Goal: Task Accomplishment & Management: Use online tool/utility

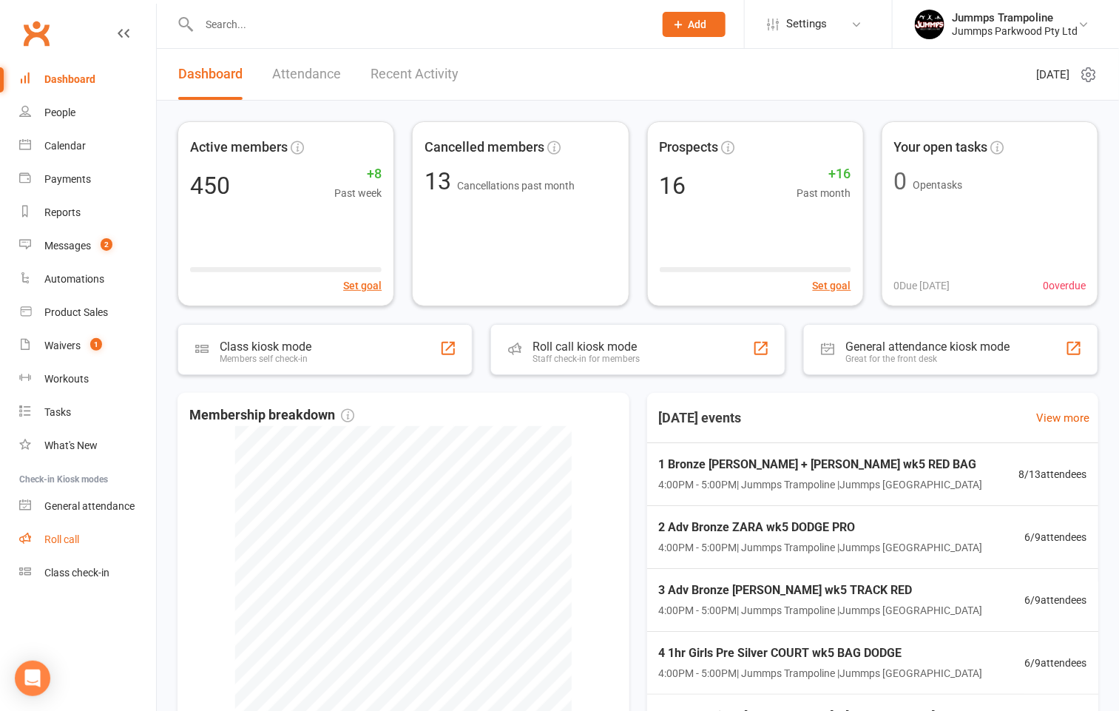
click at [56, 541] on div "Roll call" at bounding box center [61, 539] width 35 height 12
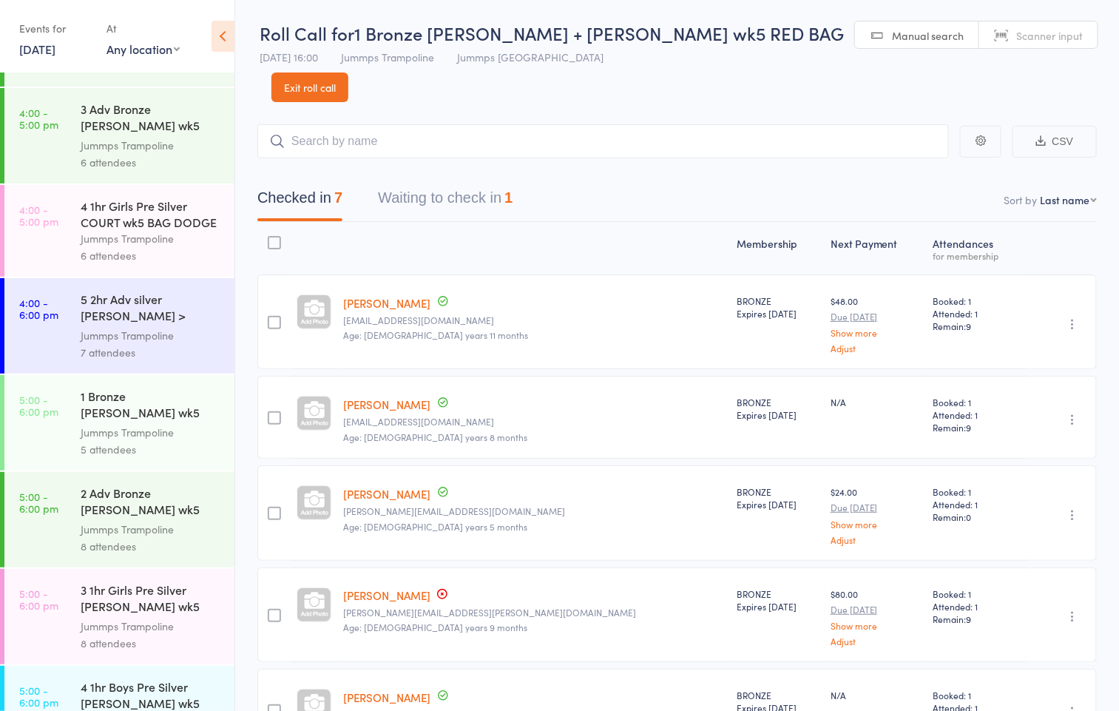
scroll to position [666, 0]
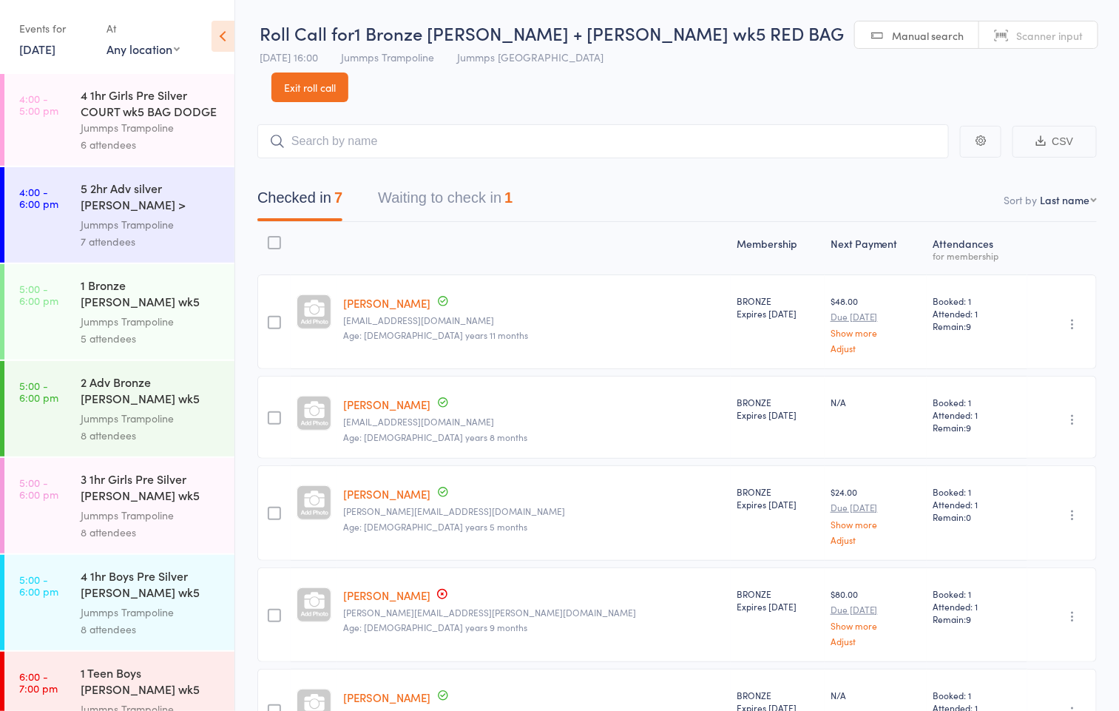
click at [162, 397] on div "2 Adv Bronze [PERSON_NAME] wk5 TRACK RED" at bounding box center [151, 392] width 141 height 36
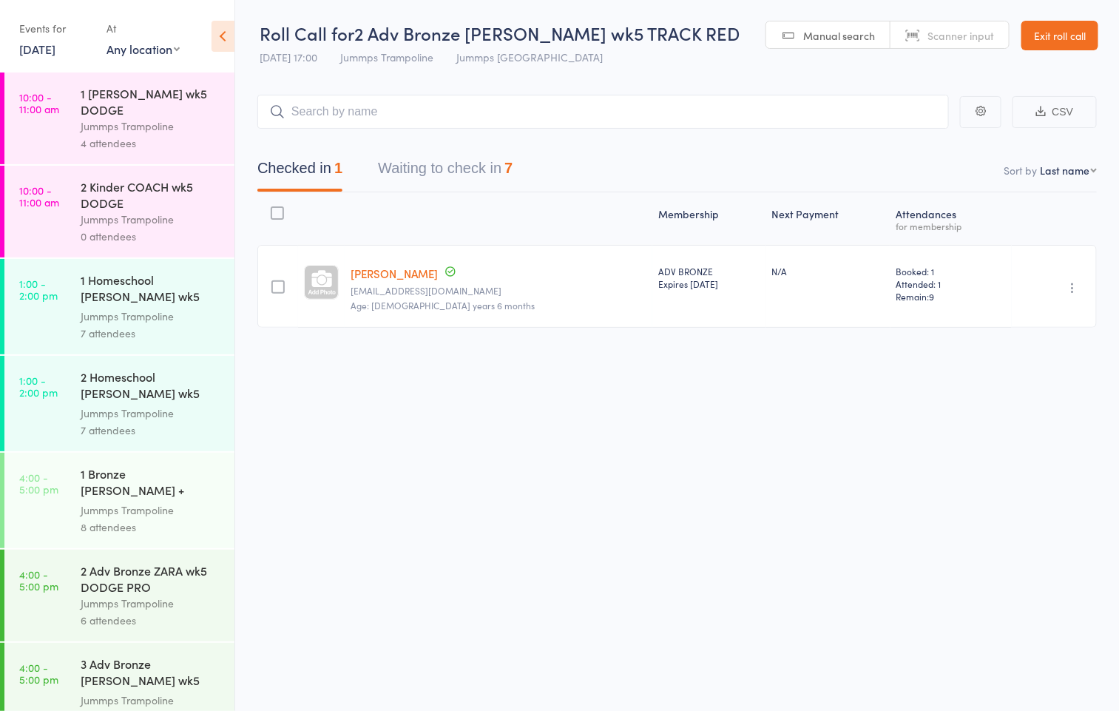
click at [124, 476] on div "1 Bronze [PERSON_NAME] + [PERSON_NAME] wk5 RED BAG" at bounding box center [151, 483] width 141 height 36
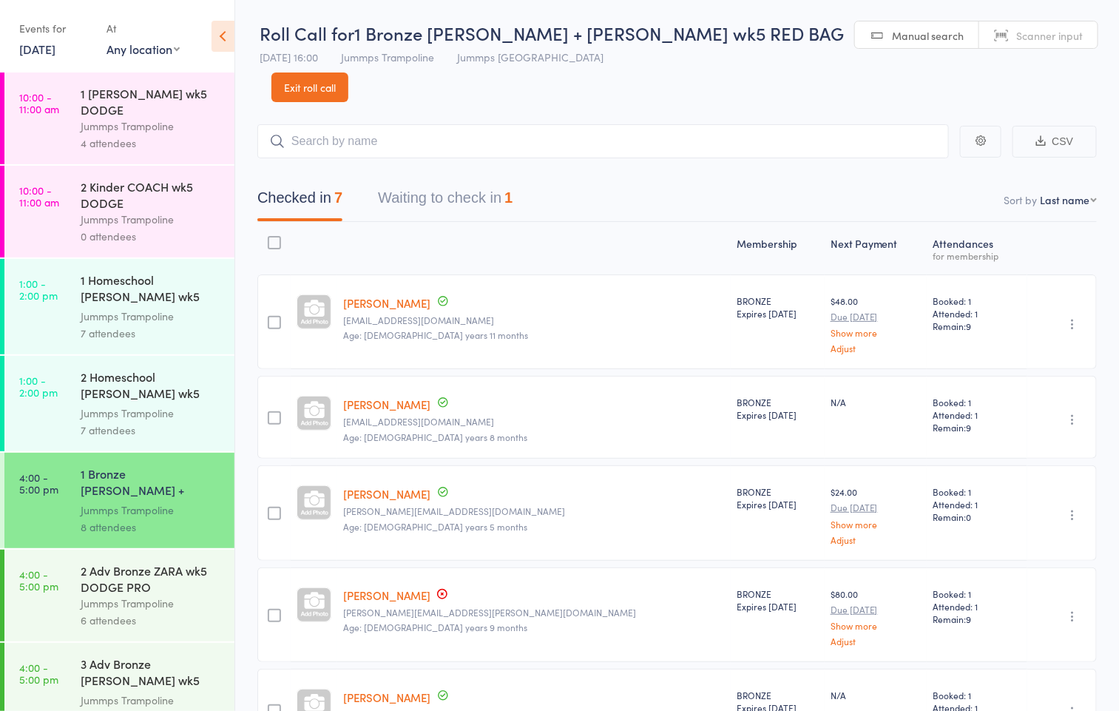
click at [478, 182] on button "Waiting to check in 1" at bounding box center [445, 201] width 135 height 39
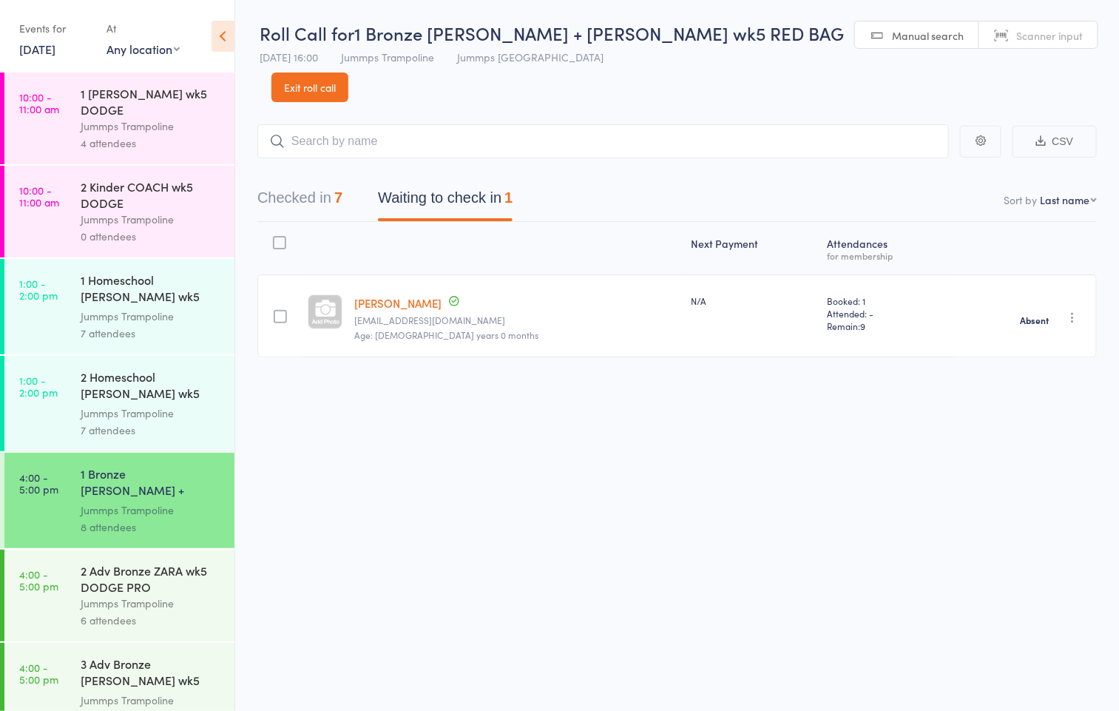
click at [307, 158] on div "Checked in 7 Waiting to check in 1" at bounding box center [677, 190] width 840 height 64
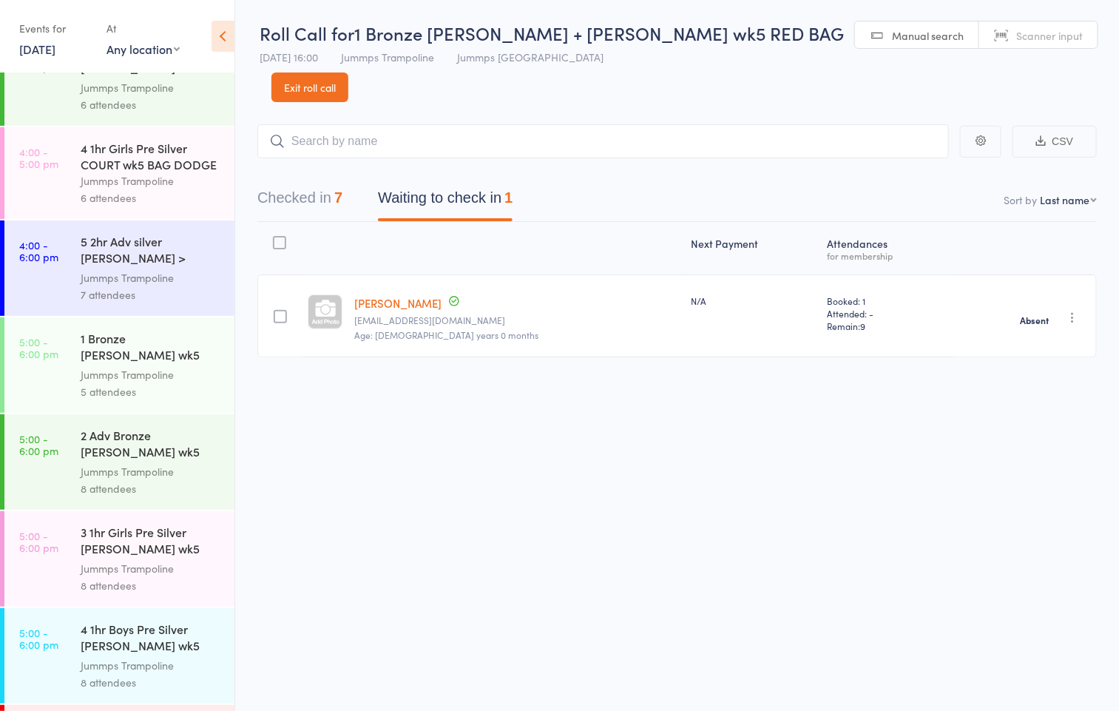
scroll to position [666, 0]
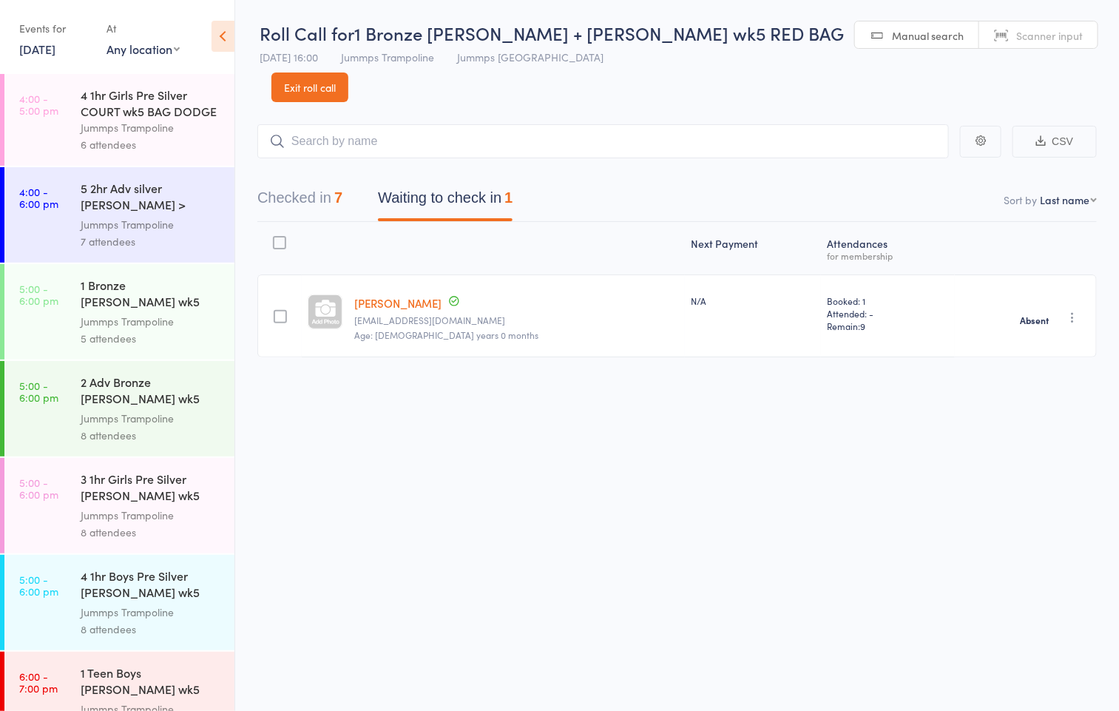
click at [113, 491] on div "3 1hr Girls Pre Silver [PERSON_NAME] wk5 BAG DODGE" at bounding box center [151, 488] width 141 height 36
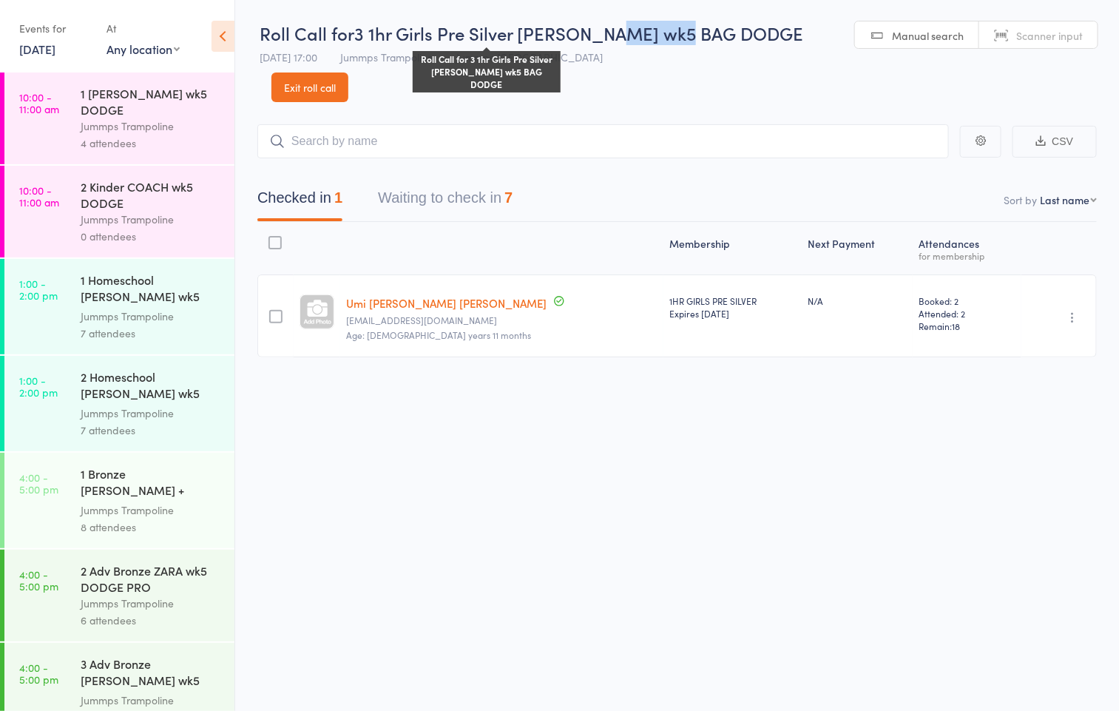
drag, startPoint x: 610, startPoint y: 33, endPoint x: 695, endPoint y: 43, distance: 85.6
click at [695, 43] on span "3 1hr Girls Pre Silver [PERSON_NAME] wk5 BAG DODGE" at bounding box center [578, 33] width 449 height 24
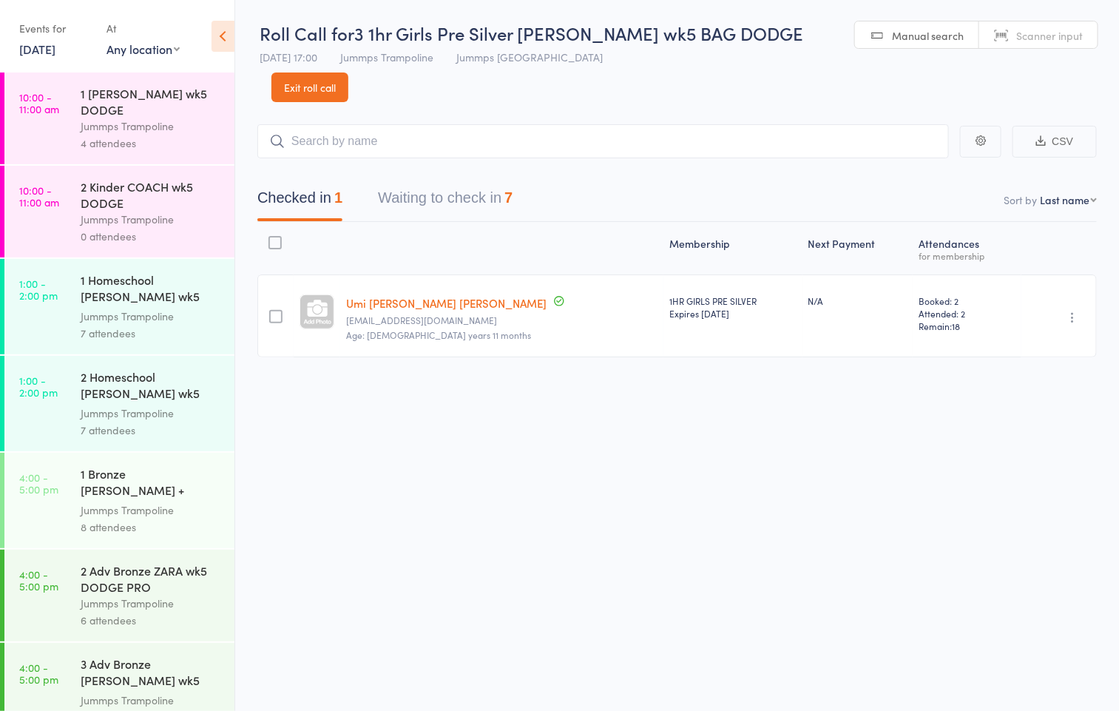
click at [684, 47] on div "Roll Call for 3 1hr Girls Pre Silver KIANA wk5 BAG DODGE Roll Call for 3 1hr Gi…" at bounding box center [532, 47] width 544 height 52
click at [348, 72] on link "Exit roll call" at bounding box center [309, 87] width 77 height 30
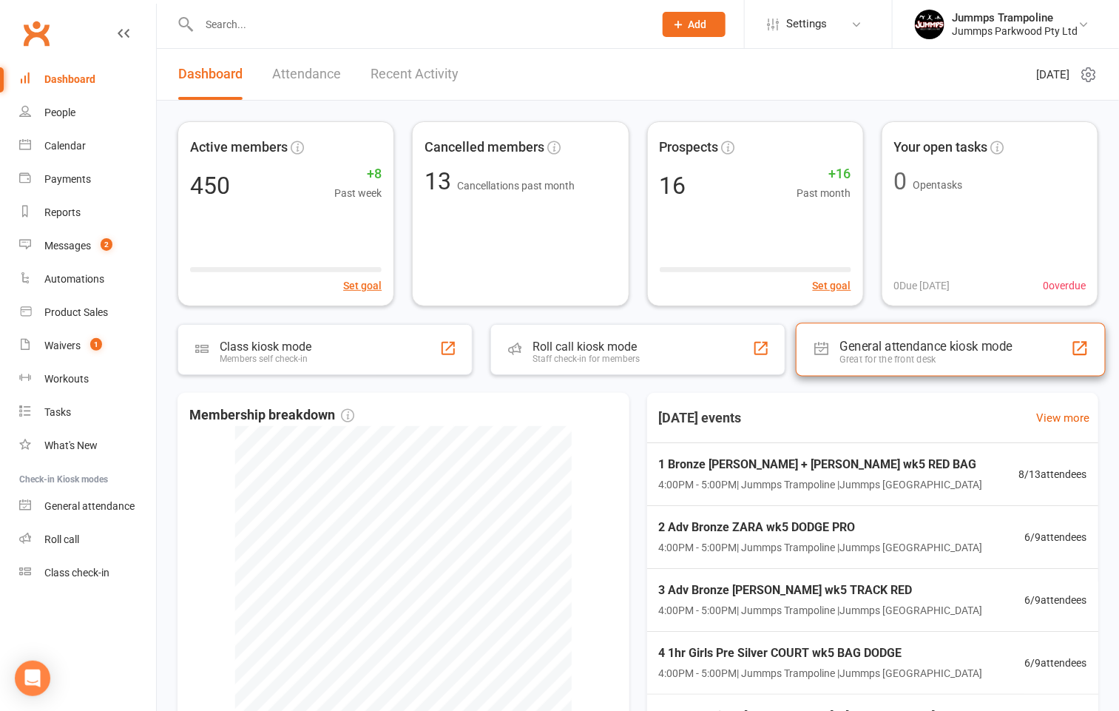
click at [952, 362] on div "Great for the front desk" at bounding box center [926, 359] width 172 height 11
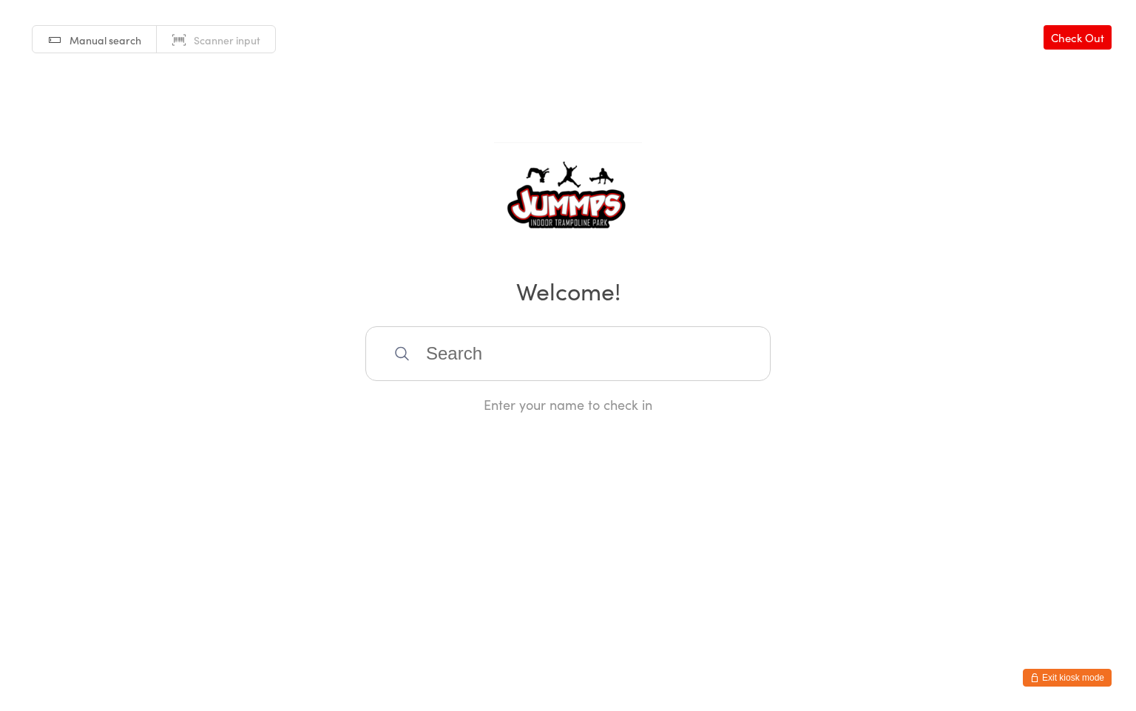
click at [564, 333] on input "search" at bounding box center [567, 353] width 405 height 55
type input "t"
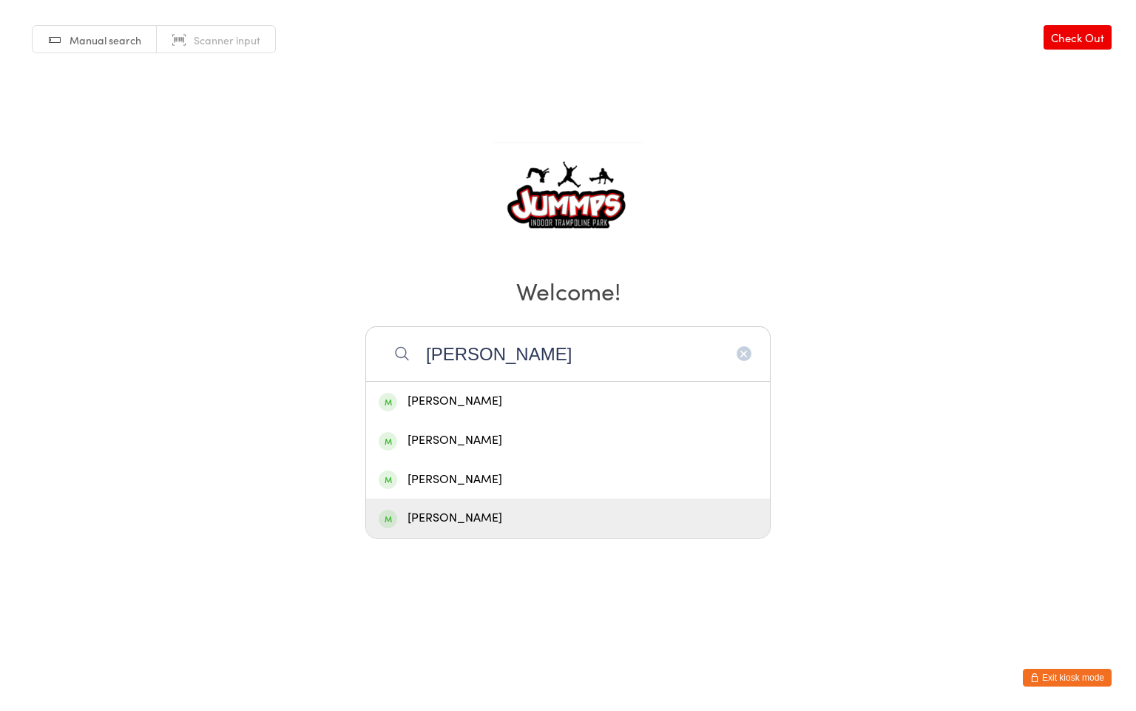
type input "stell"
click at [453, 522] on div "Estelle Jenkins" at bounding box center [568, 518] width 379 height 20
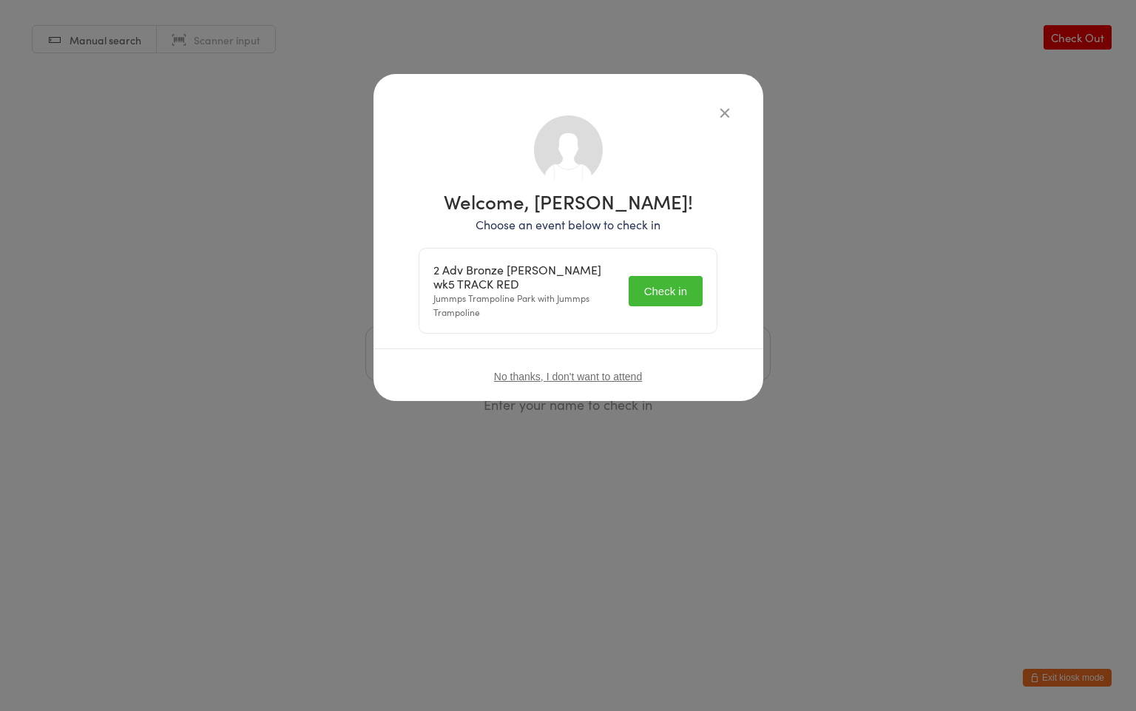
click at [689, 293] on button "Check in" at bounding box center [666, 291] width 74 height 30
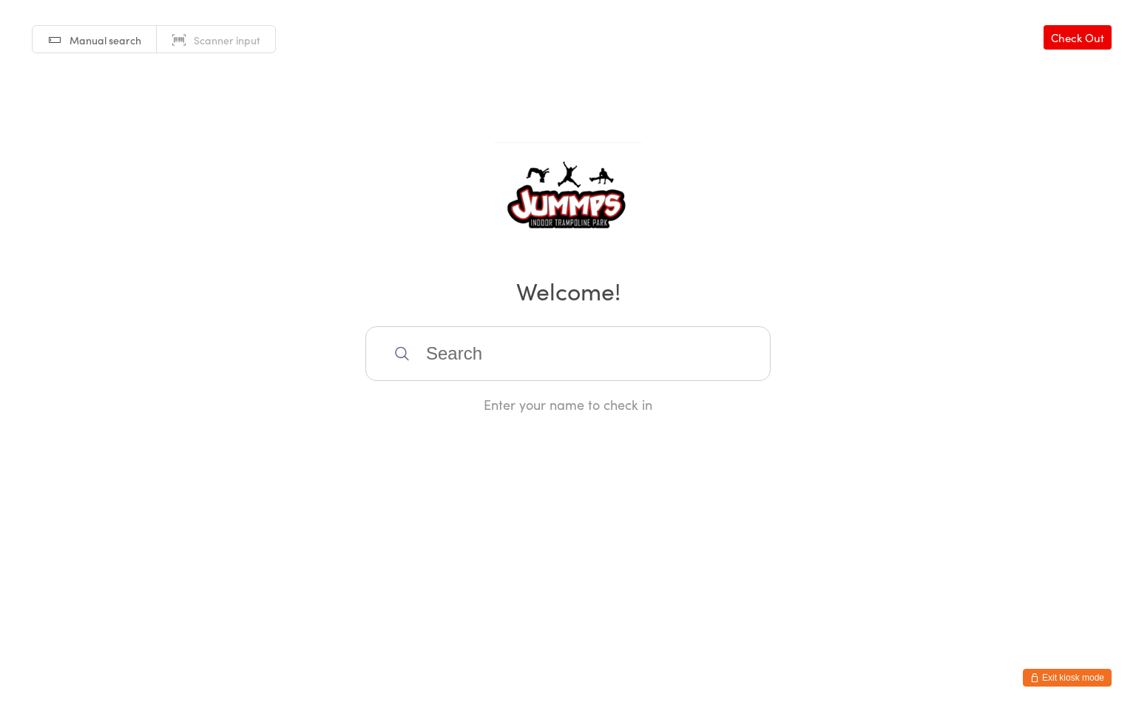
drag, startPoint x: 428, startPoint y: 337, endPoint x: 418, endPoint y: 342, distance: 11.6
click at [428, 340] on input "search" at bounding box center [567, 353] width 405 height 55
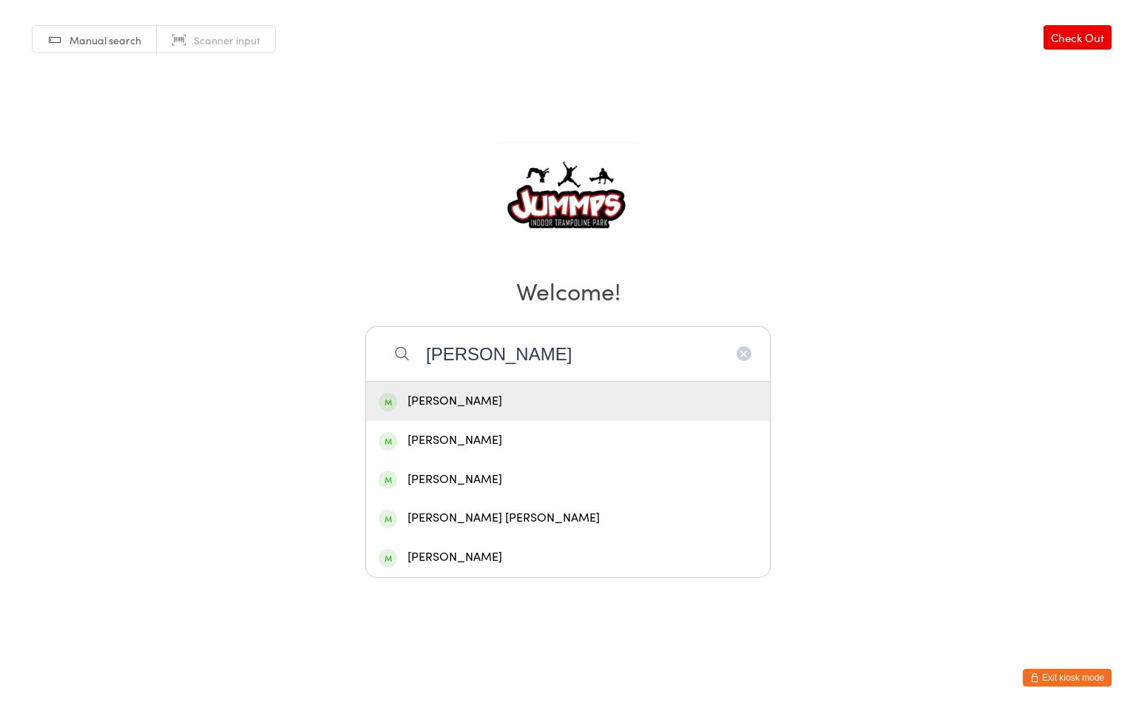
type input "finn"
click at [510, 391] on div "Finn Blair" at bounding box center [568, 401] width 404 height 39
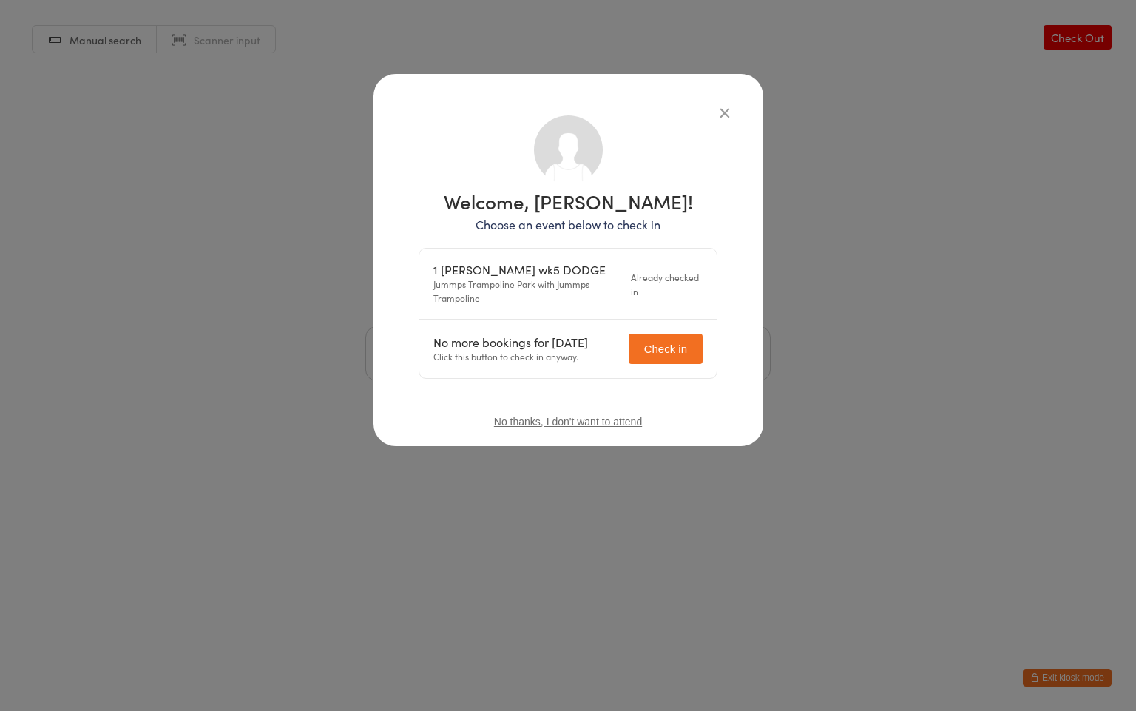
click at [720, 113] on icon "button" at bounding box center [725, 112] width 16 height 16
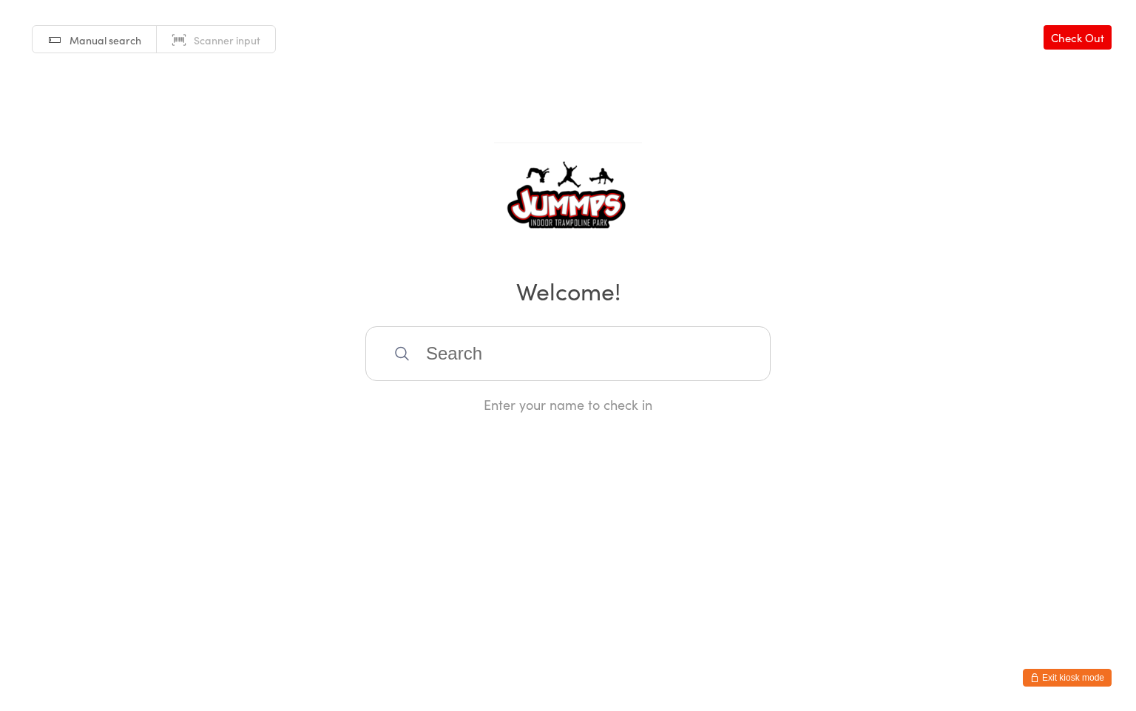
click at [467, 365] on input "search" at bounding box center [567, 353] width 405 height 55
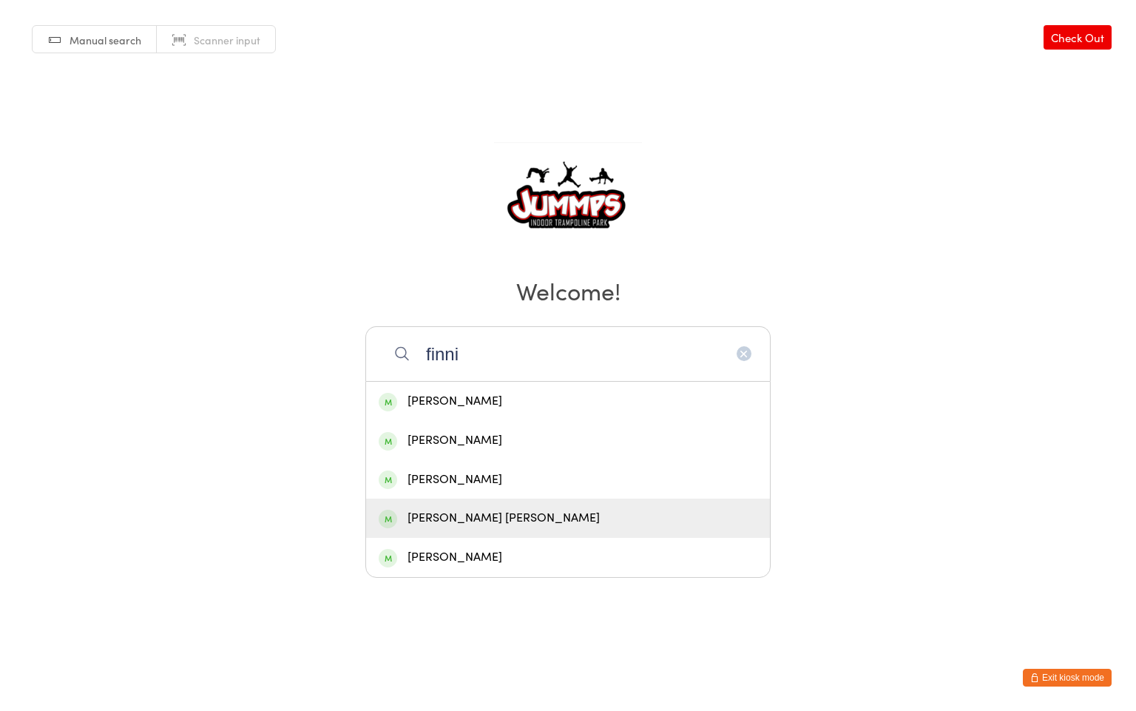
type input "finni"
click at [459, 509] on div "Finnegan Bell" at bounding box center [568, 518] width 379 height 20
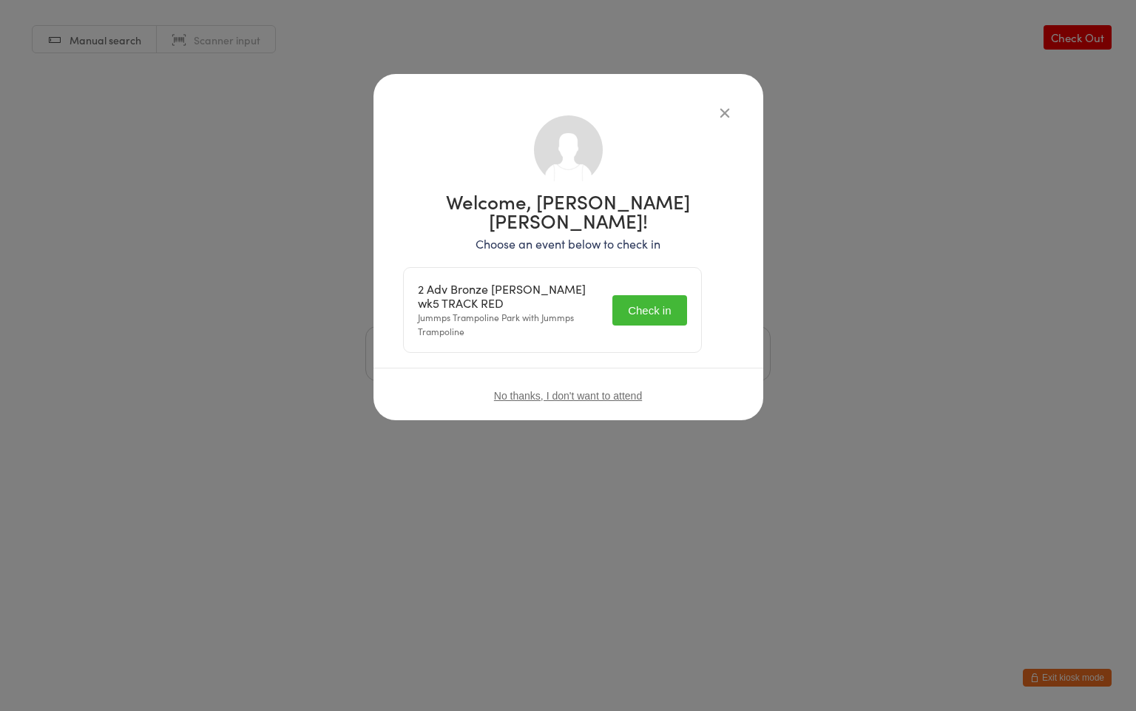
click at [655, 296] on button "Check in" at bounding box center [649, 310] width 74 height 30
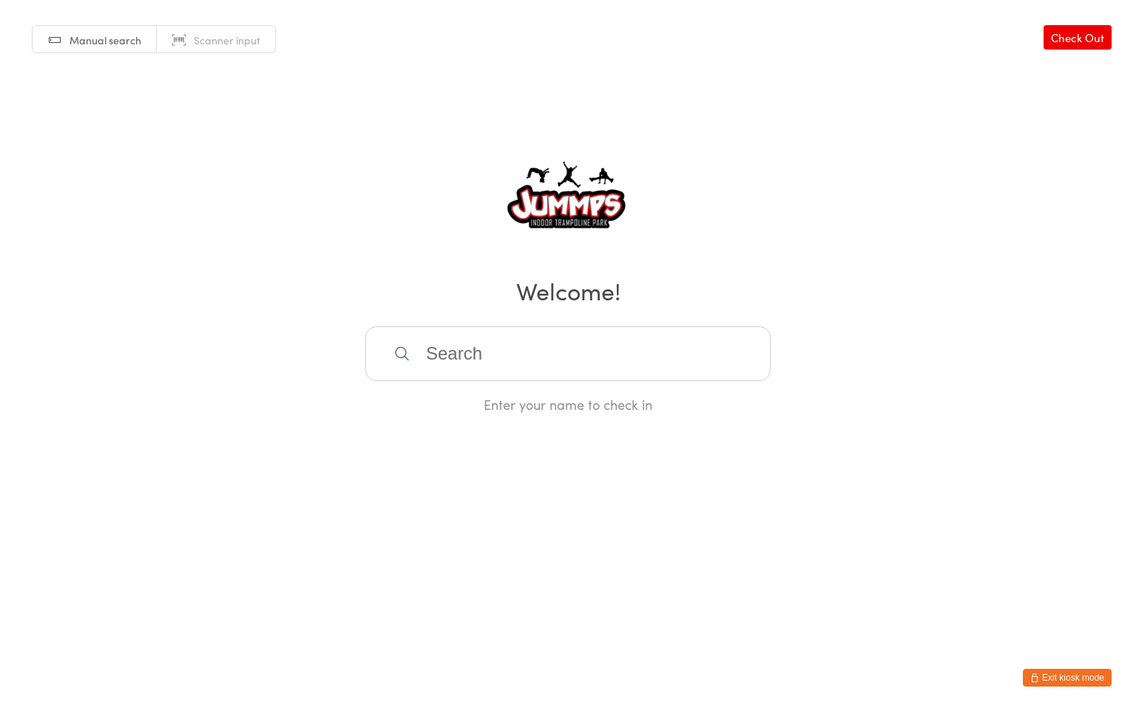
click at [478, 351] on input "search" at bounding box center [567, 353] width 405 height 55
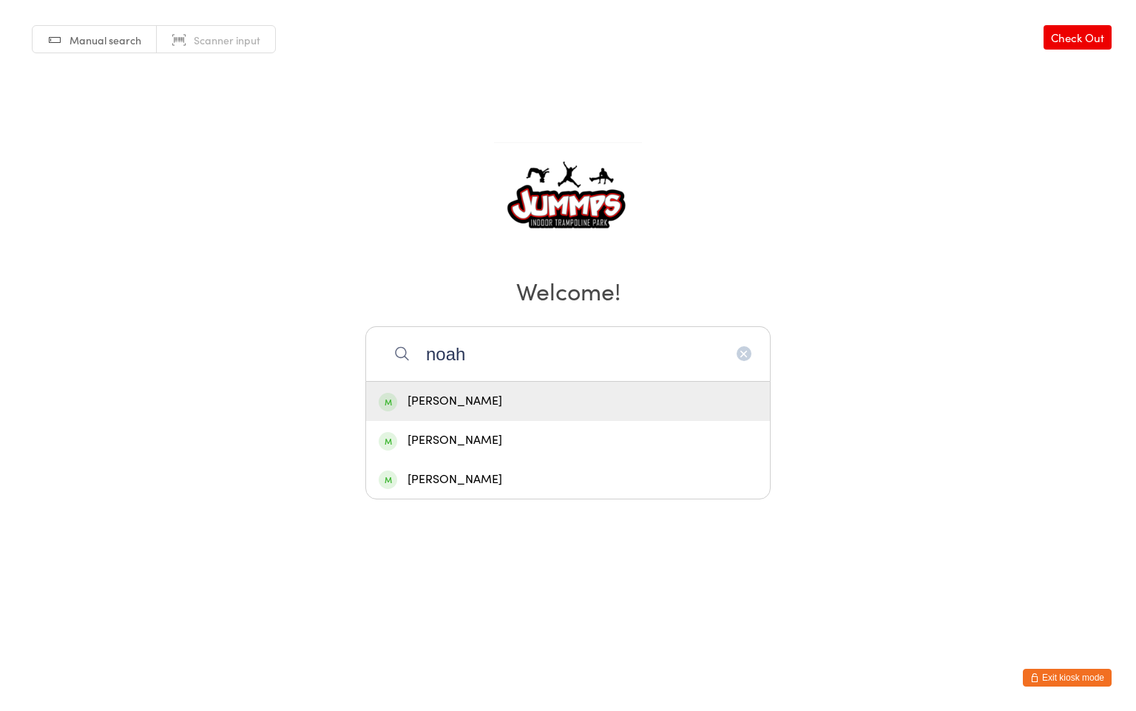
type input "noah"
click at [435, 438] on div "Noah Whitney" at bounding box center [568, 440] width 379 height 20
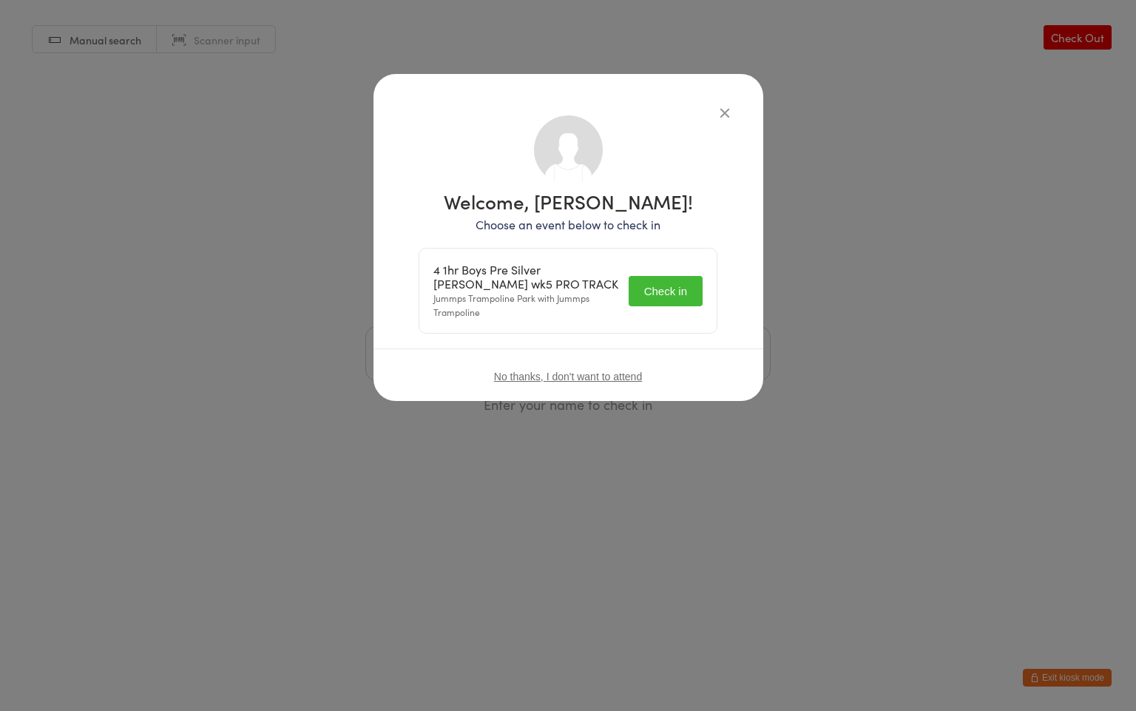
click at [682, 283] on button "Check in" at bounding box center [666, 291] width 74 height 30
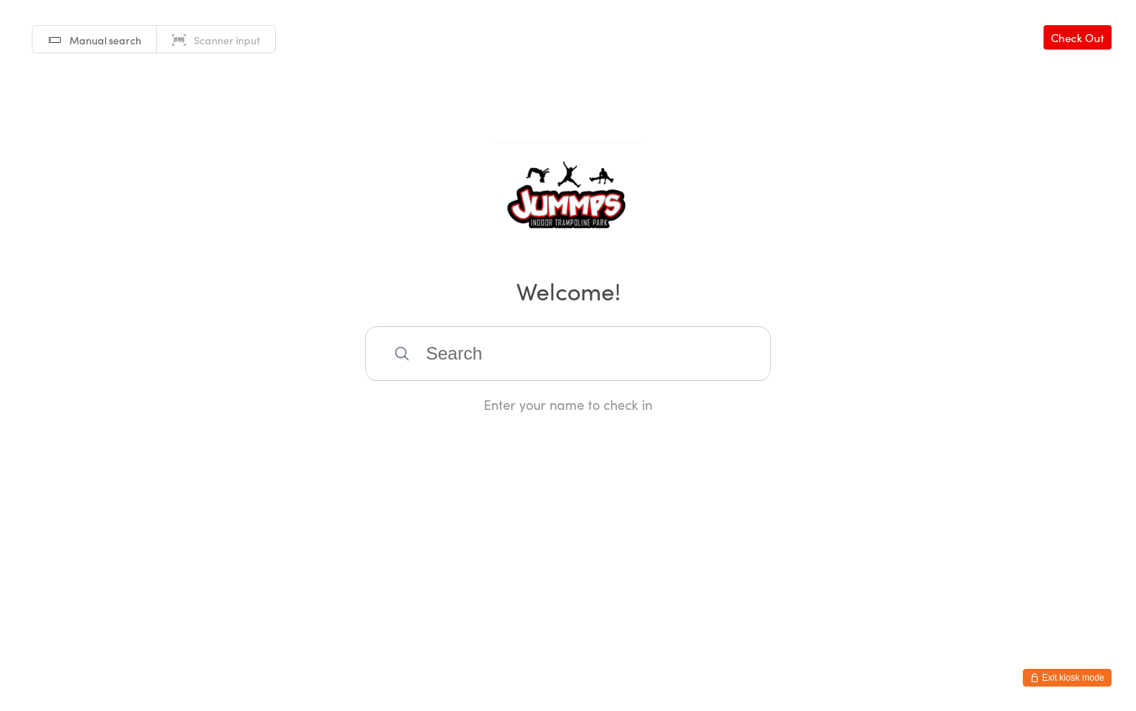
click at [455, 351] on input "search" at bounding box center [567, 353] width 405 height 55
type input "zach"
click at [440, 395] on div "Zachary Campbell" at bounding box center [568, 401] width 379 height 20
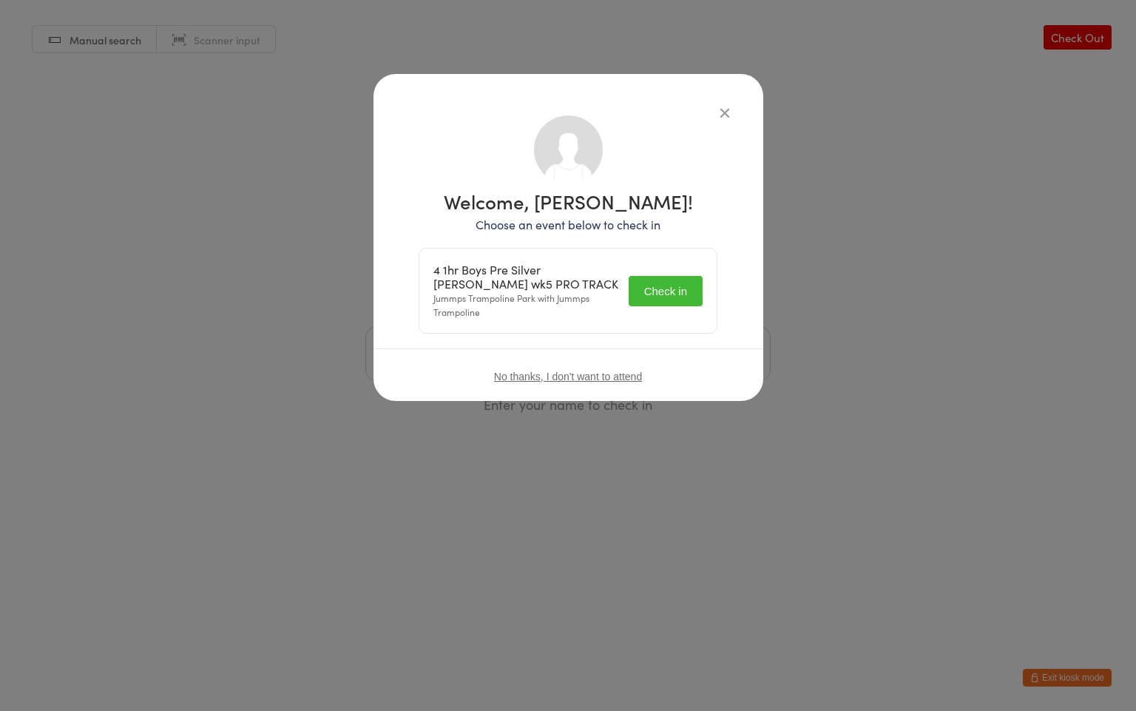
click at [664, 287] on button "Check in" at bounding box center [666, 291] width 74 height 30
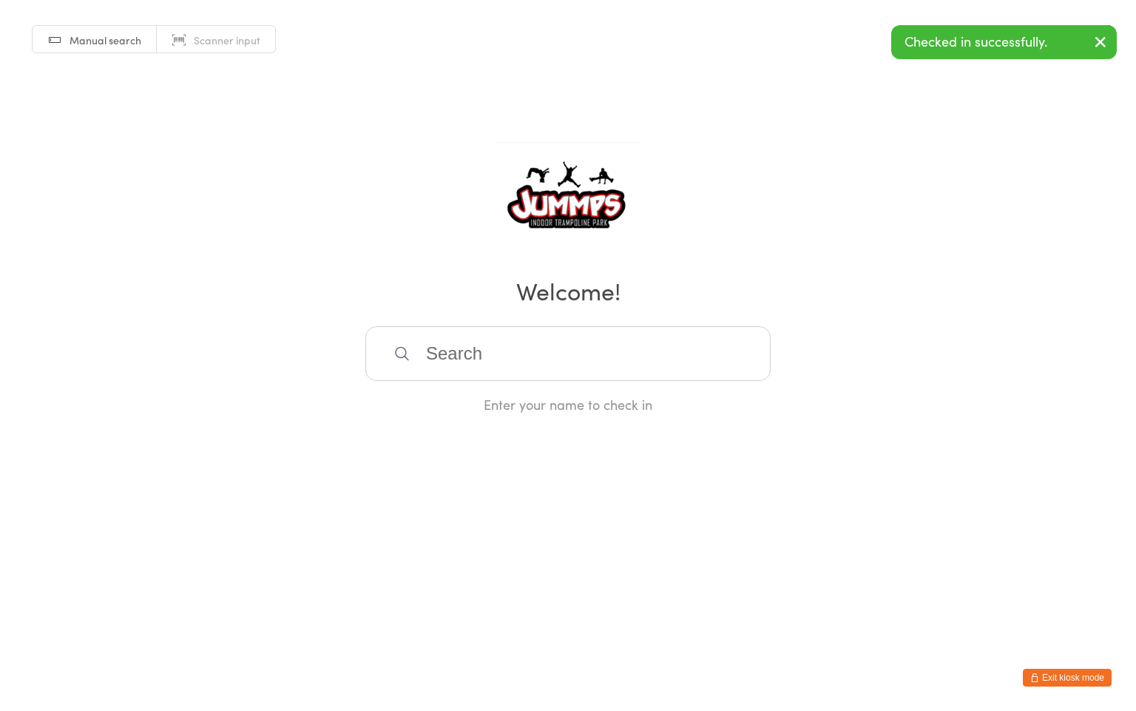
click at [493, 344] on input "search" at bounding box center [567, 353] width 405 height 55
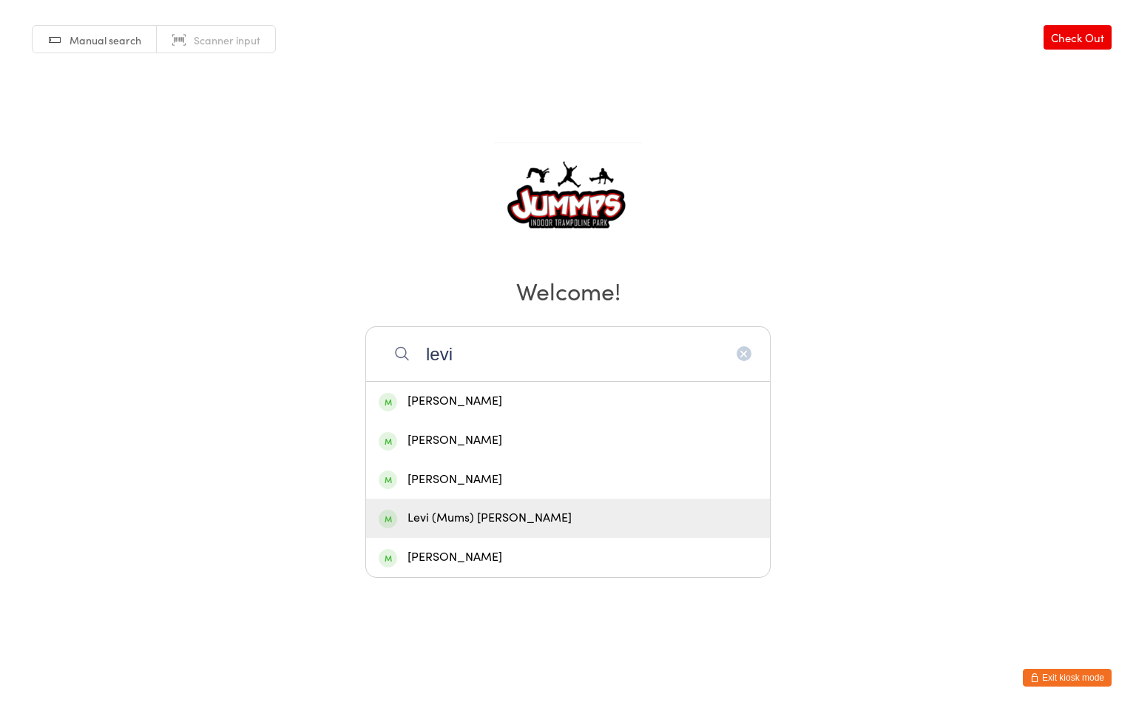
type input "levi"
click at [510, 518] on div "Levi (Mums) Campbell" at bounding box center [568, 518] width 379 height 20
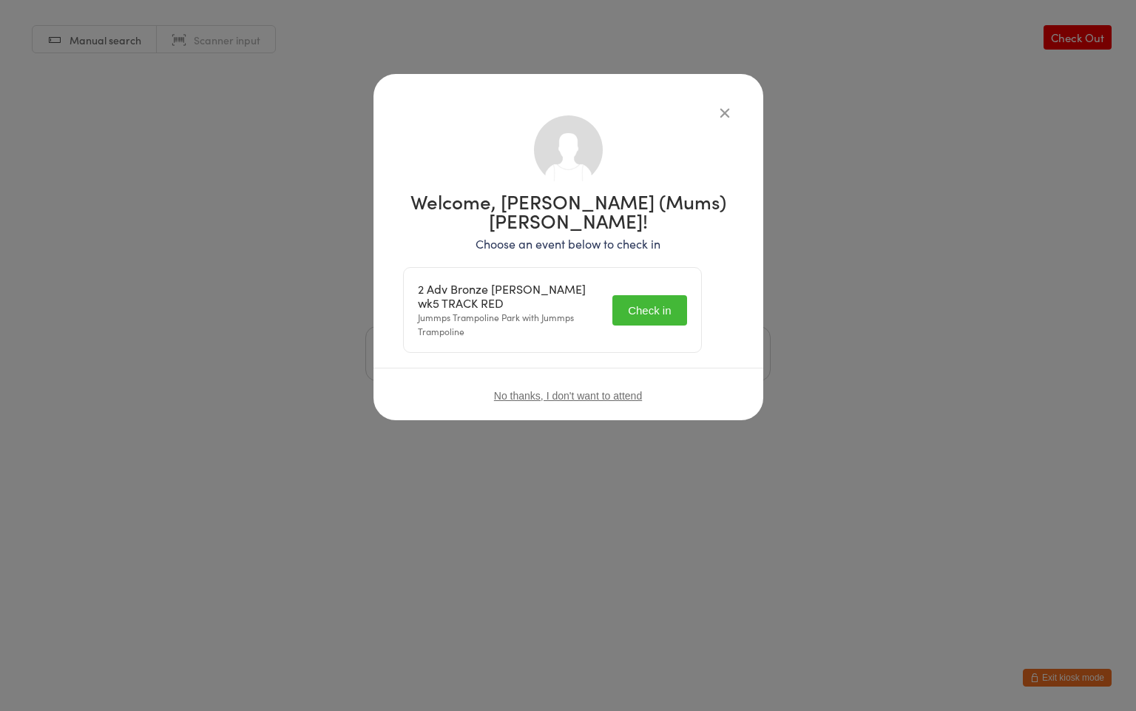
click at [669, 295] on button "Check in" at bounding box center [649, 310] width 74 height 30
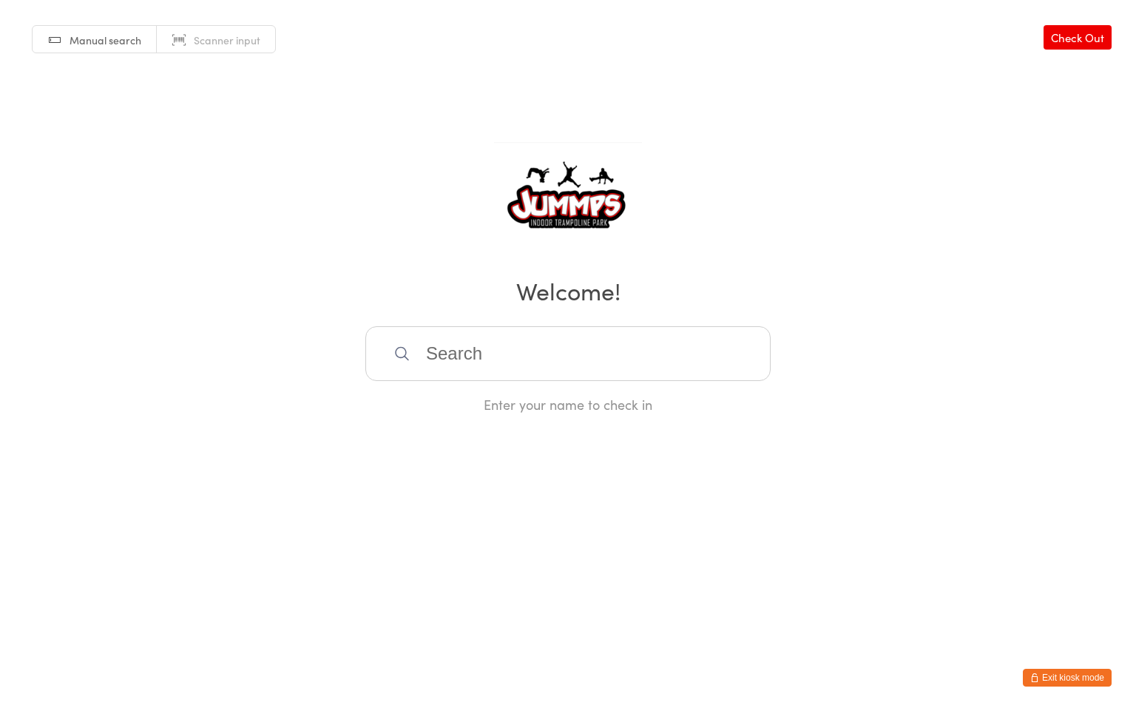
click at [601, 337] on input "search" at bounding box center [567, 353] width 405 height 55
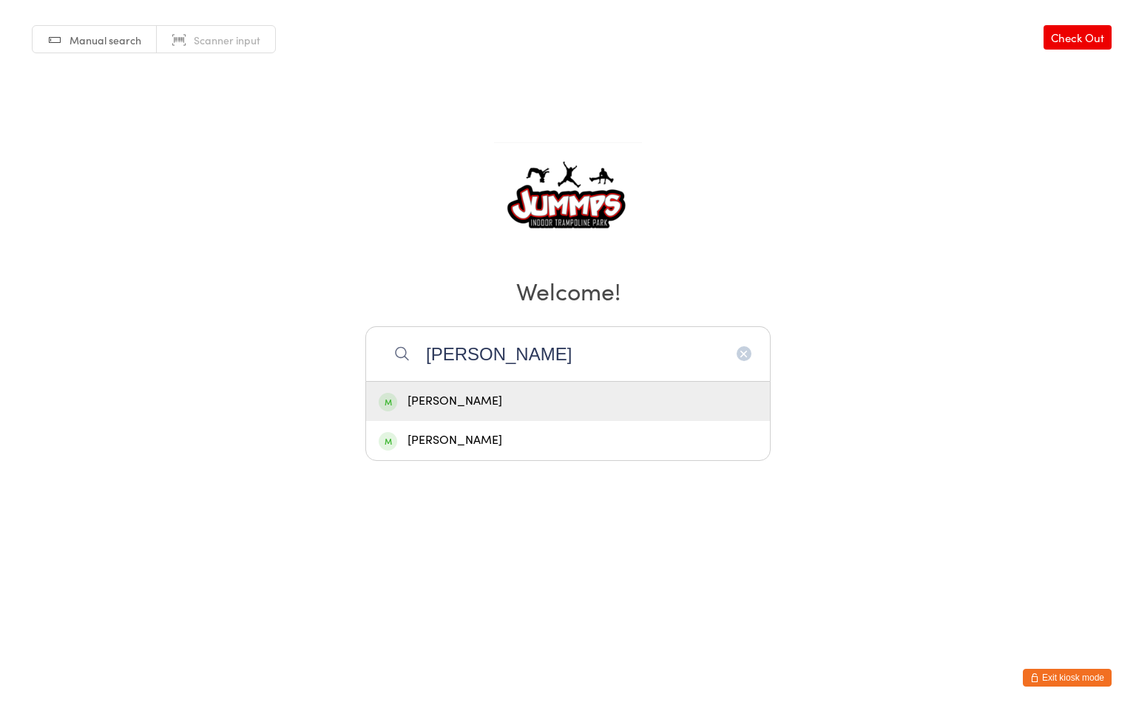
type input "annab"
click at [513, 406] on div "Annabel Walton" at bounding box center [568, 401] width 379 height 20
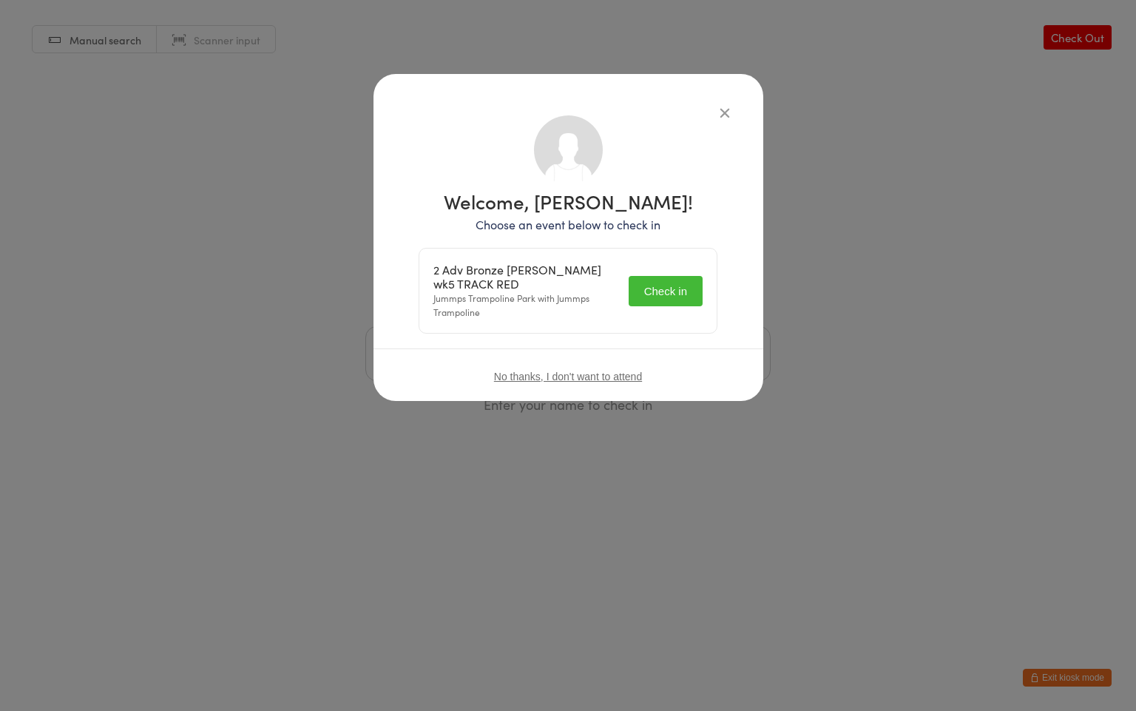
click at [650, 288] on button "Check in" at bounding box center [666, 291] width 74 height 30
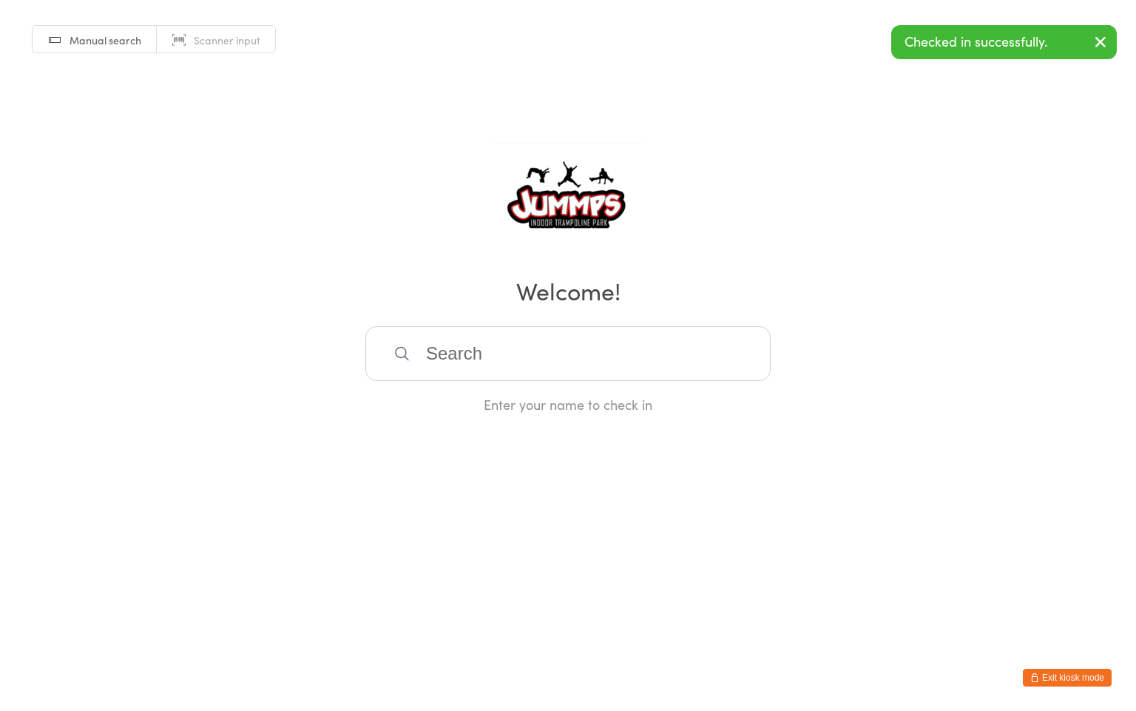
click at [440, 355] on input "search" at bounding box center [567, 353] width 405 height 55
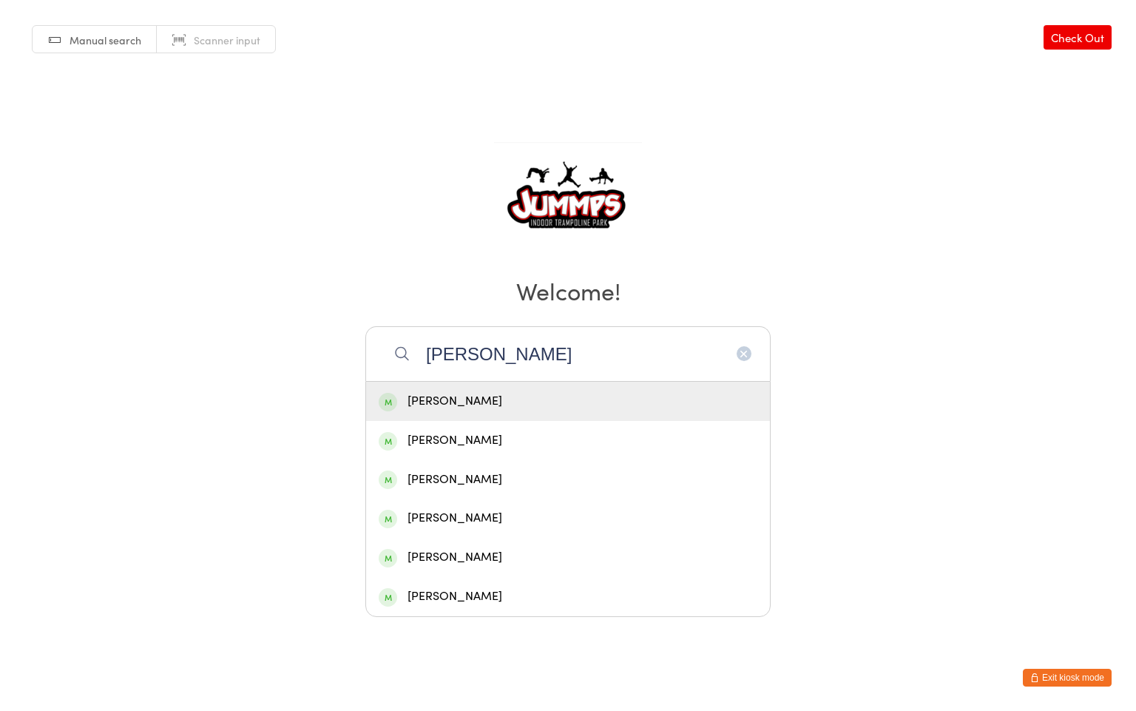
type input "josh"
click at [440, 407] on div "Joshua Walton" at bounding box center [568, 401] width 379 height 20
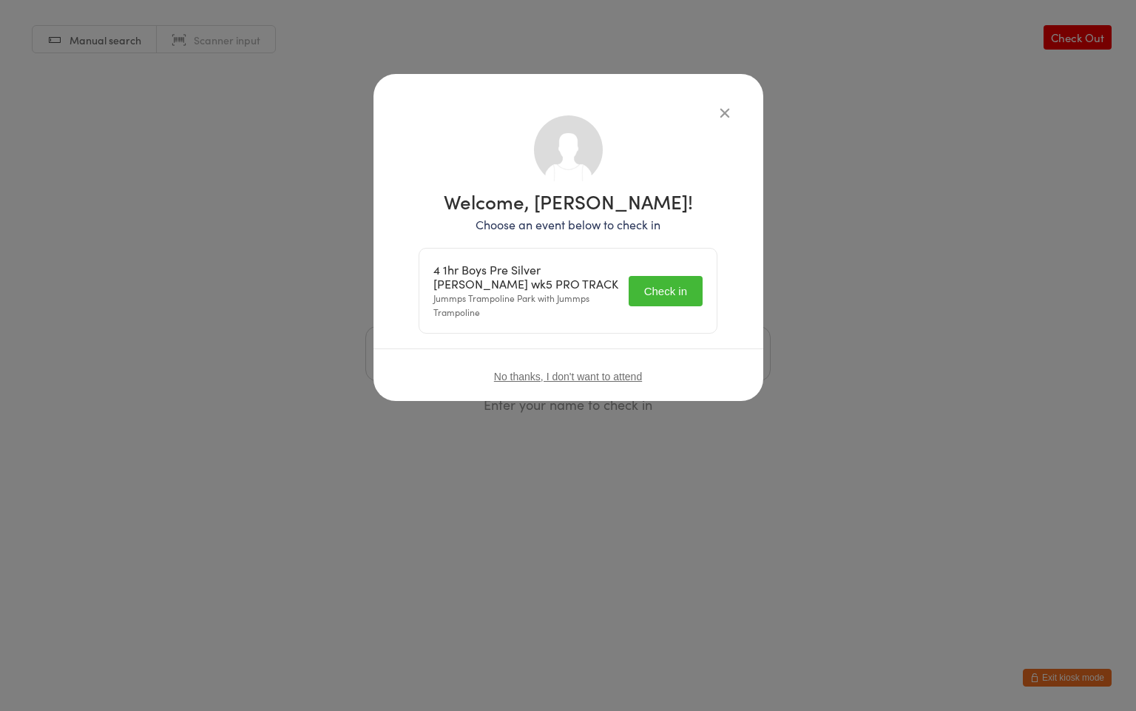
click at [662, 294] on button "Check in" at bounding box center [666, 291] width 74 height 30
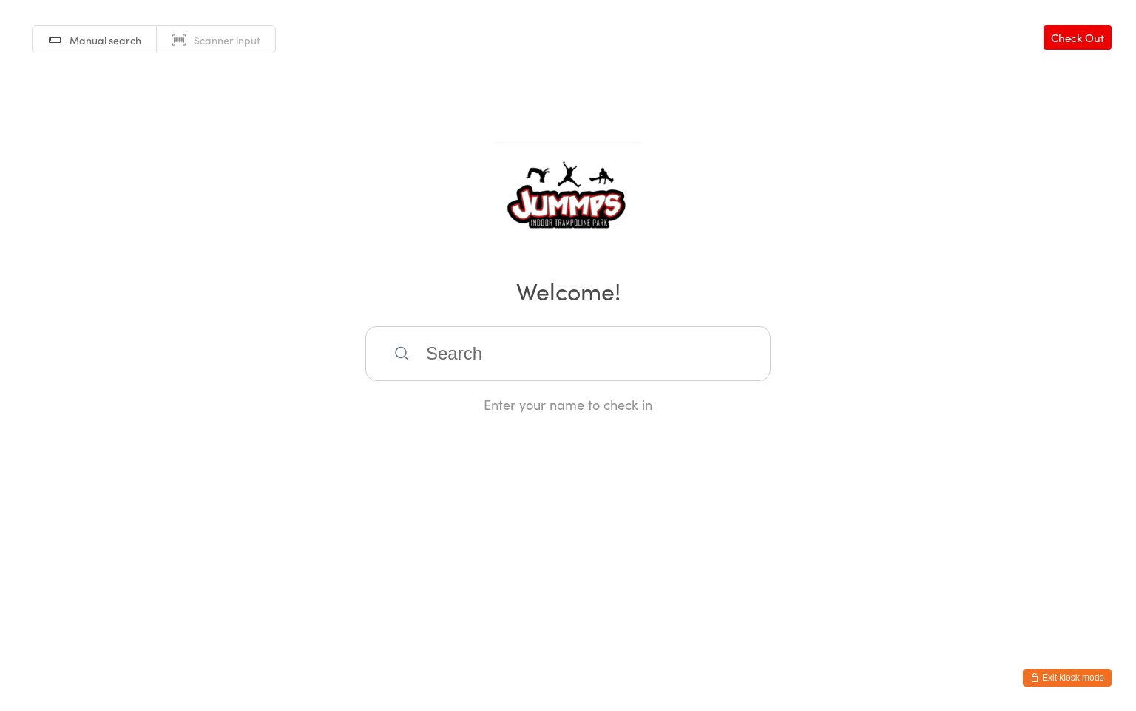
click at [471, 347] on input "search" at bounding box center [567, 353] width 405 height 55
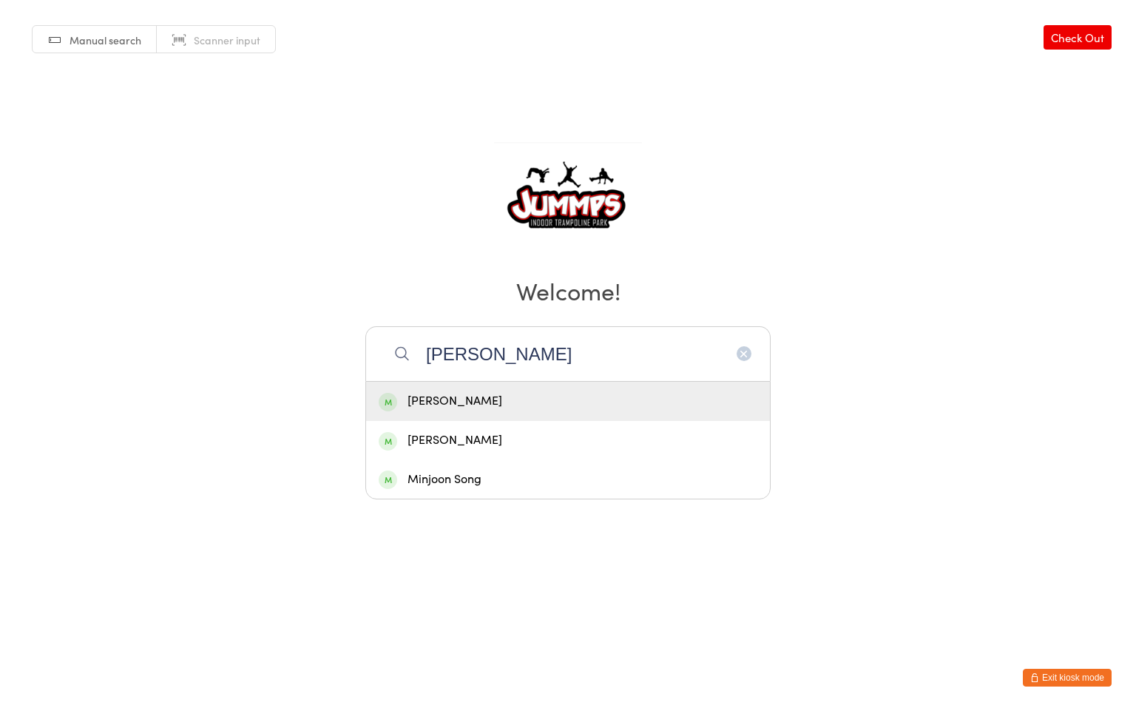
type input "sonny"
click at [518, 399] on div "Sonny Blackbeard" at bounding box center [568, 401] width 379 height 20
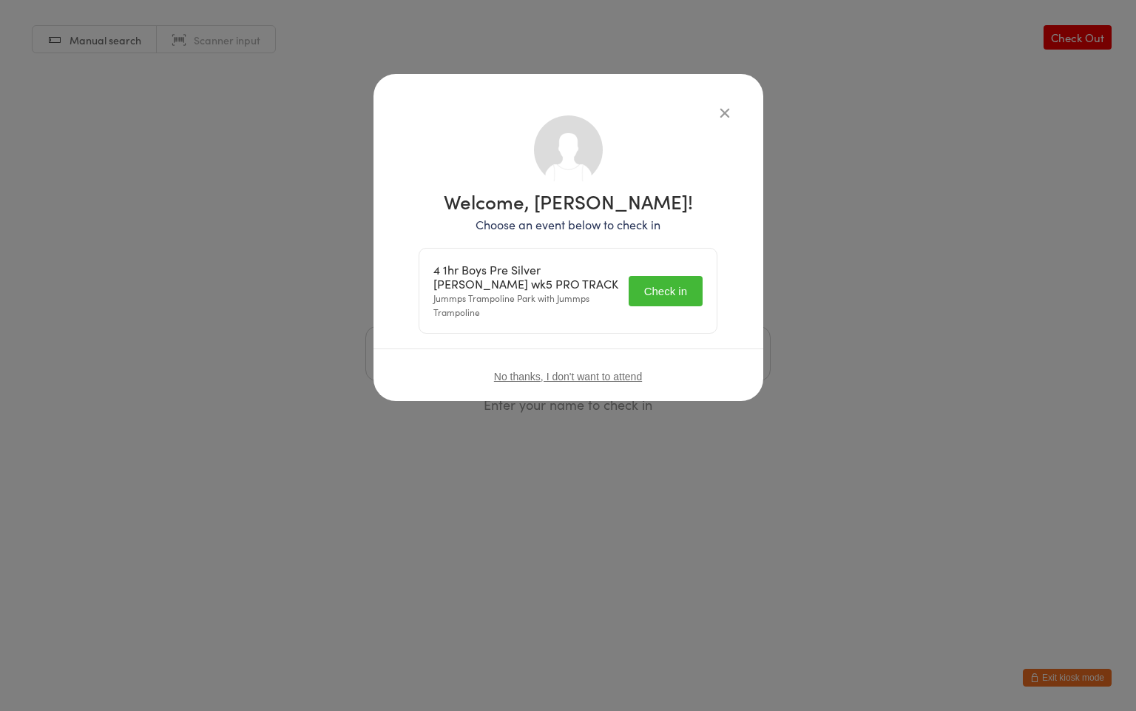
click at [664, 291] on button "Check in" at bounding box center [666, 291] width 74 height 30
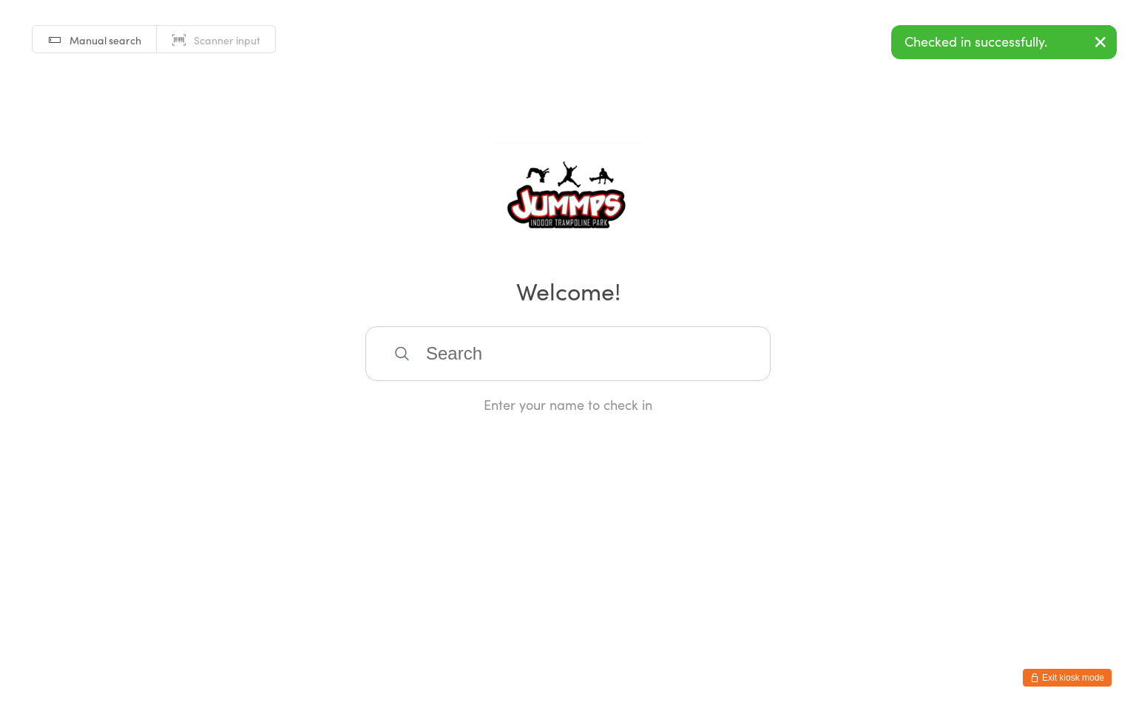
click at [490, 357] on input "search" at bounding box center [567, 353] width 405 height 55
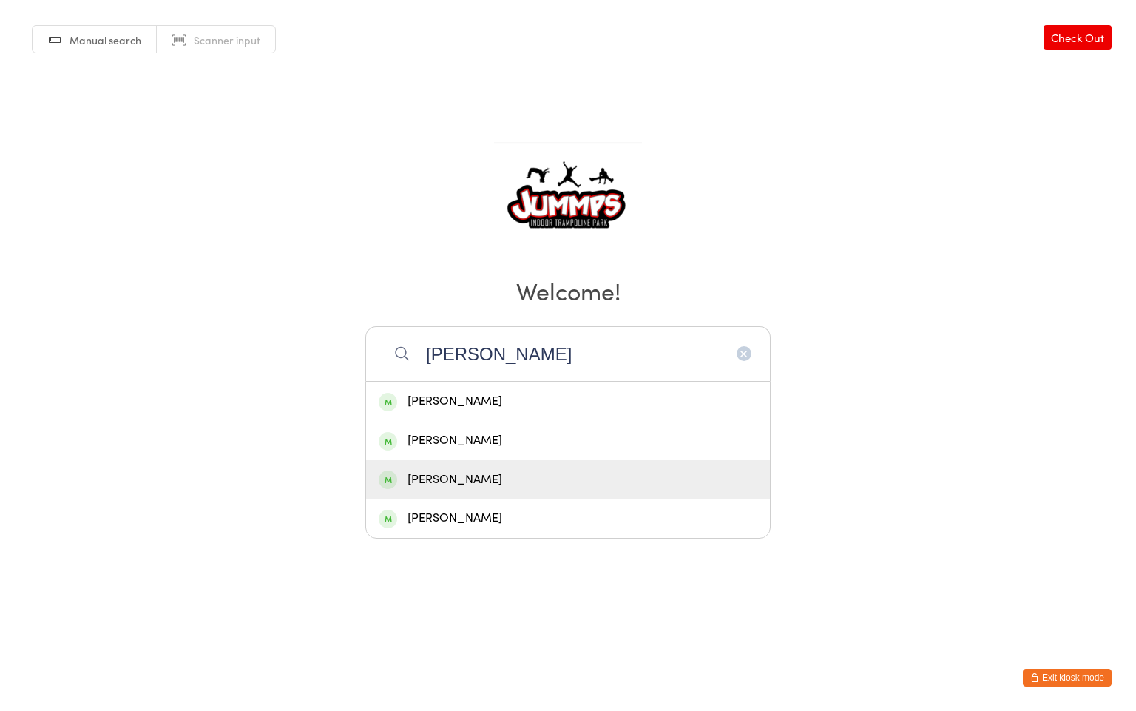
type input "lola"
click at [498, 477] on div "Lola Blackbeard" at bounding box center [568, 480] width 379 height 20
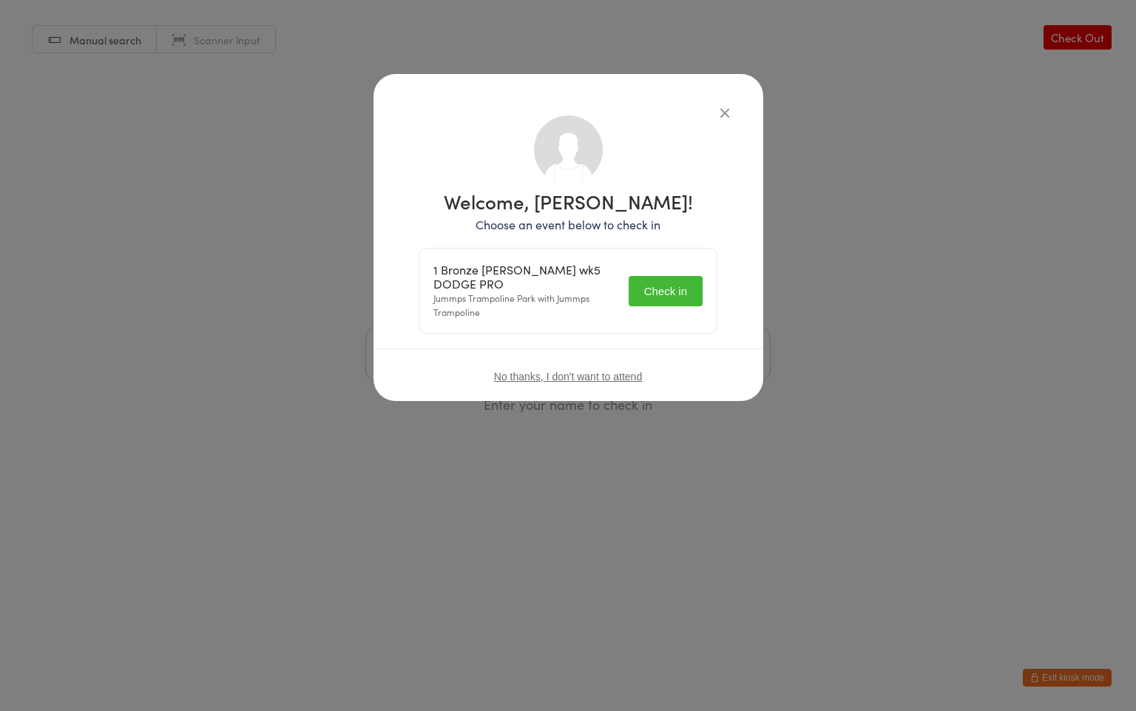
click at [659, 280] on button "Check in" at bounding box center [666, 291] width 74 height 30
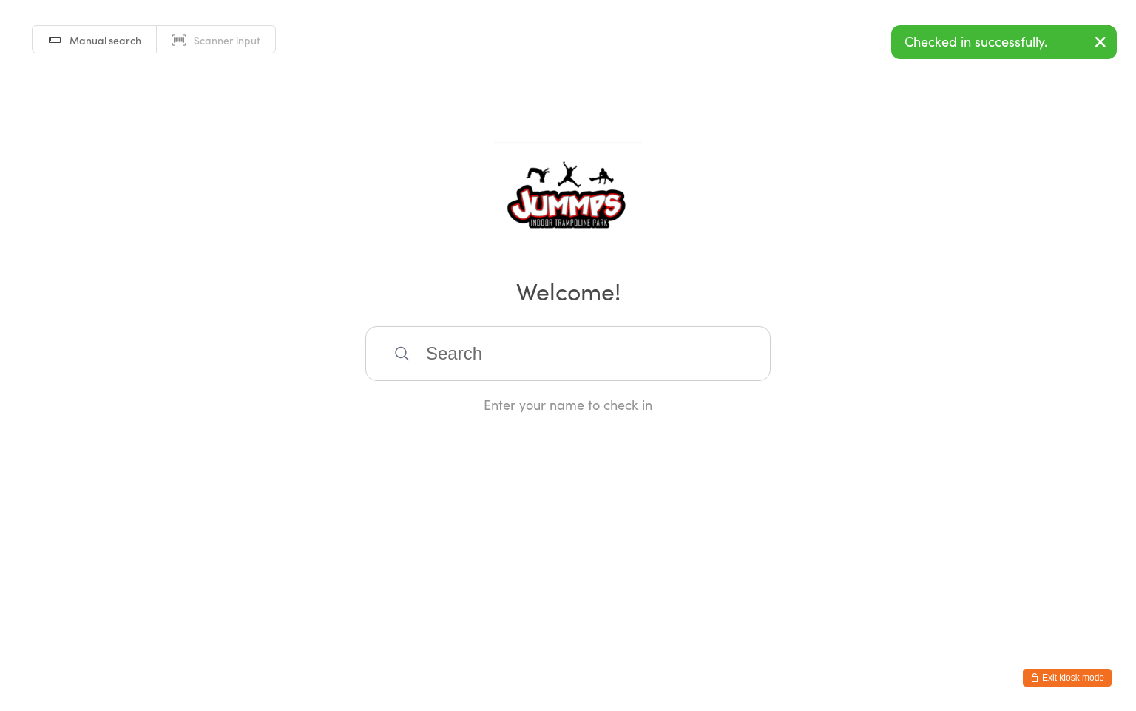
click at [493, 351] on input "search" at bounding box center [567, 353] width 405 height 55
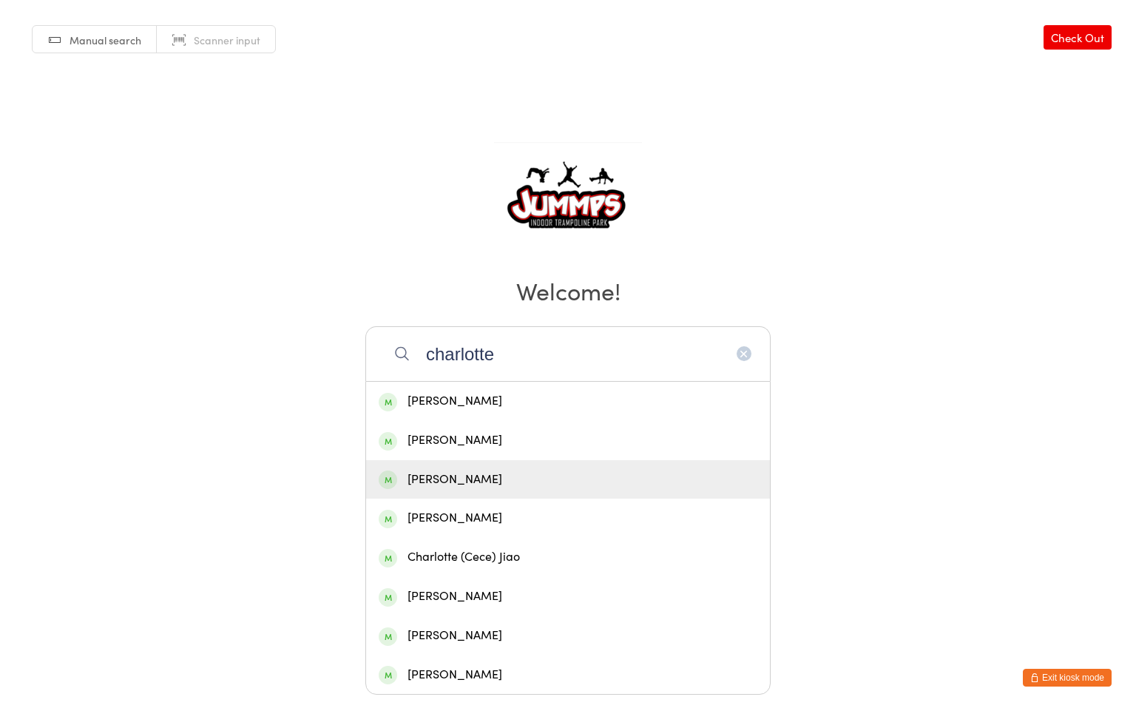
type input "charlotte"
click at [500, 479] on div "Charlotte Cormack" at bounding box center [568, 480] width 379 height 20
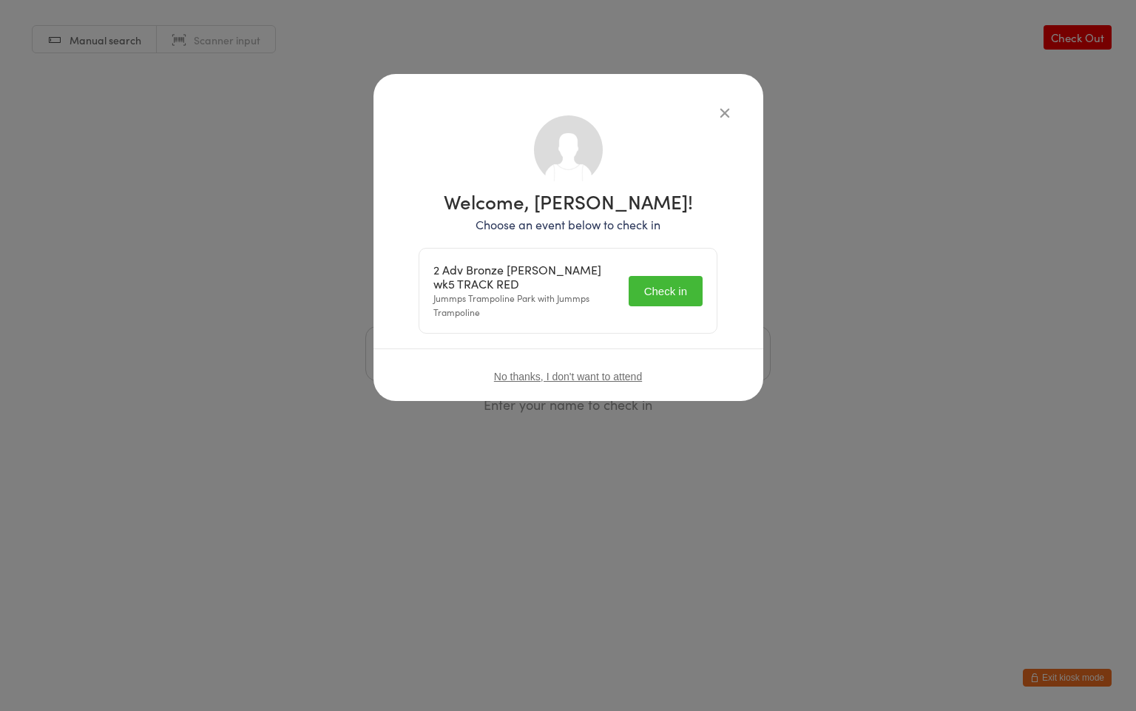
click at [668, 297] on button "Check in" at bounding box center [666, 291] width 74 height 30
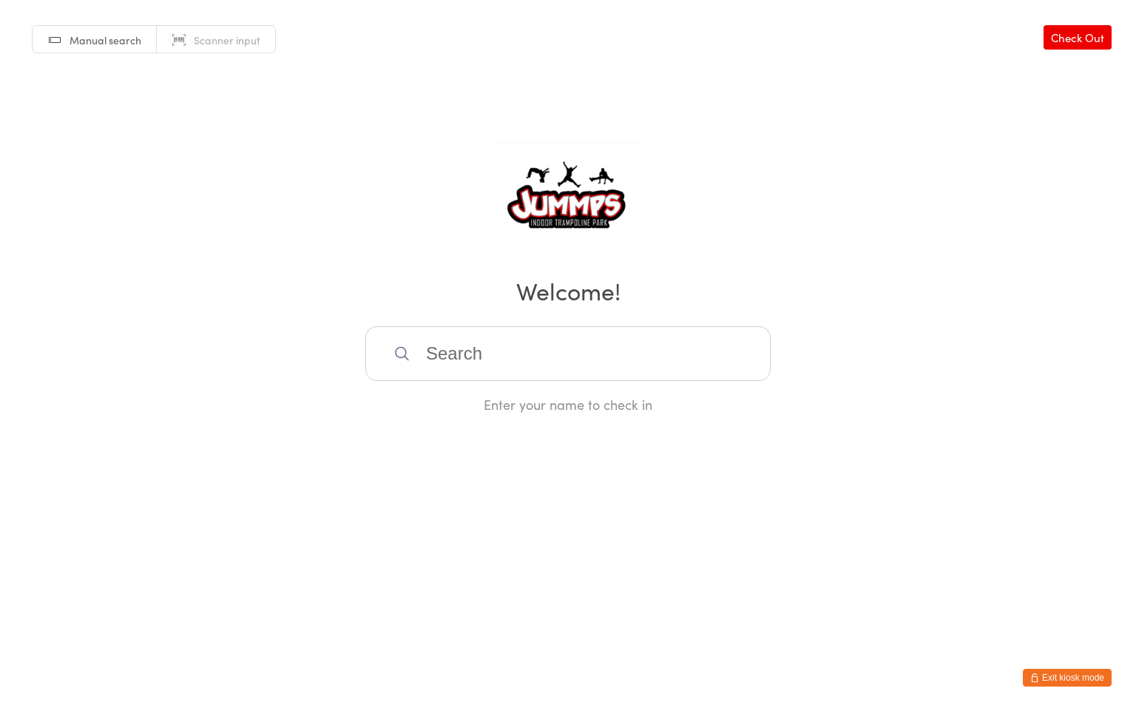
click at [499, 322] on div "Manual search Scanner input Check Out Welcome! Enter your name to check in" at bounding box center [568, 206] width 1136 height 413
click at [487, 351] on input "search" at bounding box center [567, 353] width 405 height 55
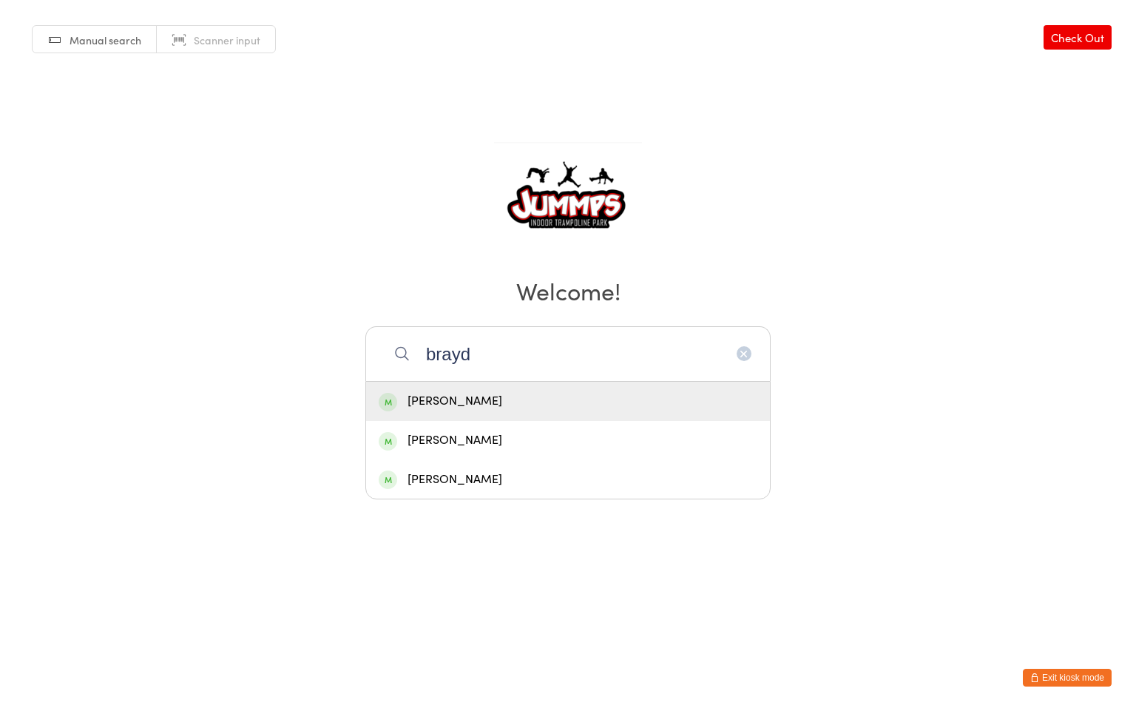
type input "brayd"
click at [493, 396] on div "Brayden Rourke" at bounding box center [568, 401] width 379 height 20
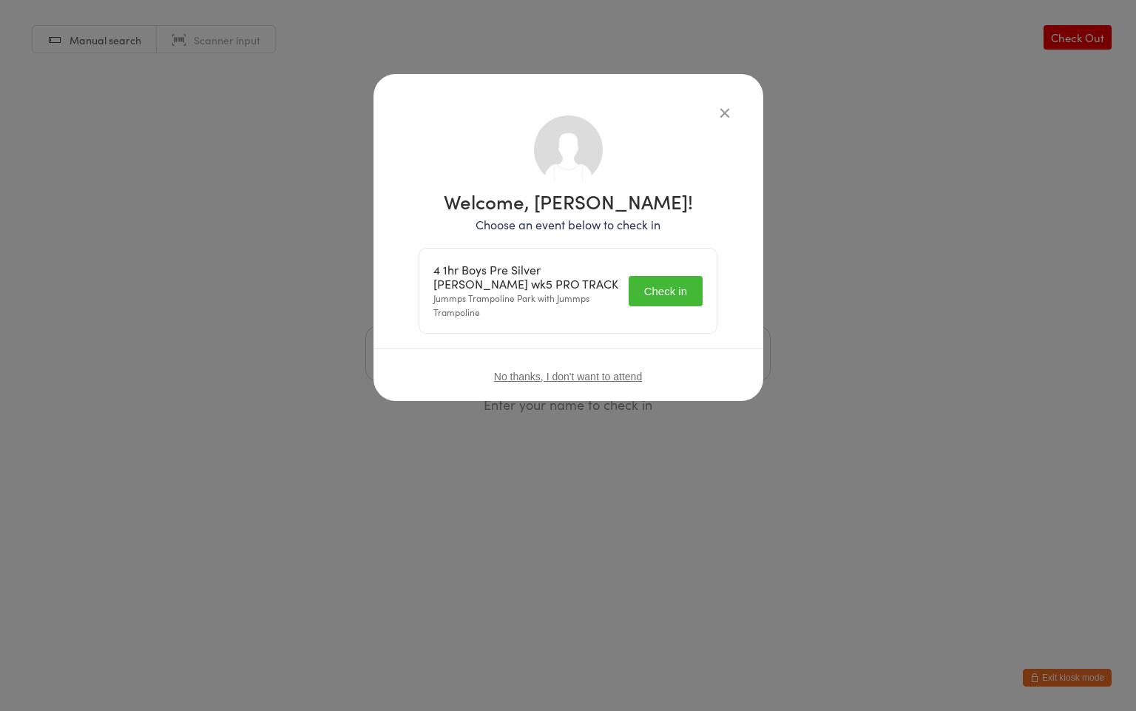
click at [677, 287] on button "Check in" at bounding box center [666, 291] width 74 height 30
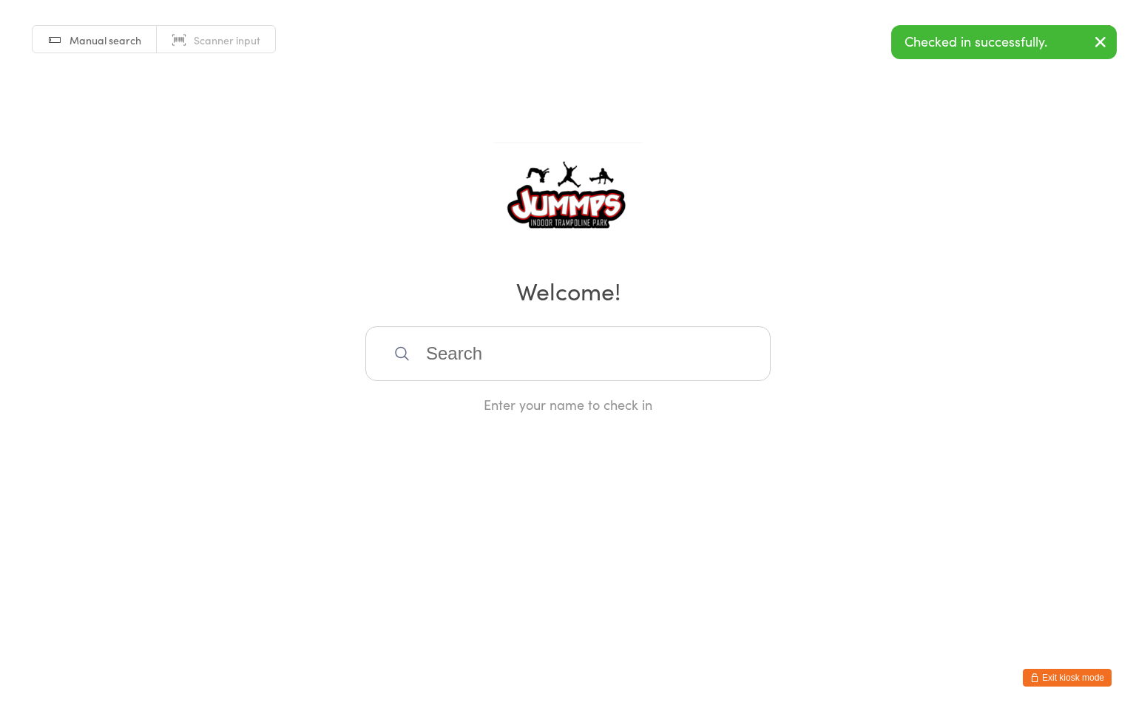
click at [500, 357] on input "search" at bounding box center [567, 353] width 405 height 55
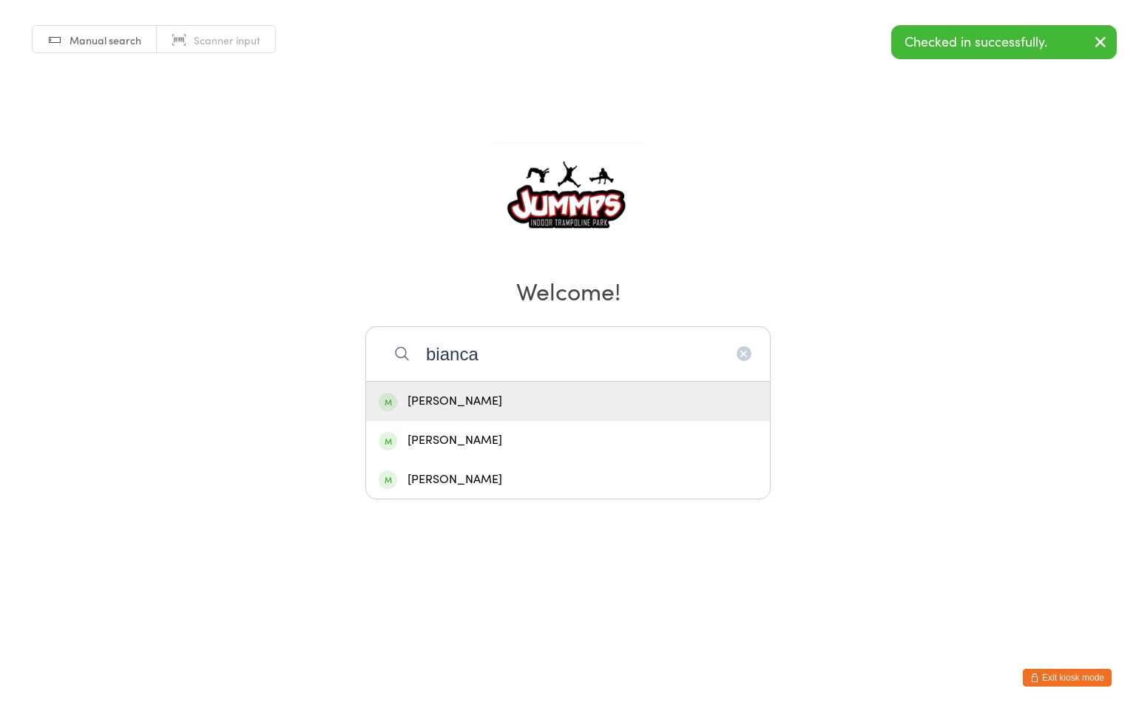
type input "bianca"
click at [438, 400] on div "Bianca Rourke" at bounding box center [568, 401] width 379 height 20
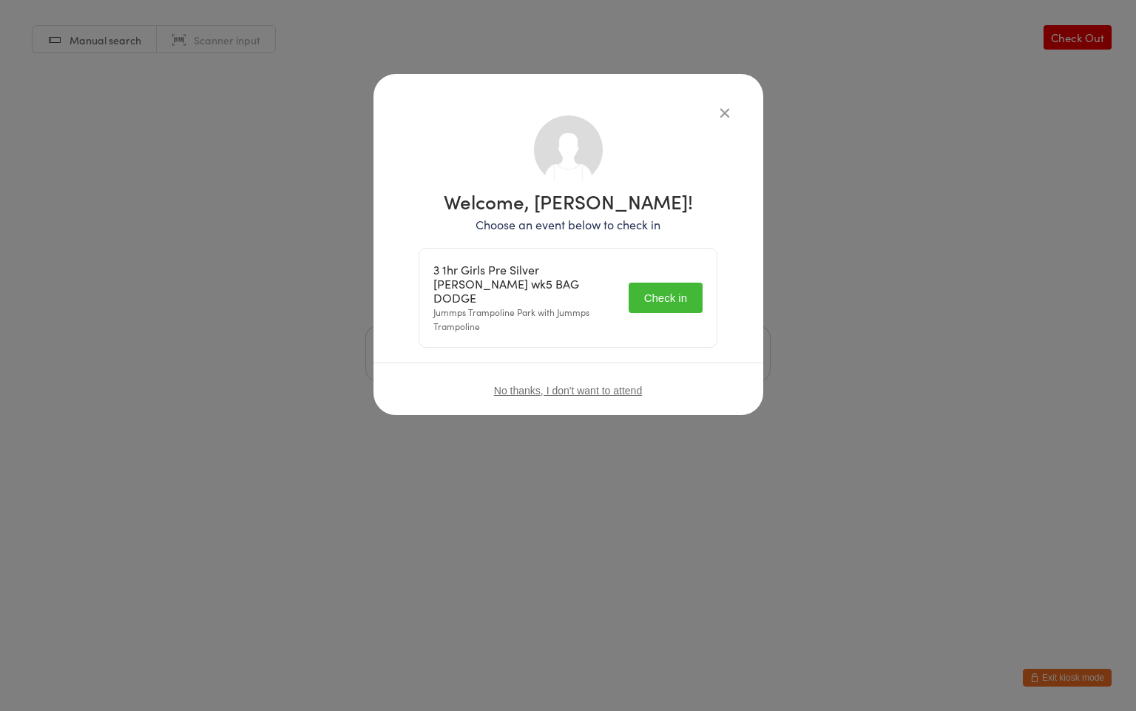
click at [670, 288] on button "Check in" at bounding box center [666, 298] width 74 height 30
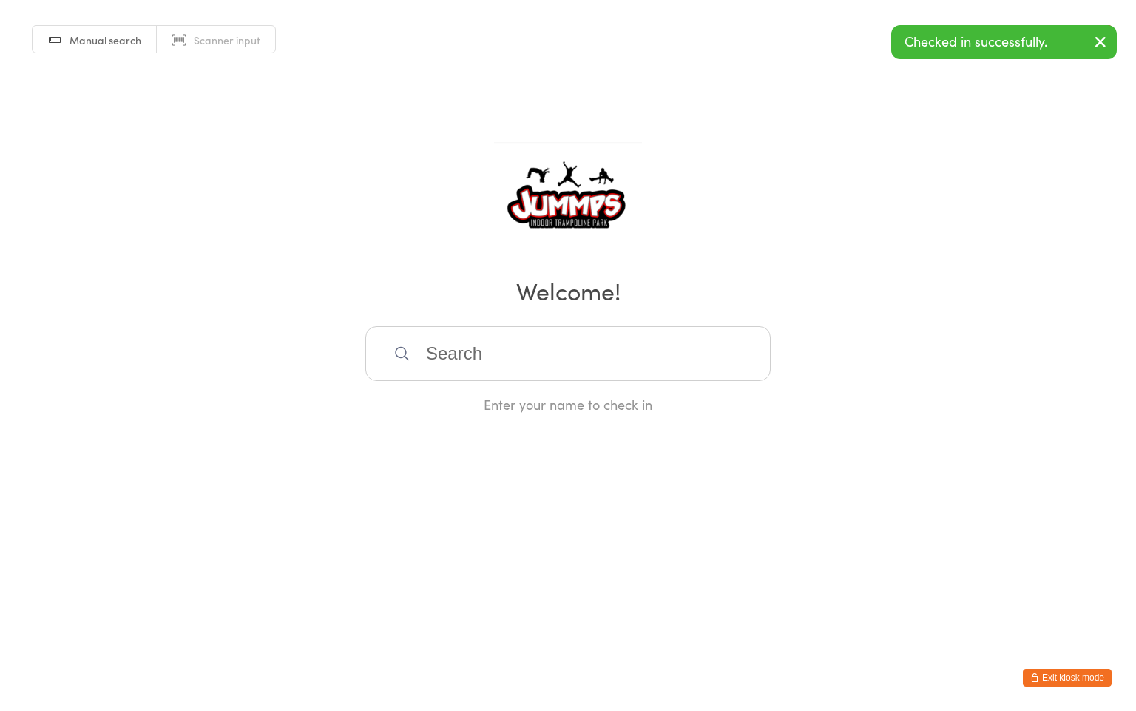
click at [533, 346] on input "search" at bounding box center [567, 353] width 405 height 55
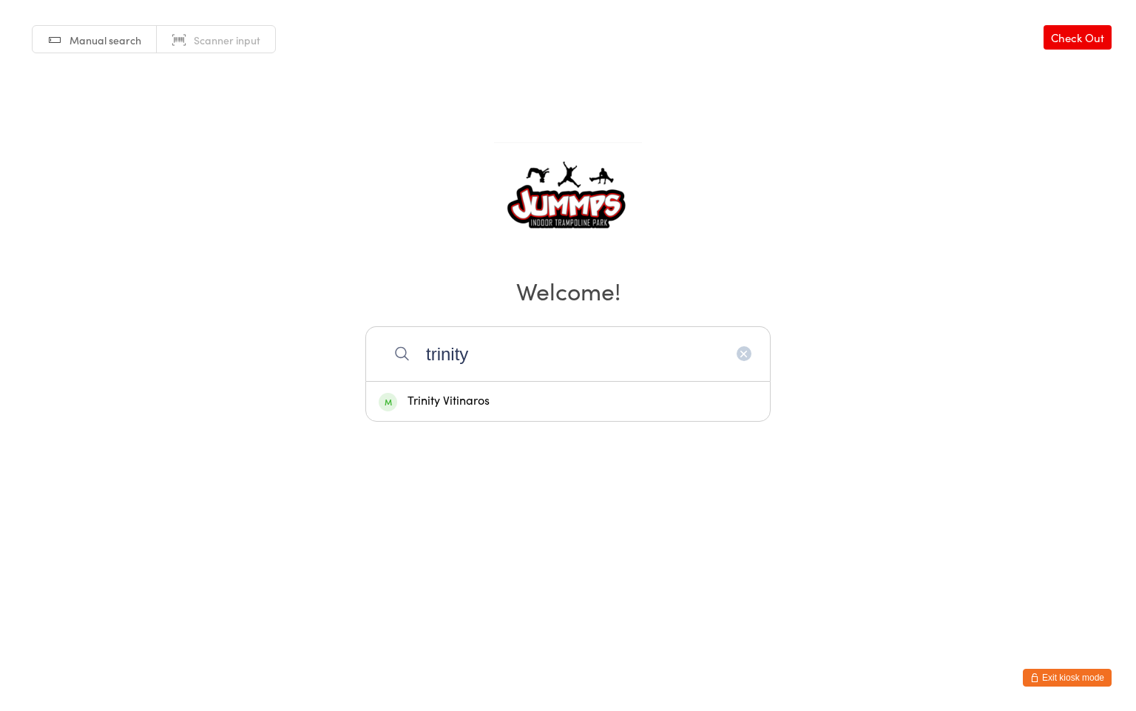
type input "trinity"
click at [497, 411] on div "Trinity Vitinaros" at bounding box center [568, 401] width 379 height 20
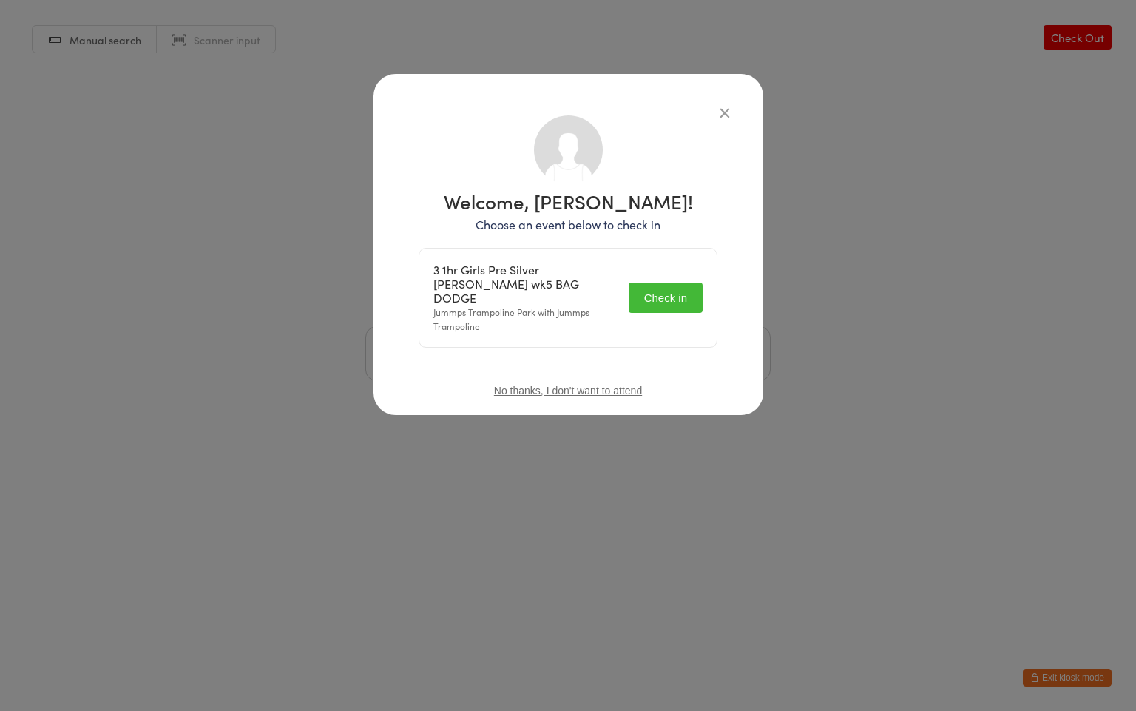
click at [688, 283] on button "Check in" at bounding box center [666, 298] width 74 height 30
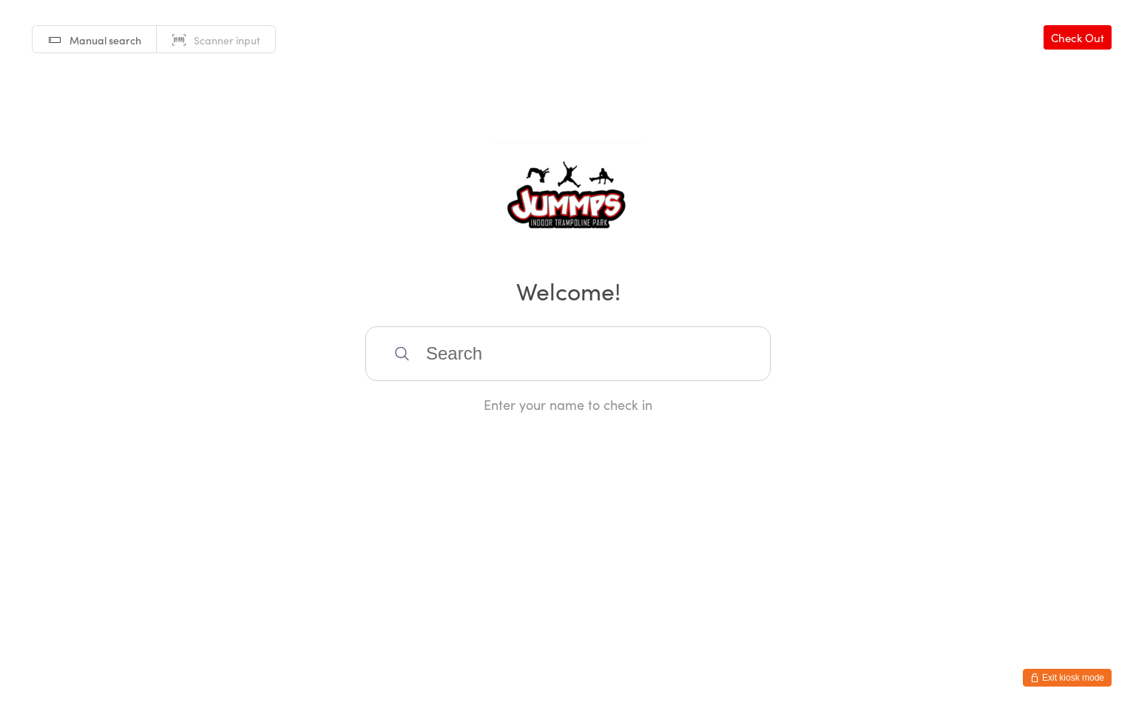
click at [460, 349] on input "search" at bounding box center [567, 353] width 405 height 55
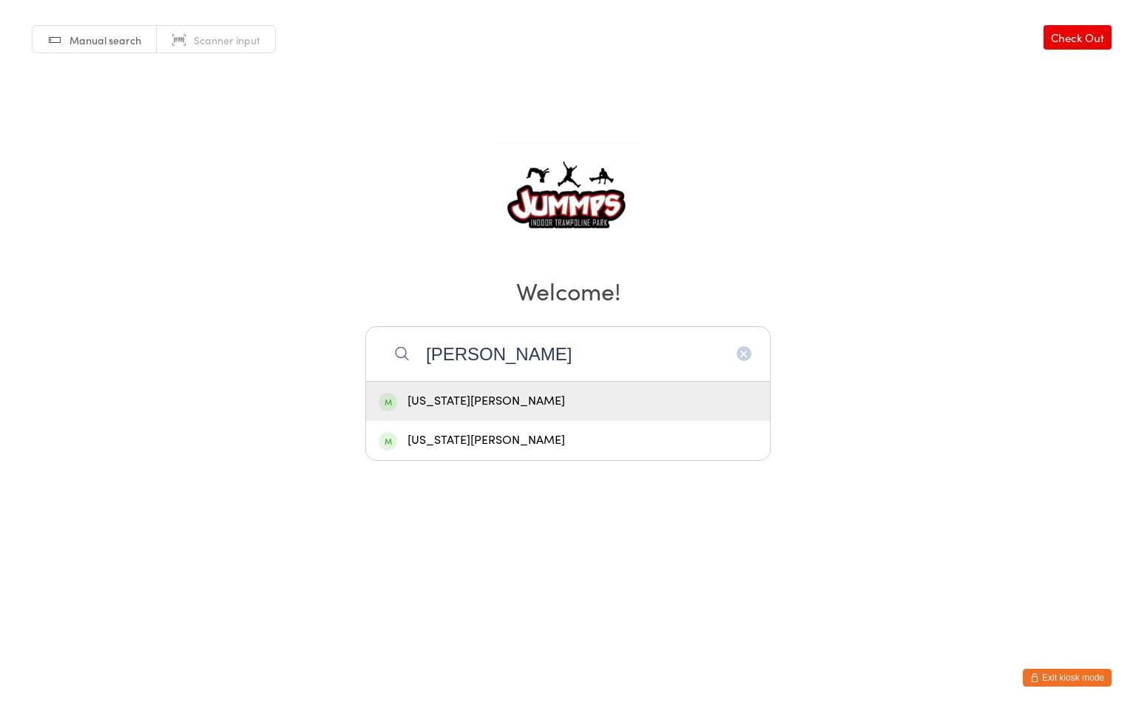
type input "georga"
click at [475, 400] on div "Georgia Hyde" at bounding box center [568, 401] width 379 height 20
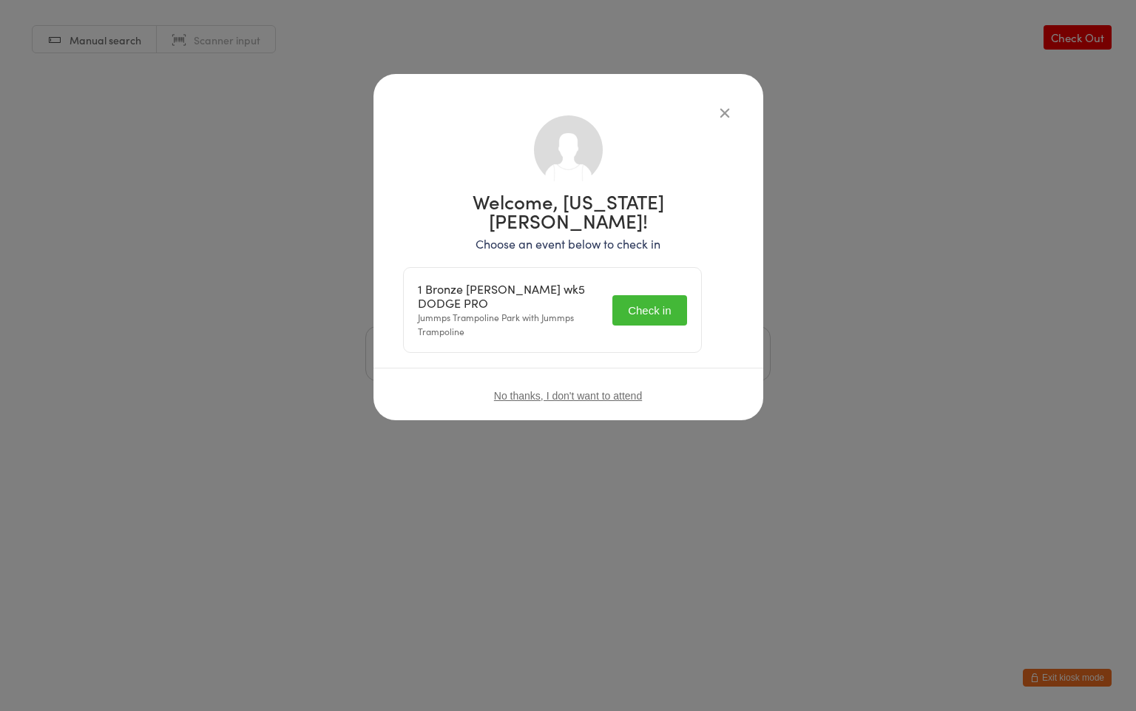
click at [655, 295] on button "Check in" at bounding box center [649, 310] width 74 height 30
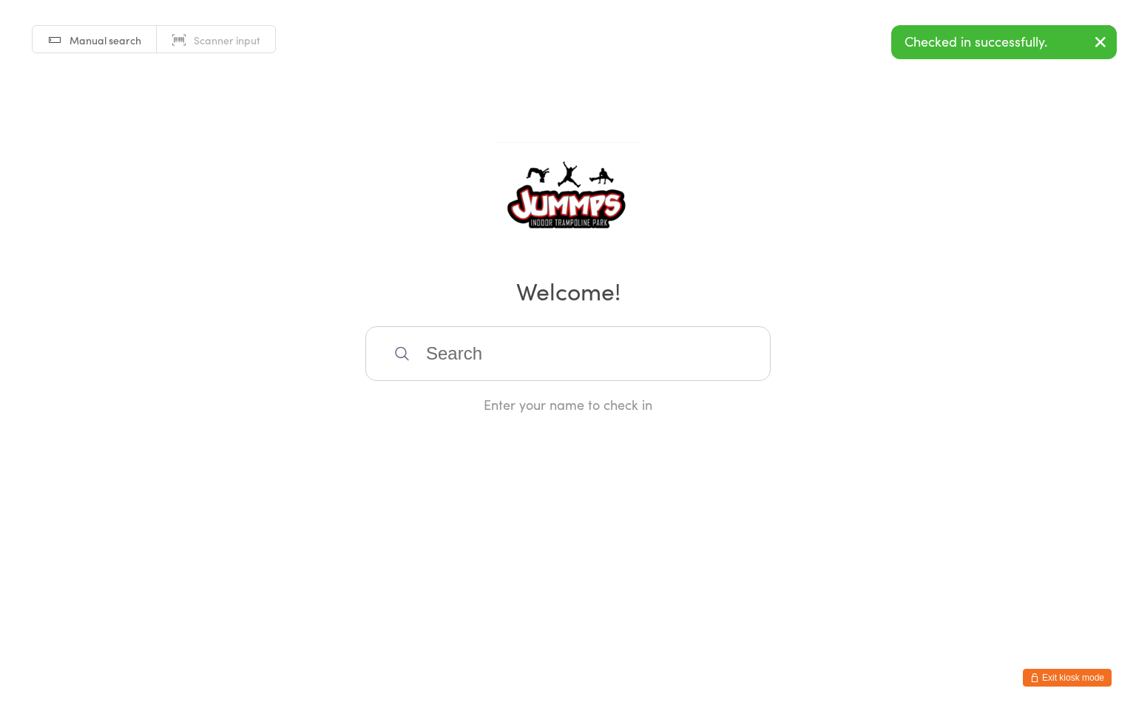
drag, startPoint x: 724, startPoint y: 107, endPoint x: 715, endPoint y: 115, distance: 12.6
click at [723, 107] on div "Manual search Scanner input Check Out Welcome! Enter your name to check in" at bounding box center [568, 206] width 1136 height 413
click at [518, 340] on input "search" at bounding box center [567, 353] width 405 height 55
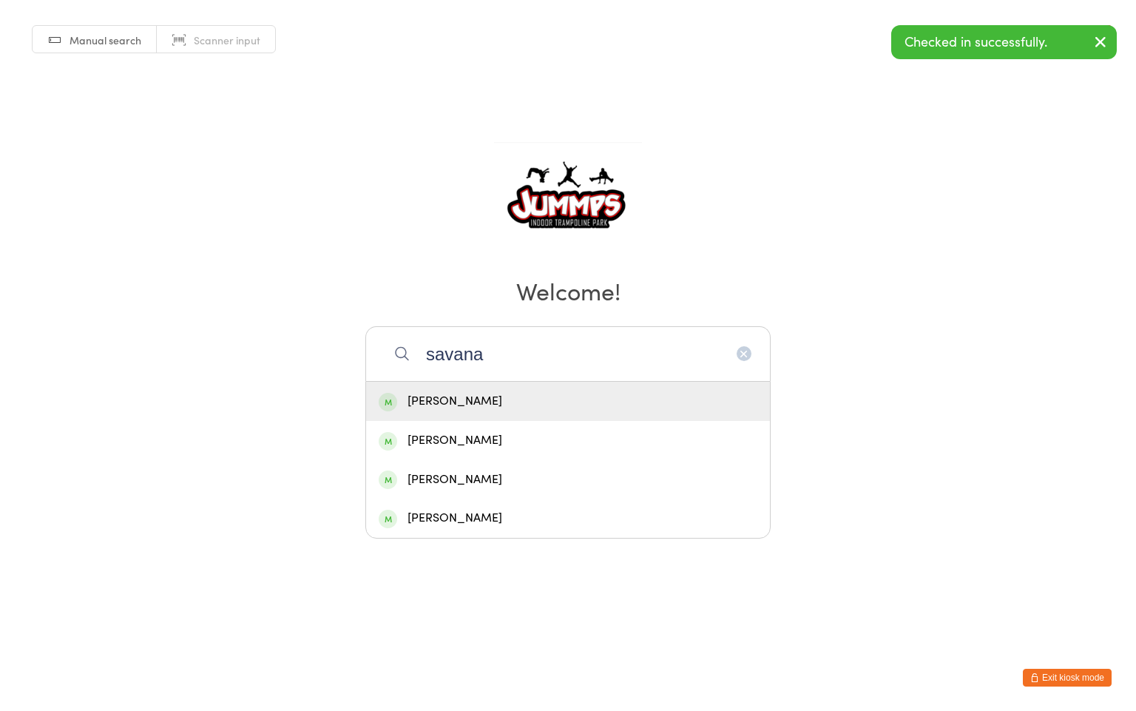
type input "savana"
click at [501, 400] on div "Savannah Hyde" at bounding box center [568, 401] width 379 height 20
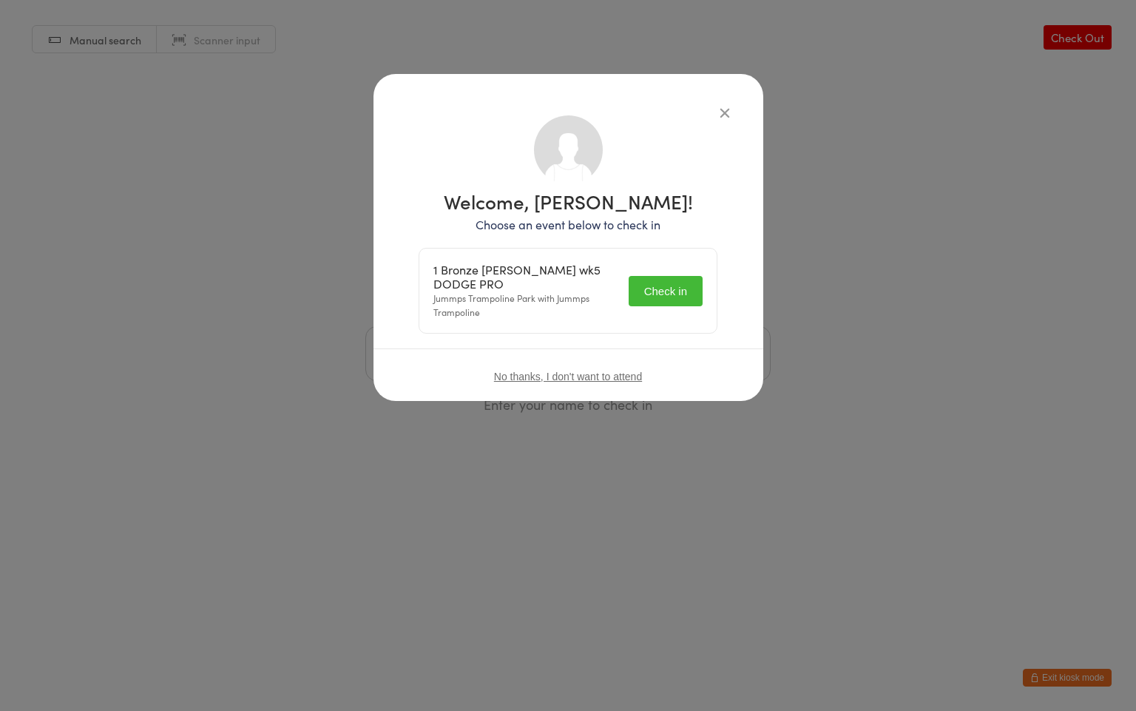
click at [650, 284] on button "Check in" at bounding box center [666, 291] width 74 height 30
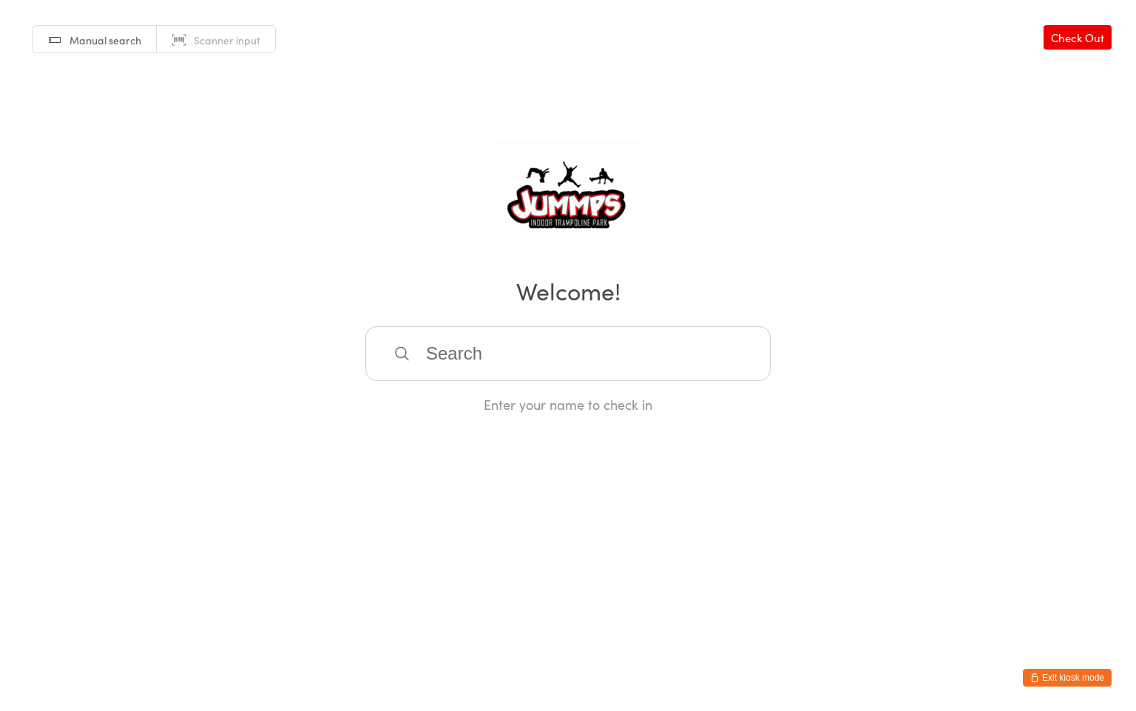
click at [493, 360] on input "search" at bounding box center [567, 353] width 405 height 55
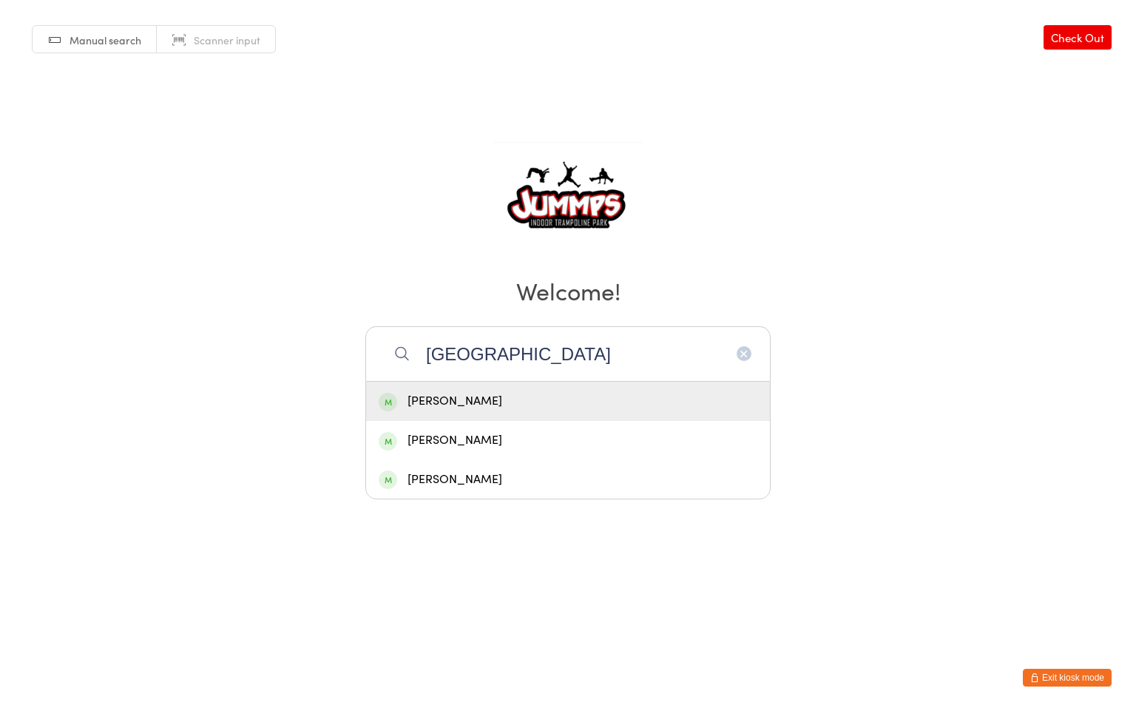
type input "florence"
click at [477, 404] on div "Florence Sturdy" at bounding box center [568, 401] width 379 height 20
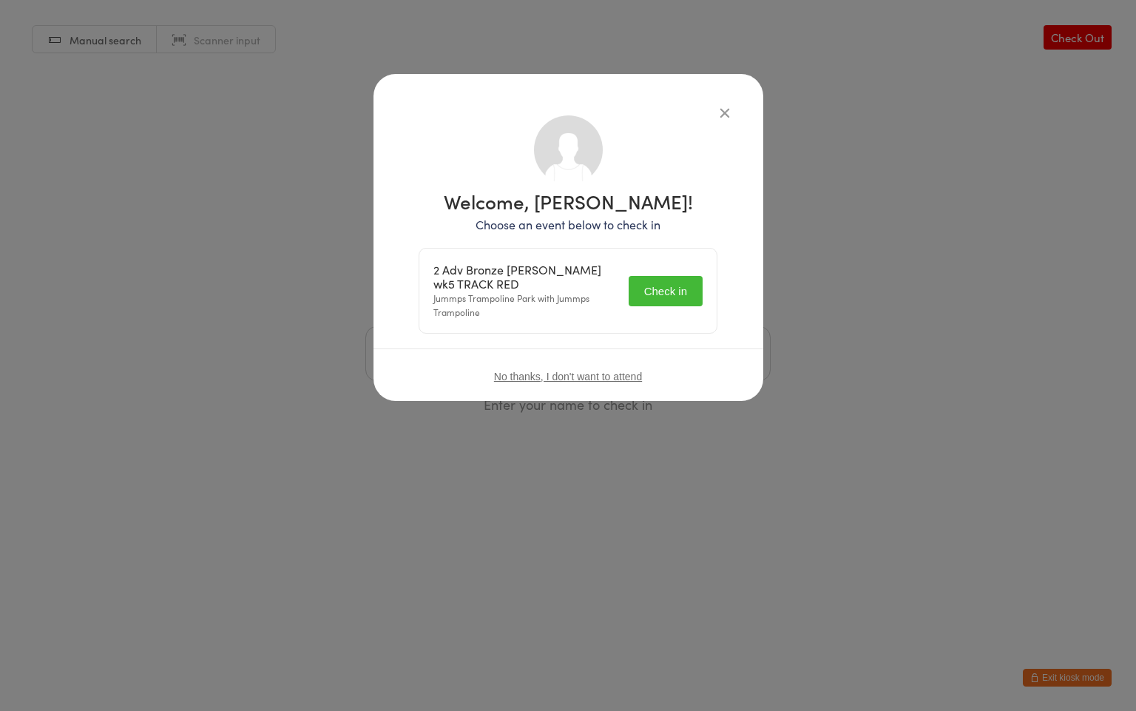
click at [664, 291] on button "Check in" at bounding box center [666, 291] width 74 height 30
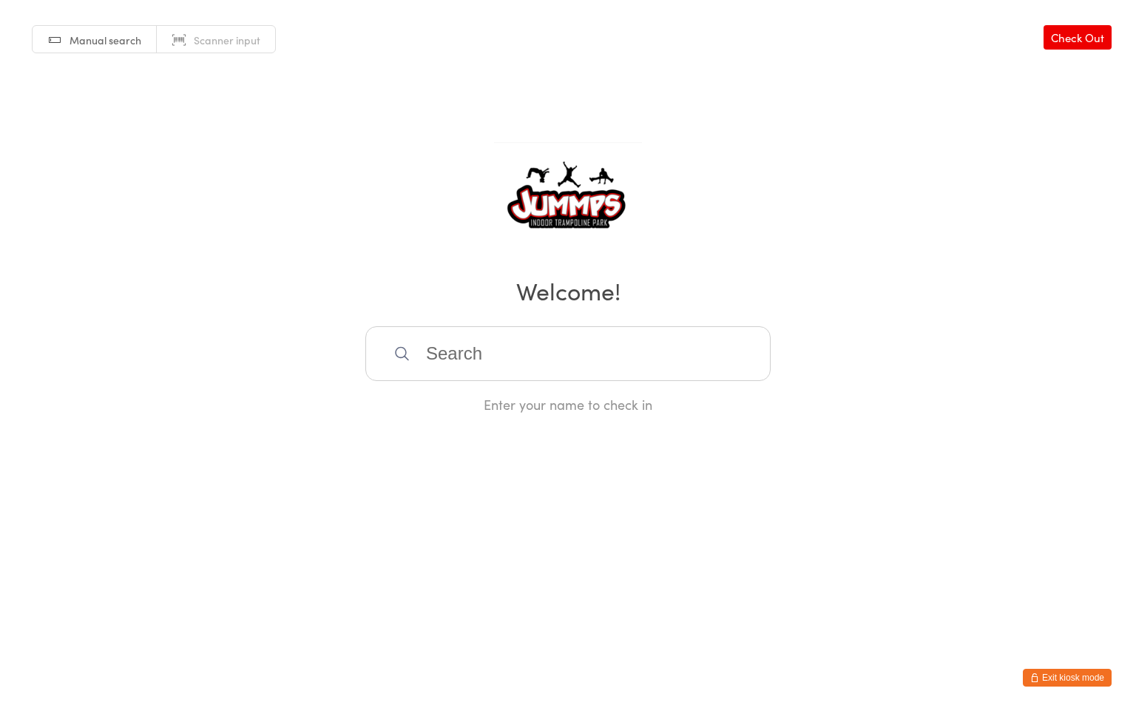
click at [478, 356] on input "search" at bounding box center [567, 353] width 405 height 55
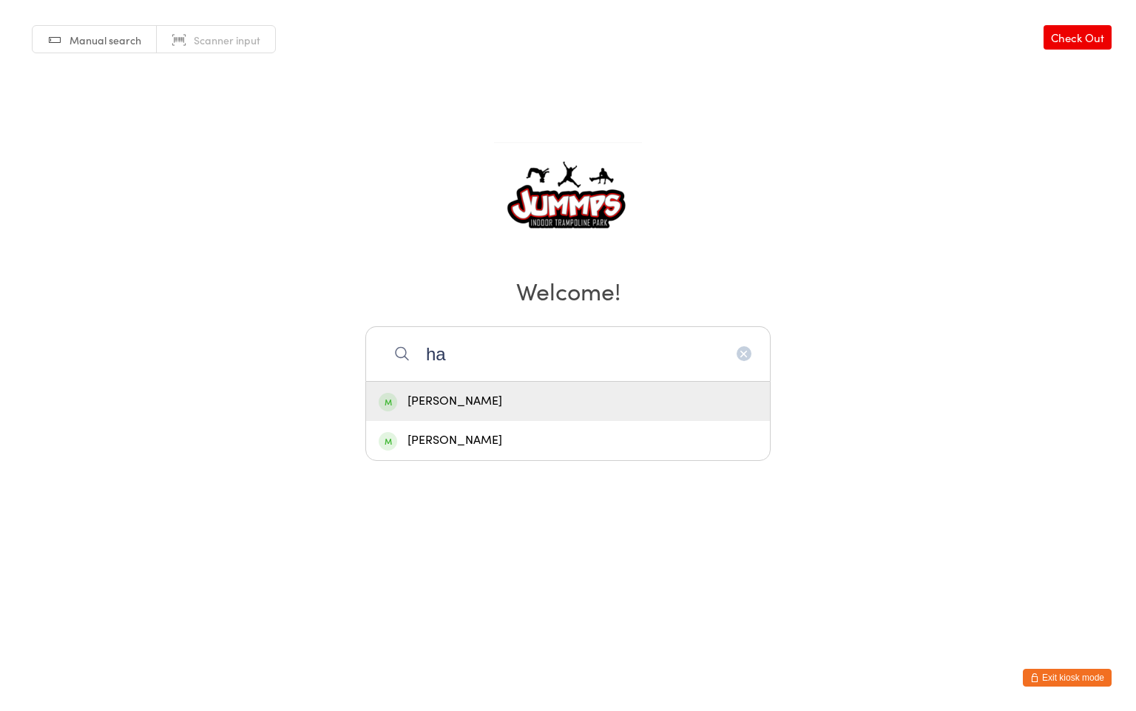
type input "h"
type input "henry"
click at [427, 442] on div "Henry Zuo" at bounding box center [568, 440] width 379 height 20
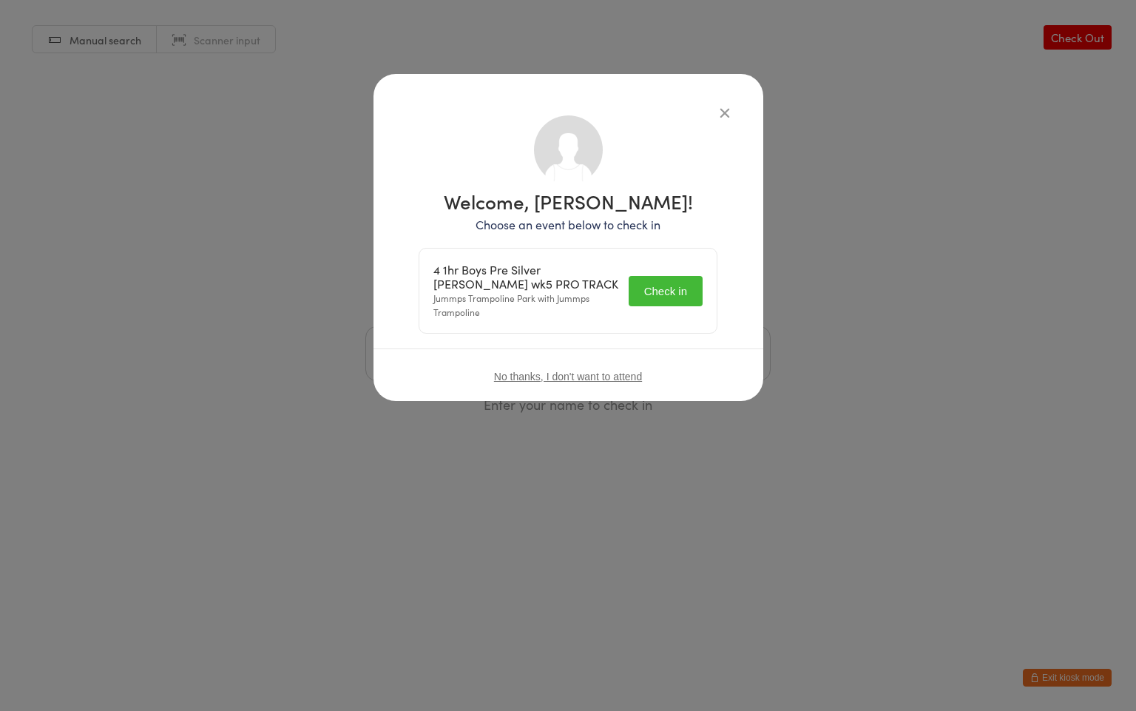
drag, startPoint x: 662, startPoint y: 287, endPoint x: 637, endPoint y: 289, distance: 25.2
click at [638, 289] on button "Check in" at bounding box center [666, 291] width 74 height 30
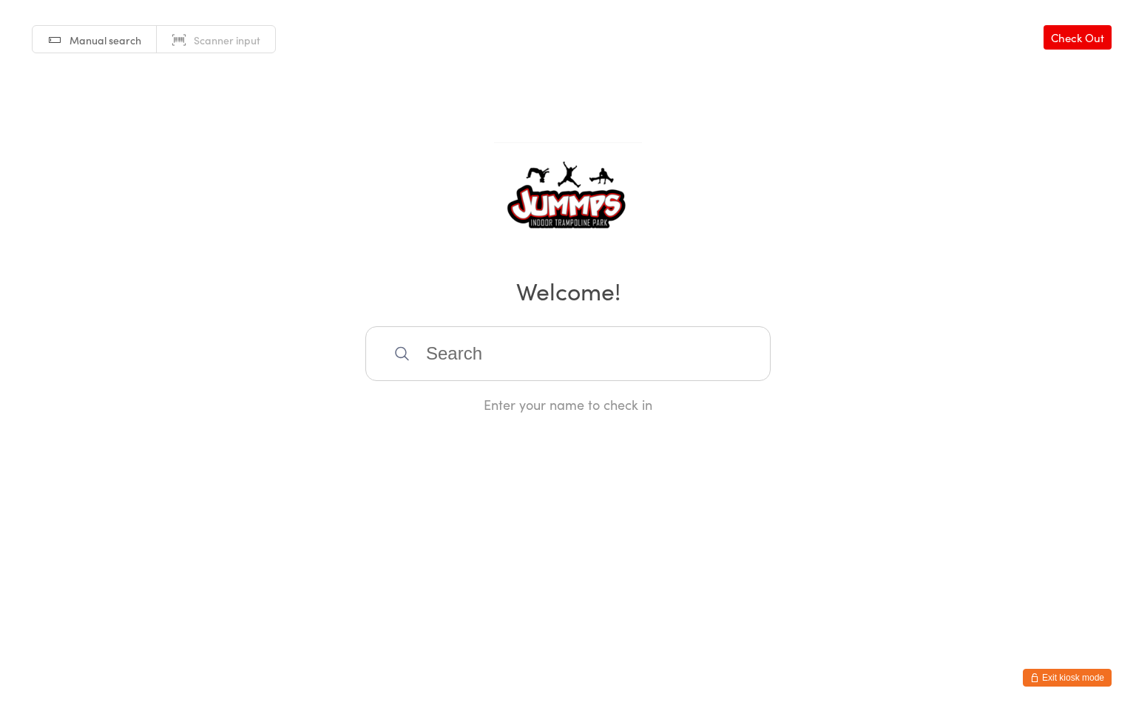
click at [467, 360] on input "search" at bounding box center [567, 353] width 405 height 55
type input "kavya"
click at [496, 408] on div "Kavya Gunawardena" at bounding box center [568, 401] width 379 height 20
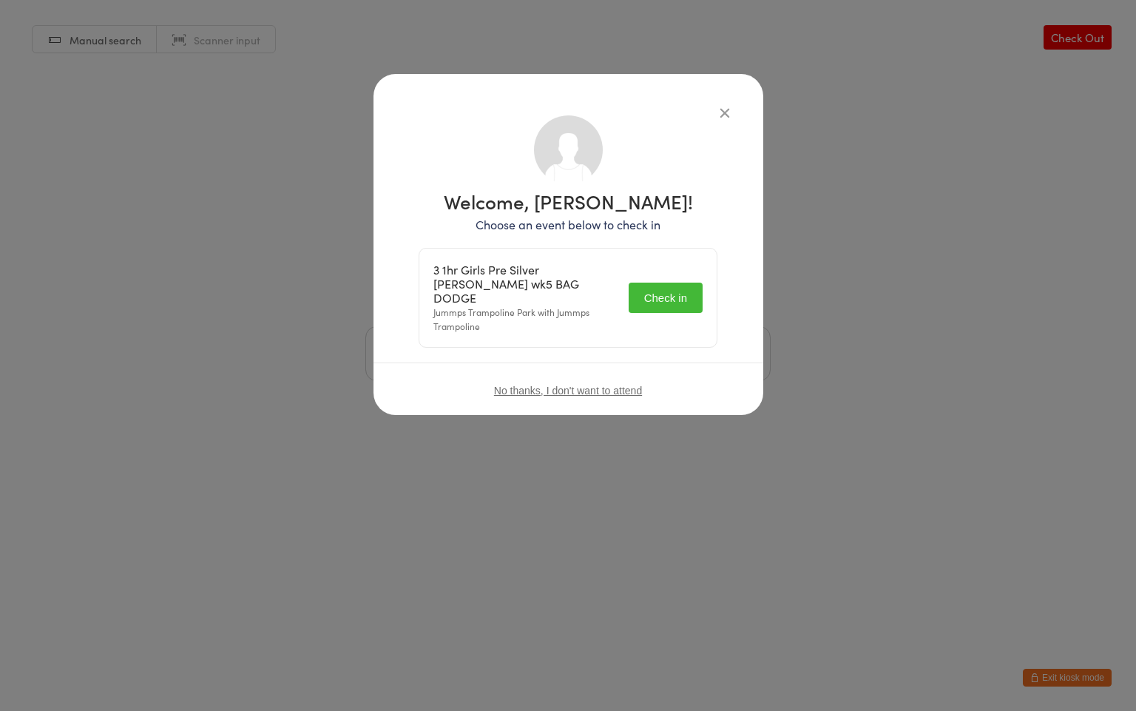
click at [672, 283] on button "Check in" at bounding box center [666, 298] width 74 height 30
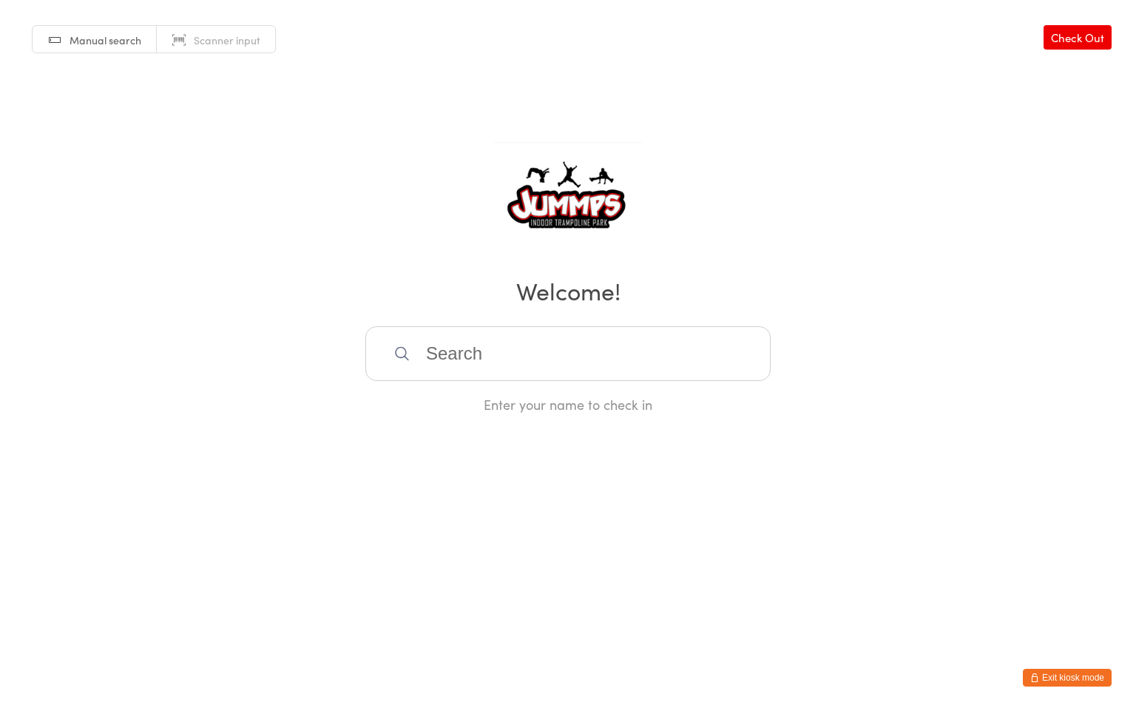
click at [537, 377] on input "search" at bounding box center [567, 353] width 405 height 55
click at [462, 359] on input "search" at bounding box center [567, 353] width 405 height 55
type input "kobi"
click at [433, 395] on div "Kobie Sims" at bounding box center [568, 401] width 379 height 20
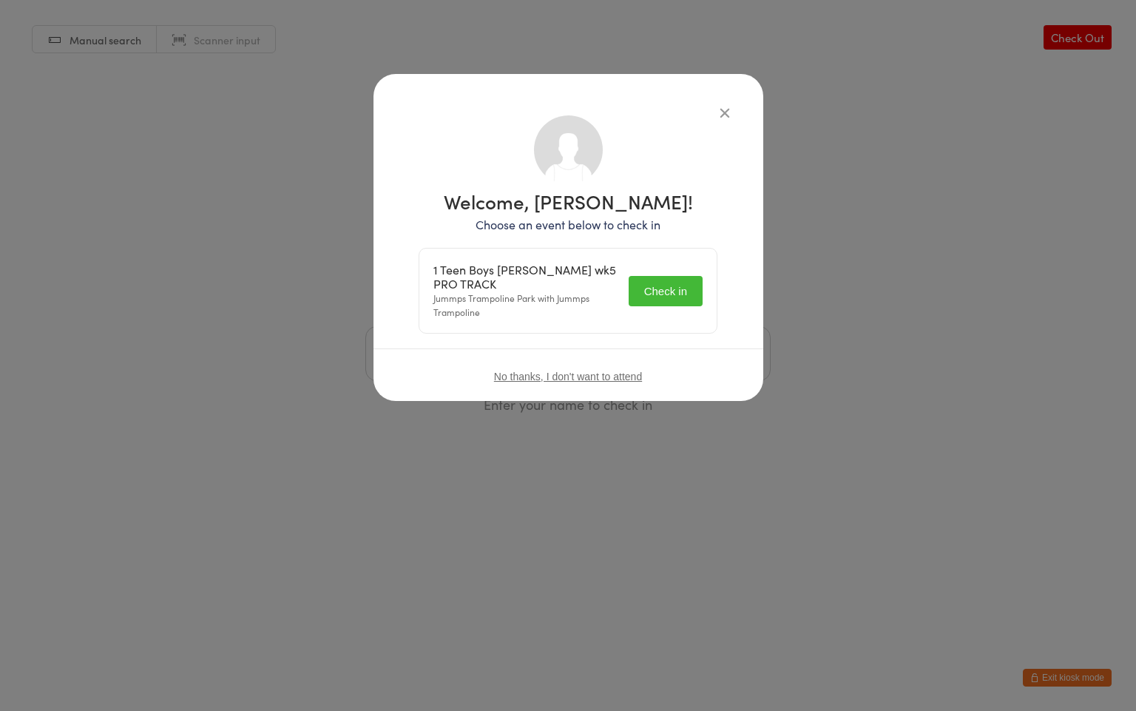
click at [658, 276] on button "Check in" at bounding box center [666, 291] width 74 height 30
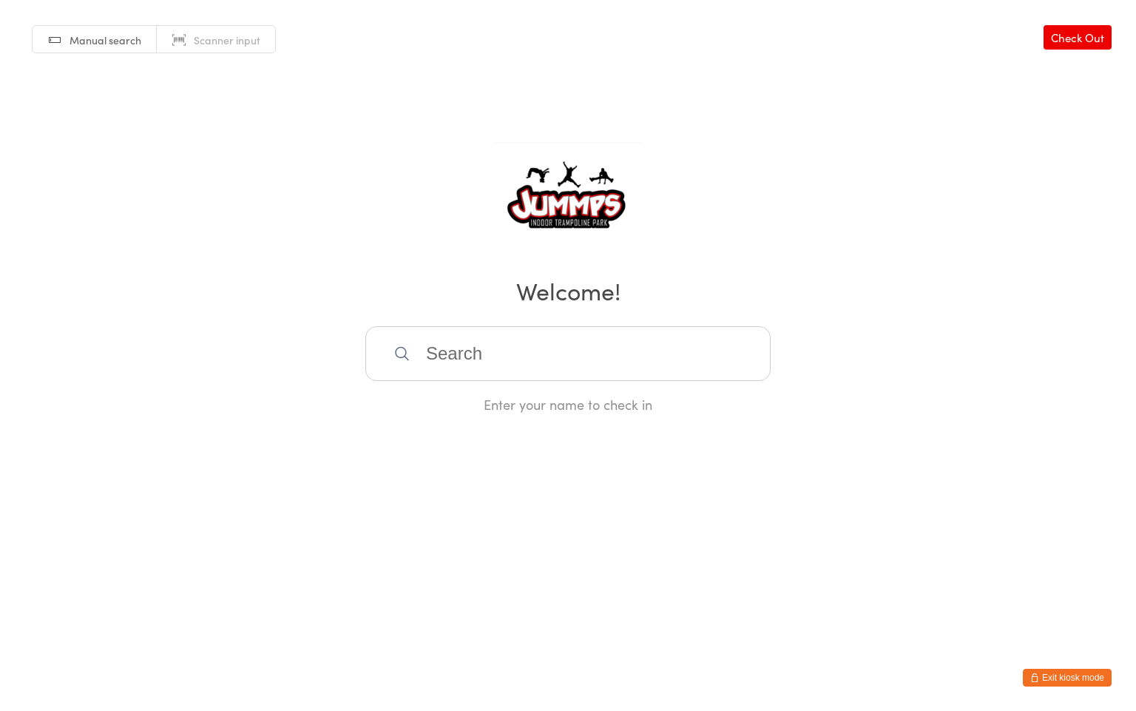
click at [496, 351] on input "search" at bounding box center [567, 353] width 405 height 55
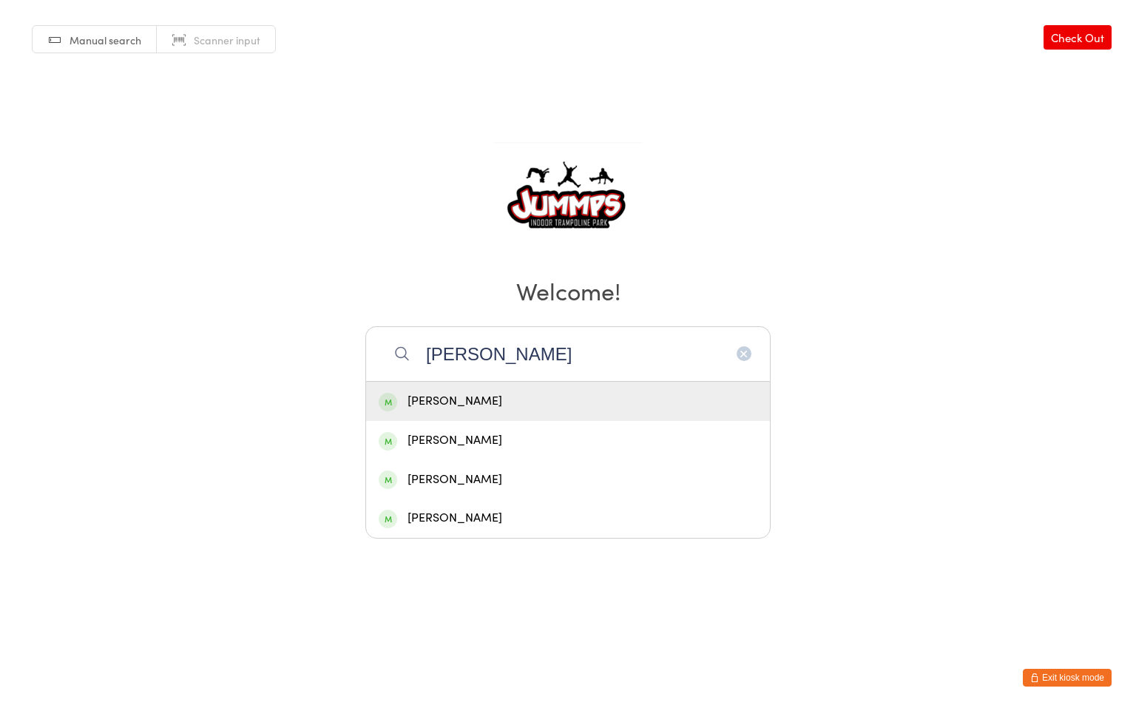
type input "jamie"
click at [497, 405] on div "Jamie Church" at bounding box center [568, 401] width 379 height 20
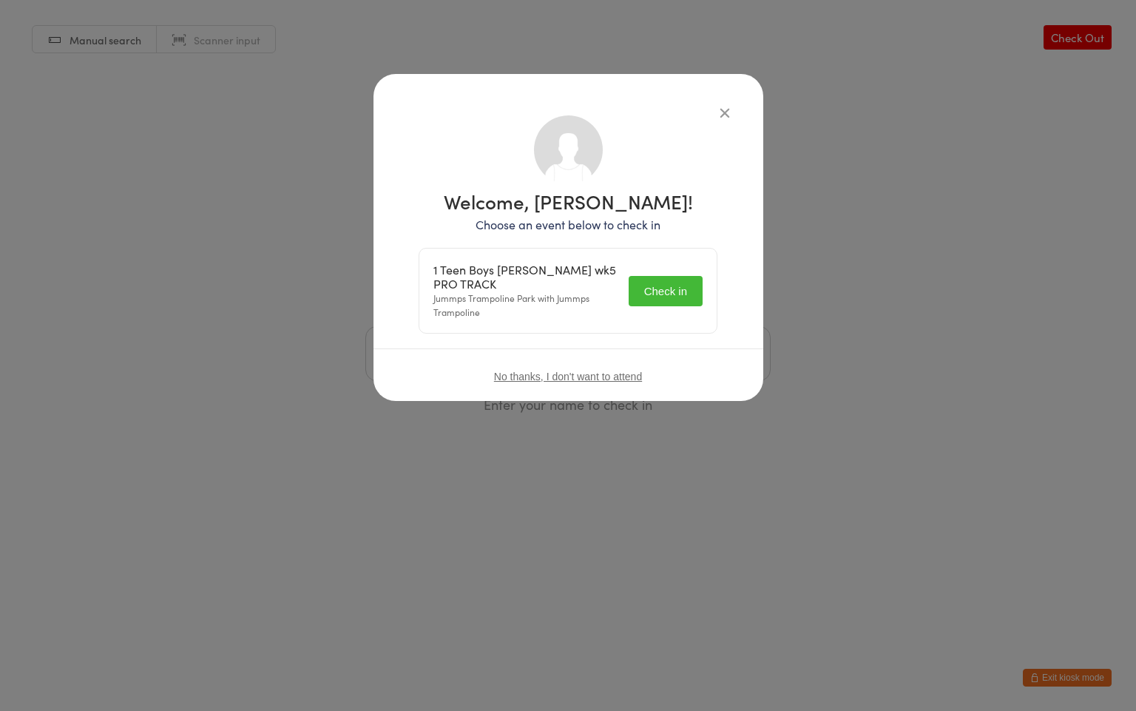
click at [666, 291] on button "Check in" at bounding box center [666, 291] width 74 height 30
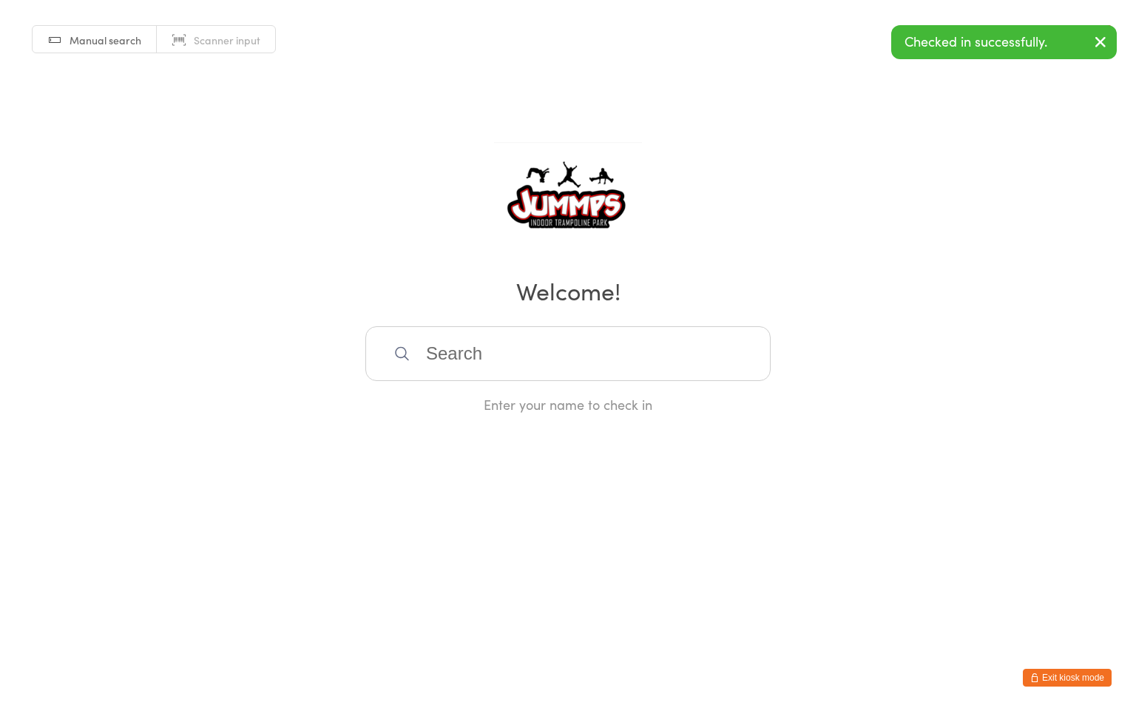
click at [455, 347] on input "search" at bounding box center [567, 353] width 405 height 55
click at [448, 237] on div "Manual search Scanner input Check Out Welcome! Enter your name to check in" at bounding box center [568, 206] width 1136 height 413
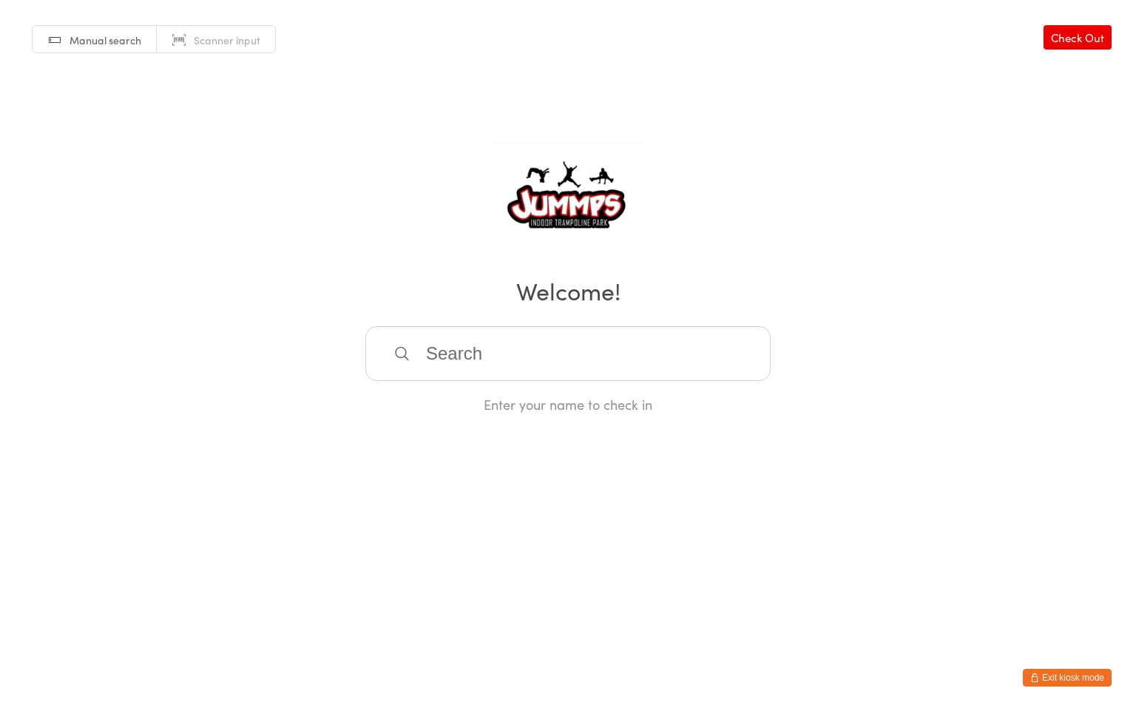
click at [468, 333] on input "search" at bounding box center [567, 353] width 405 height 55
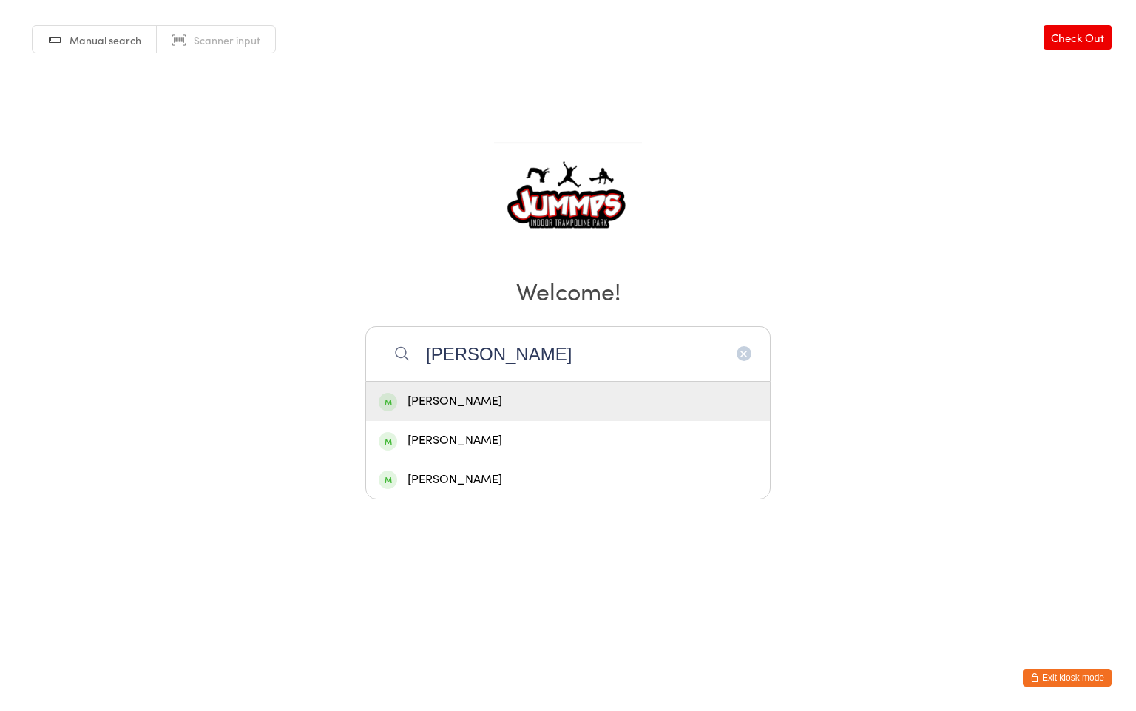
type input "jamie ch"
click at [456, 402] on div "Jamie Church" at bounding box center [568, 401] width 379 height 20
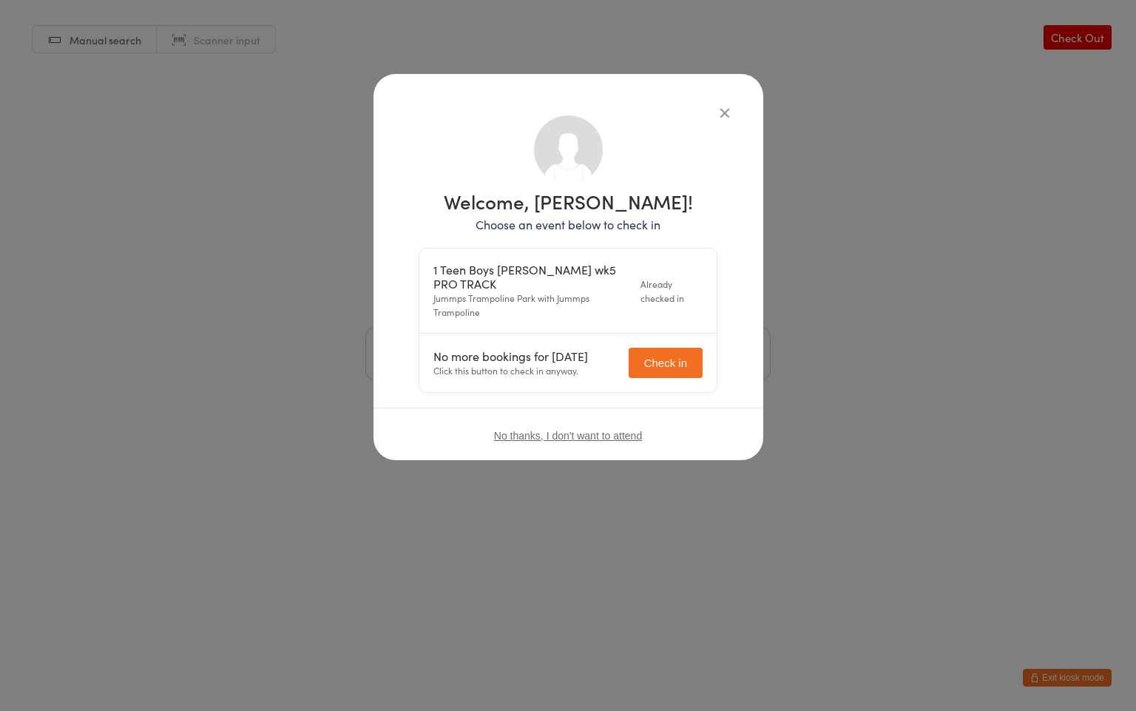
click at [721, 115] on icon "button" at bounding box center [725, 112] width 16 height 16
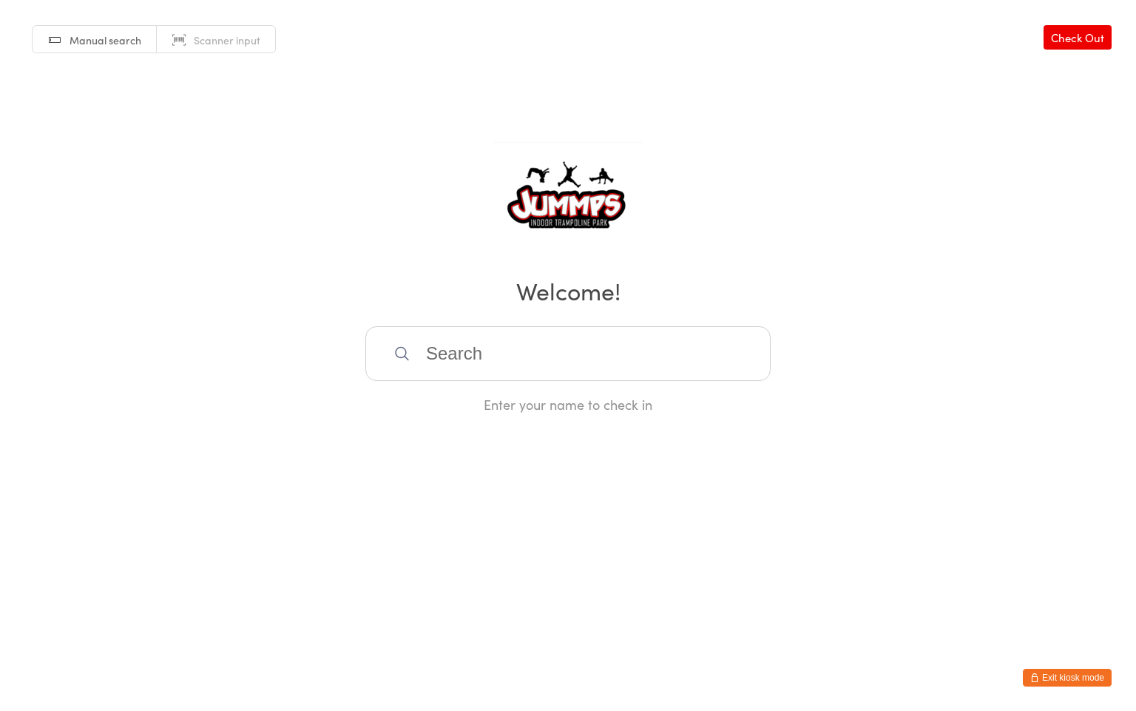
click at [448, 365] on input "search" at bounding box center [567, 353] width 405 height 55
click at [439, 344] on input "search" at bounding box center [567, 353] width 405 height 55
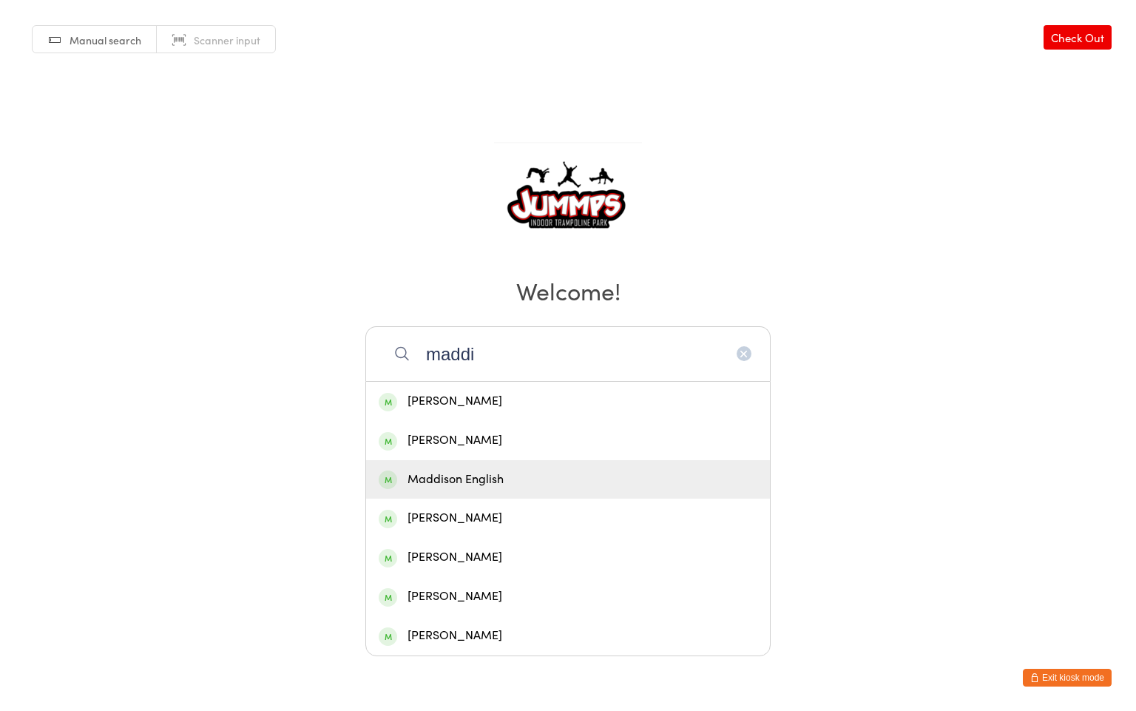
type input "maddi"
click at [465, 477] on div "Maddison English" at bounding box center [568, 480] width 379 height 20
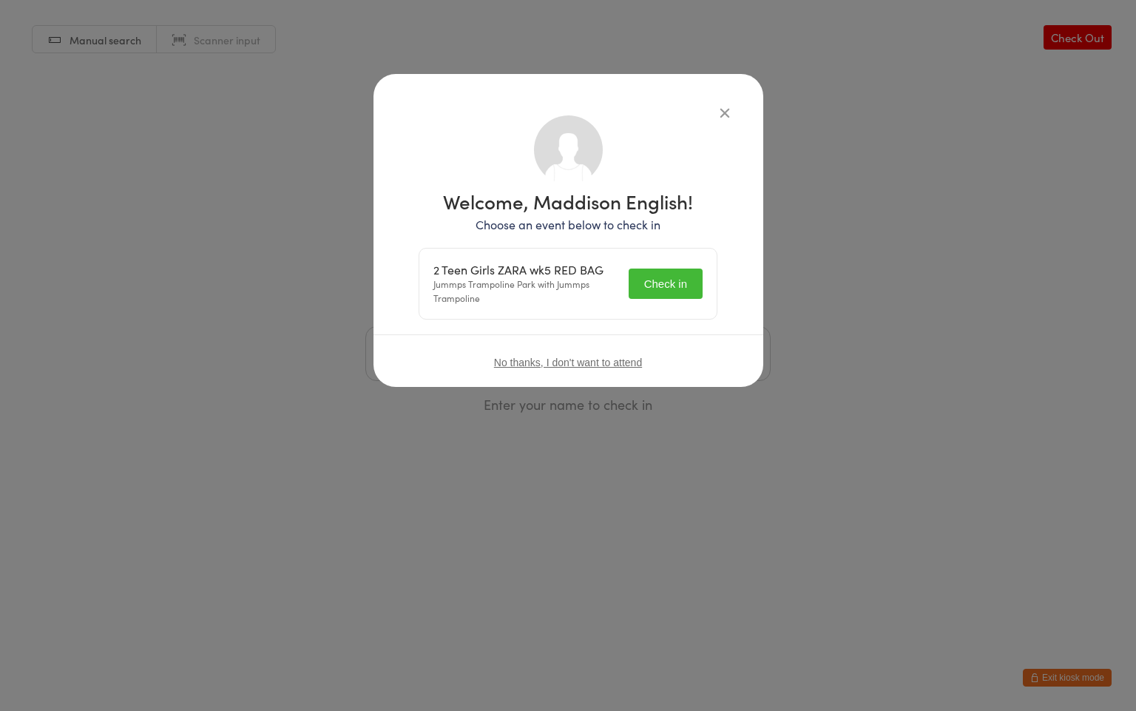
click at [970, 300] on div "Welcome, Maddison English! Choose an event below to check in 2 Teen Girls ZARA …" at bounding box center [568, 355] width 1136 height 711
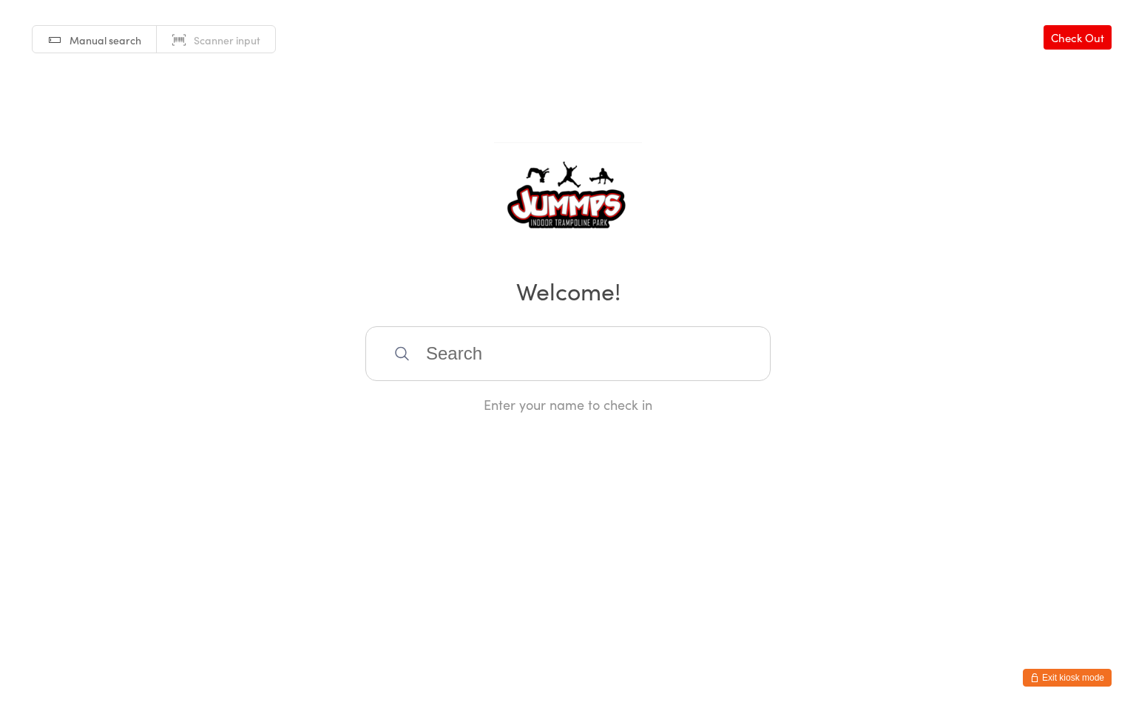
click at [553, 345] on input "search" at bounding box center [567, 353] width 405 height 55
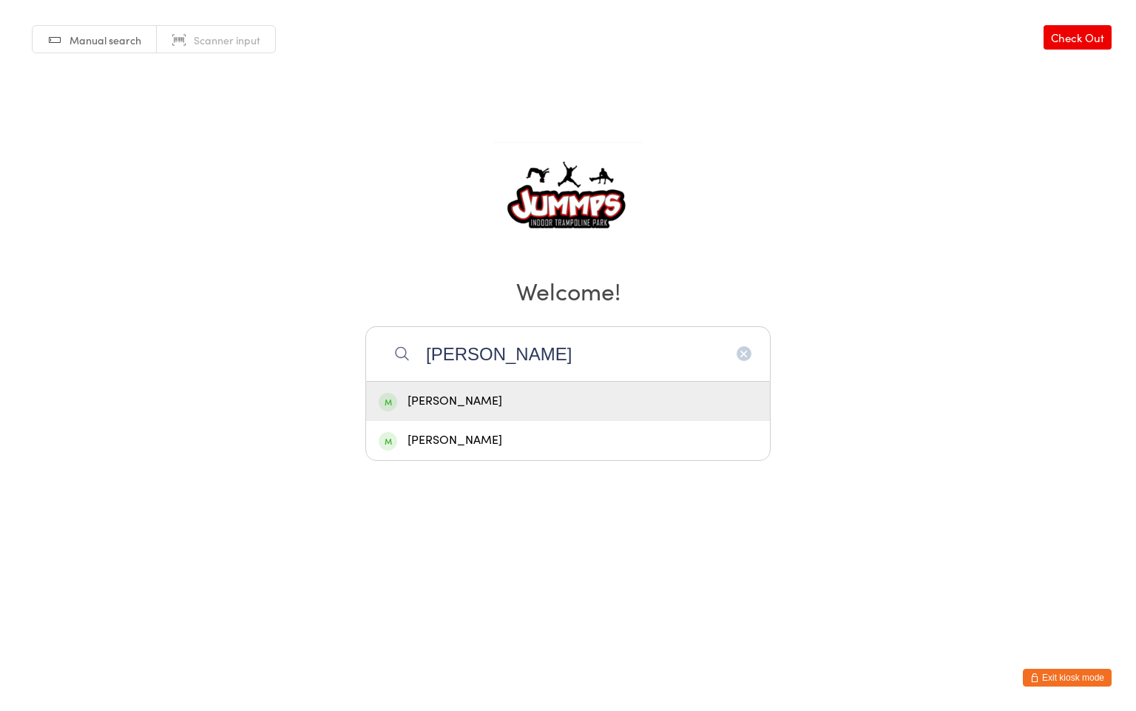
type input "samantha"
click at [522, 391] on div "Samantha Morcan" at bounding box center [568, 401] width 404 height 39
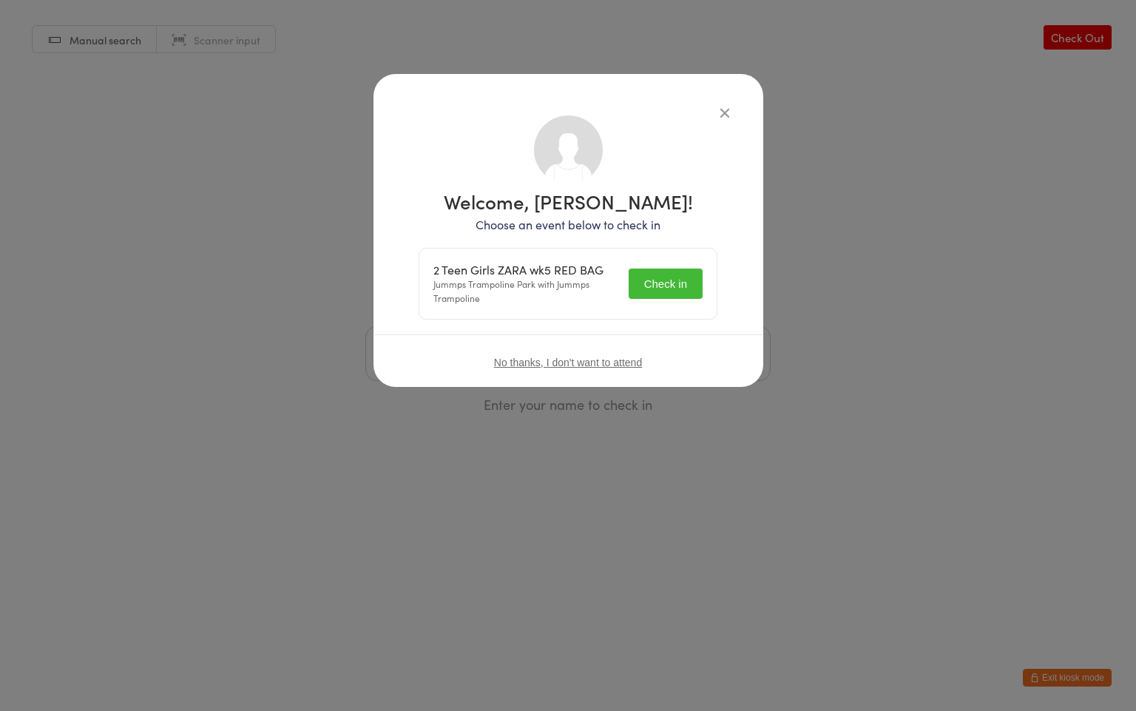
click at [675, 294] on button "Check in" at bounding box center [666, 283] width 74 height 30
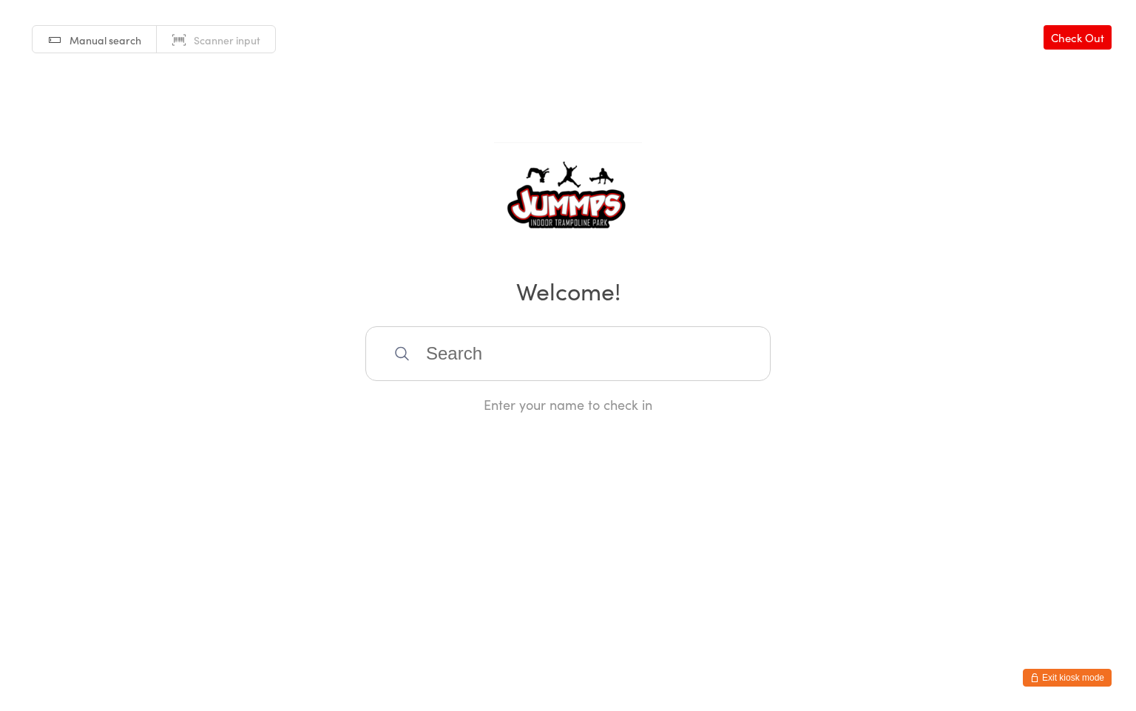
click at [482, 360] on input "search" at bounding box center [567, 353] width 405 height 55
click at [489, 349] on input "search" at bounding box center [567, 353] width 405 height 55
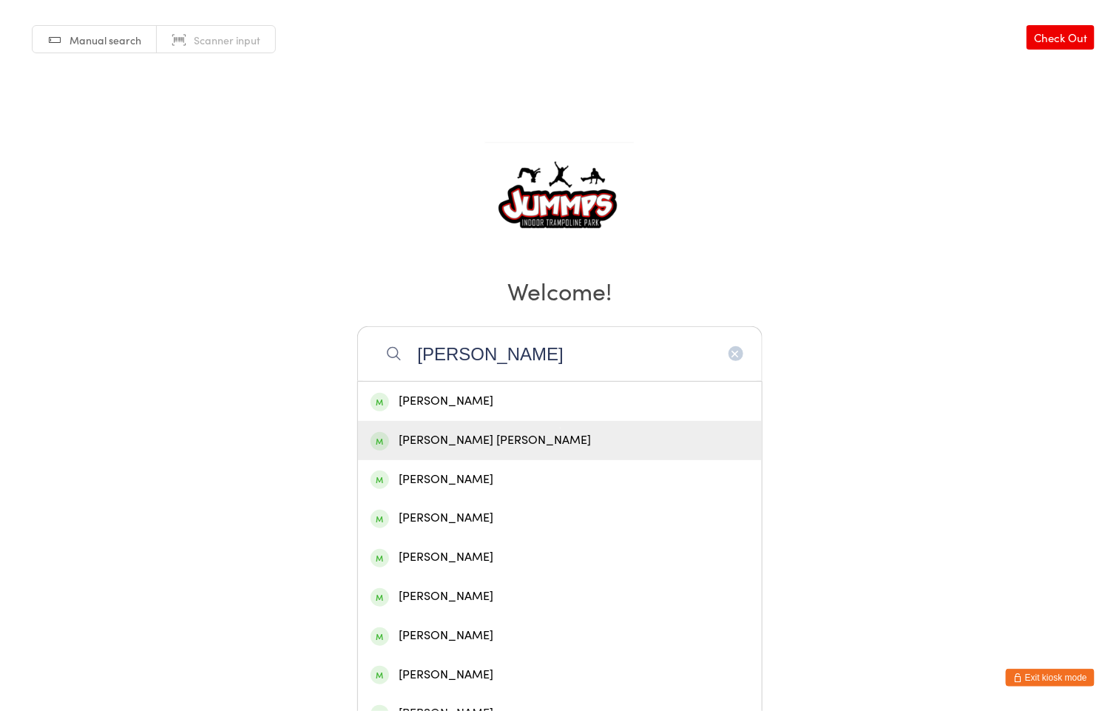
type input "jackson"
click at [535, 439] on div "Jackson Gibbons" at bounding box center [560, 440] width 379 height 20
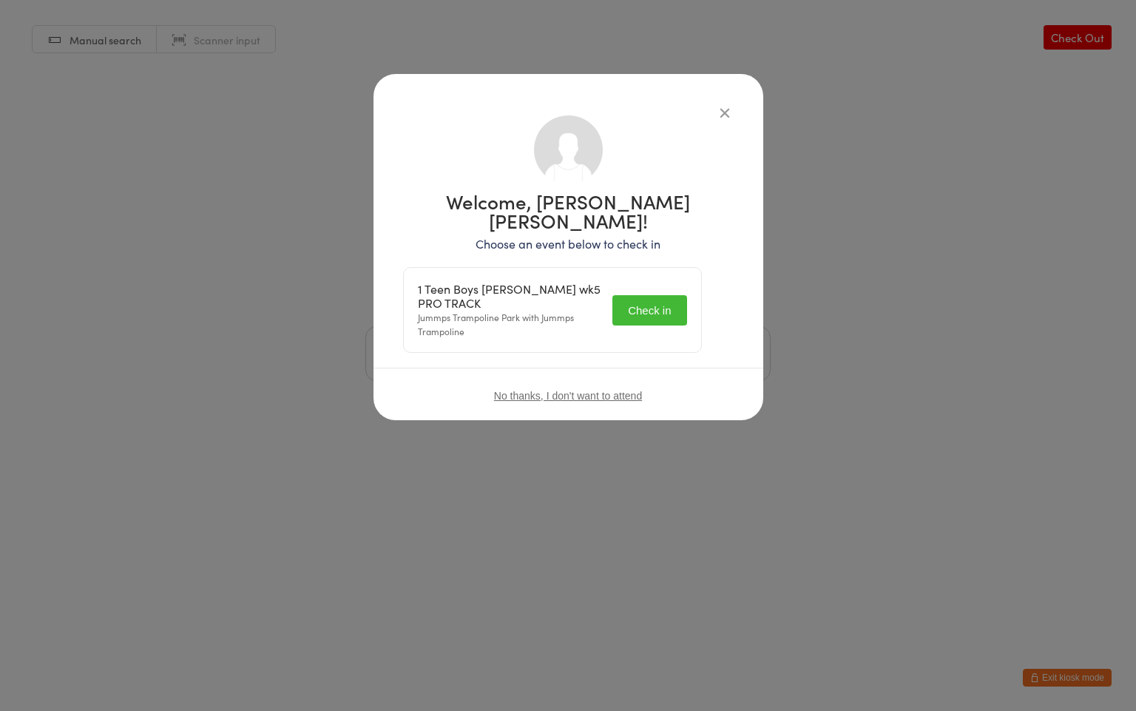
click at [666, 295] on button "Check in" at bounding box center [649, 310] width 74 height 30
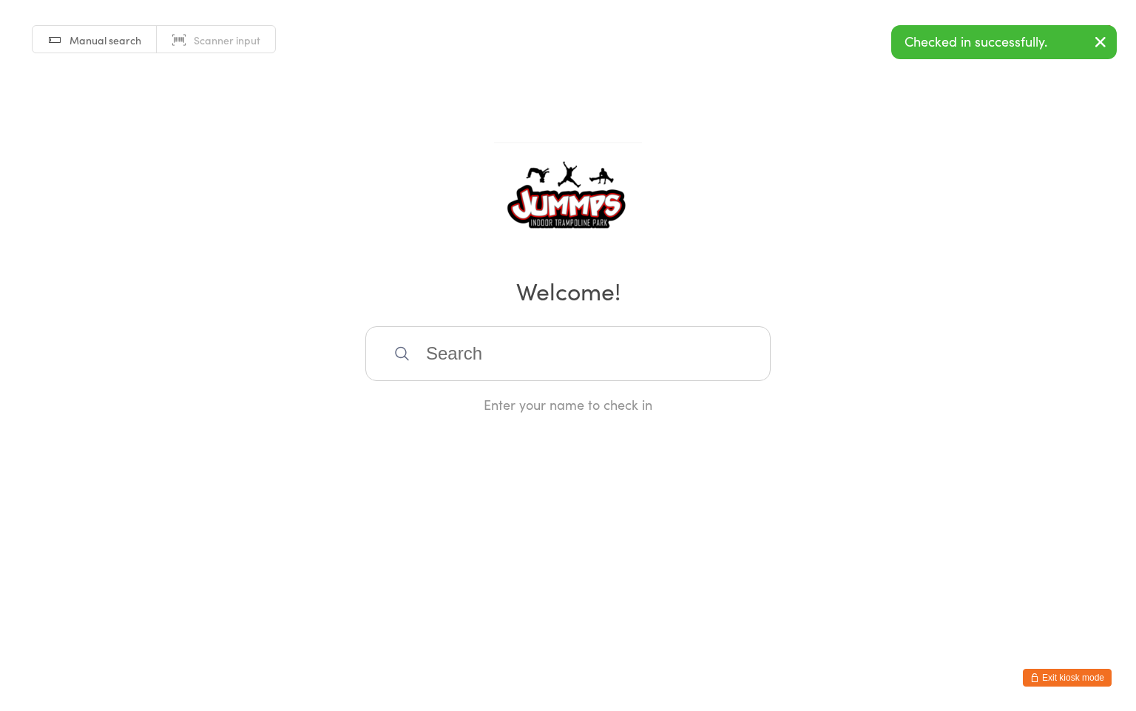
click at [449, 354] on input "search" at bounding box center [567, 353] width 405 height 55
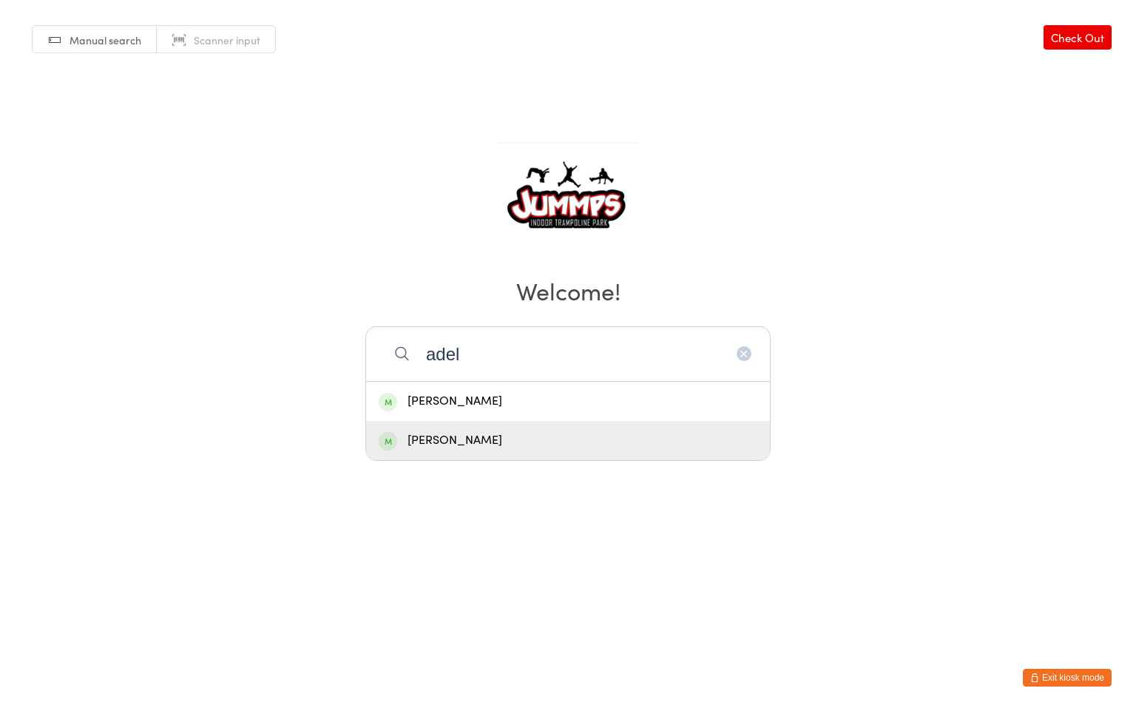
type input "adel"
click at [493, 444] on div "Adele Niedenfuhr" at bounding box center [568, 440] width 379 height 20
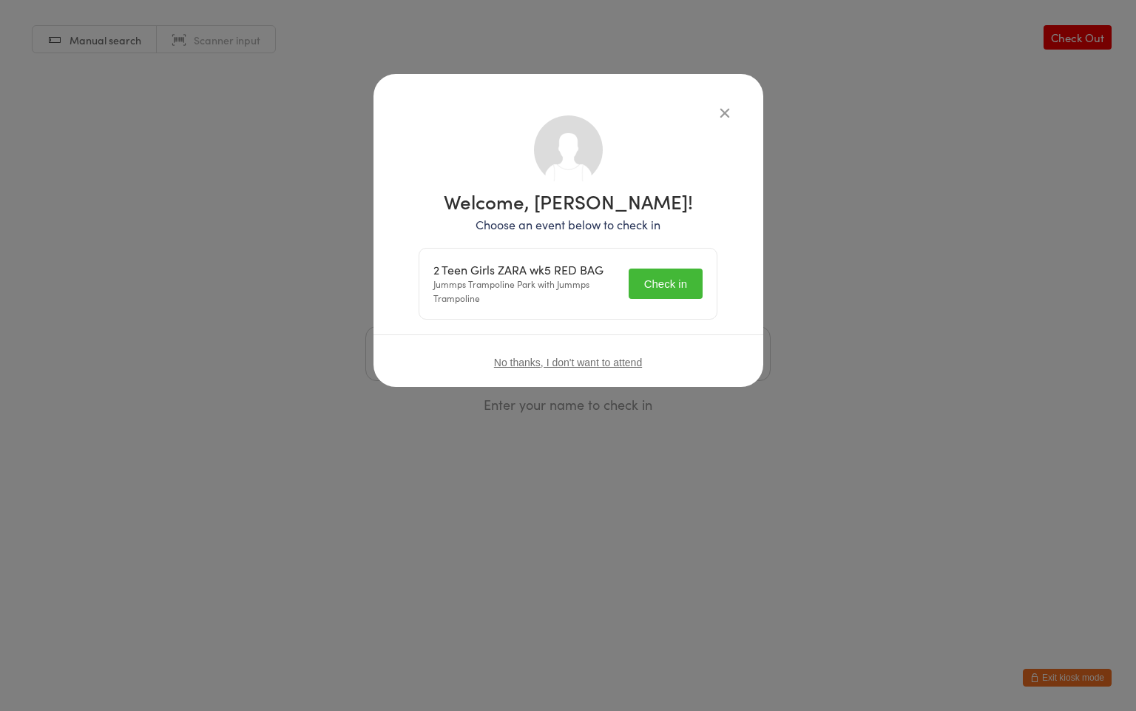
click at [655, 288] on button "Check in" at bounding box center [666, 283] width 74 height 30
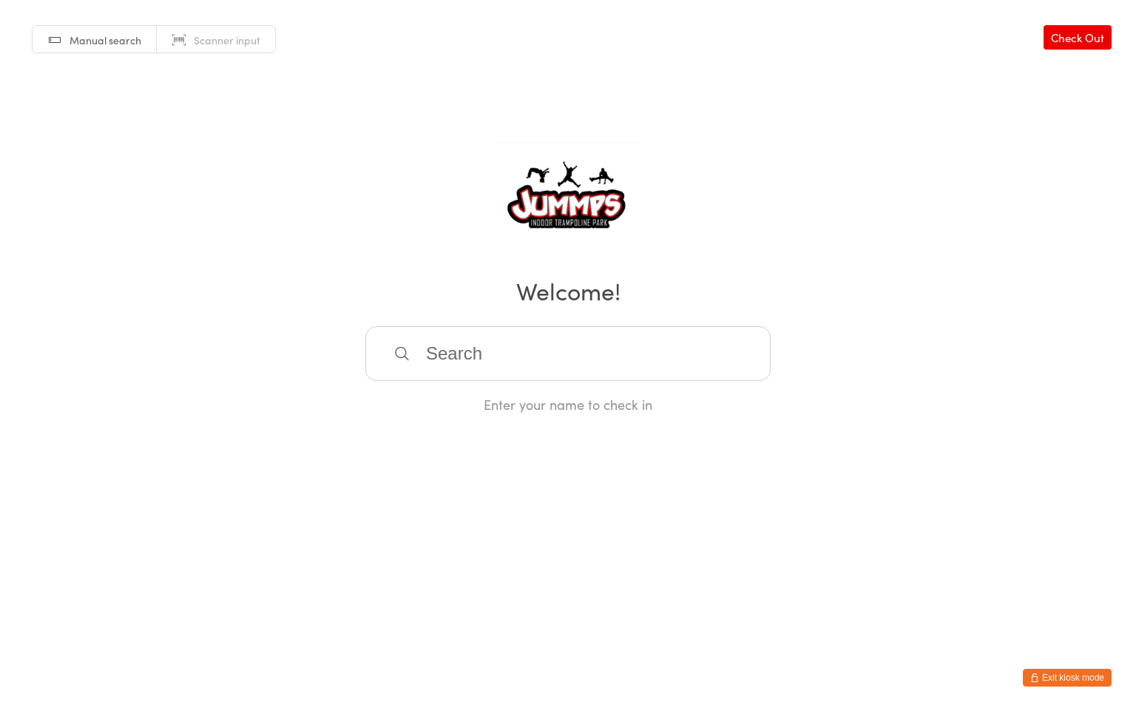
click at [450, 364] on input "search" at bounding box center [567, 353] width 405 height 55
type input "chels"
click at [449, 402] on div "Chelsea Keyse" at bounding box center [568, 401] width 379 height 20
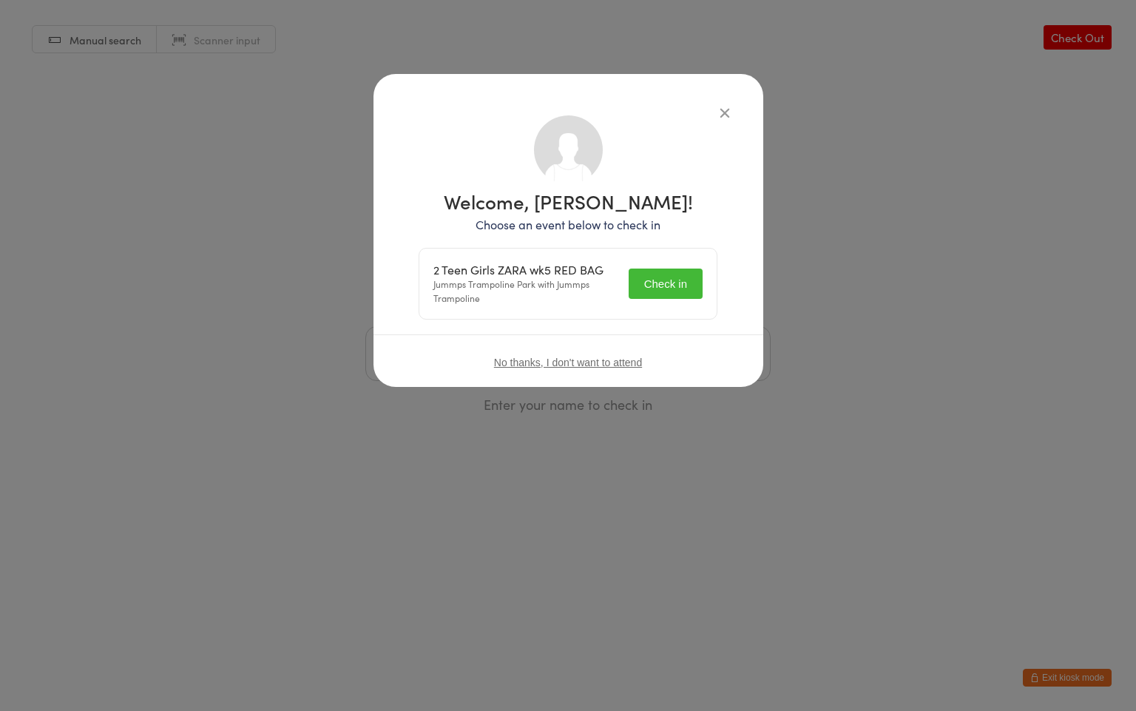
click at [669, 291] on button "Check in" at bounding box center [666, 283] width 74 height 30
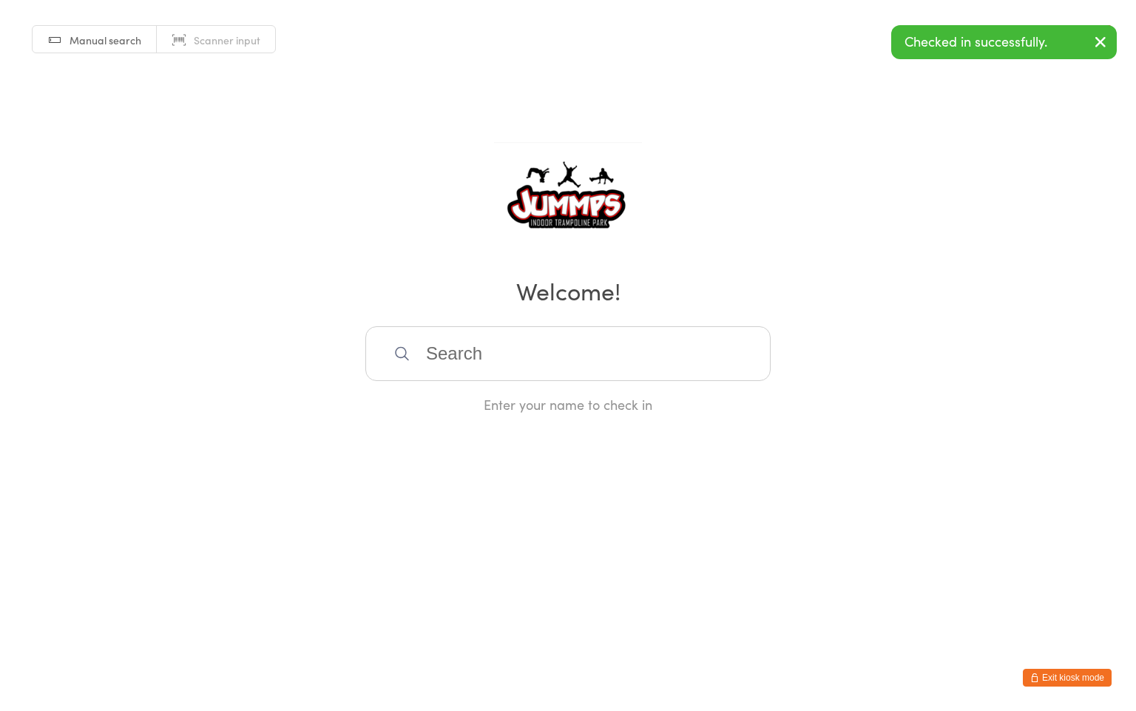
click at [529, 358] on input "search" at bounding box center [567, 353] width 405 height 55
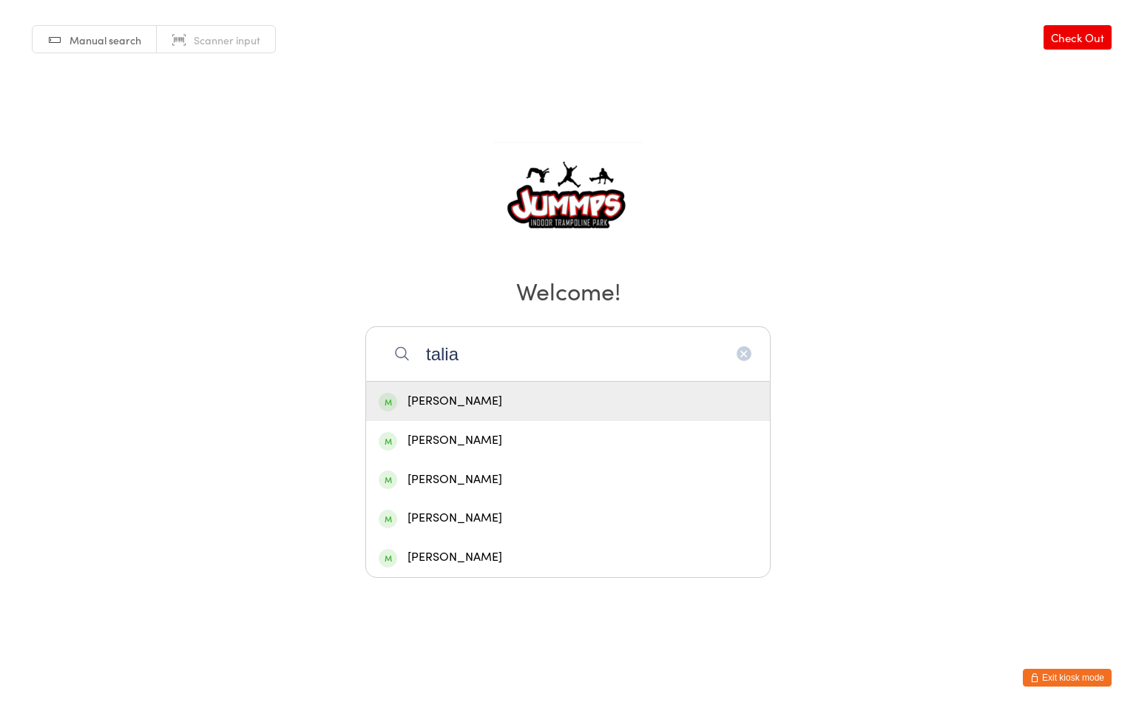
type input "talia"
click at [439, 407] on div "Talia Sid" at bounding box center [568, 401] width 379 height 20
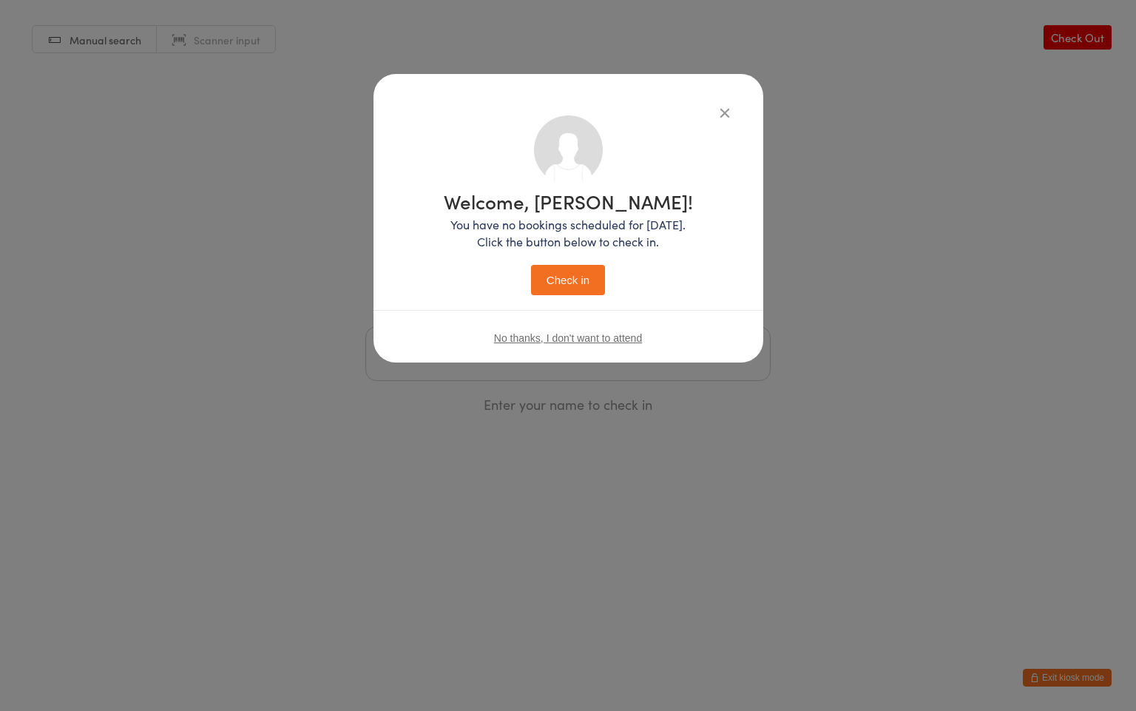
click at [720, 107] on icon "button" at bounding box center [725, 112] width 16 height 16
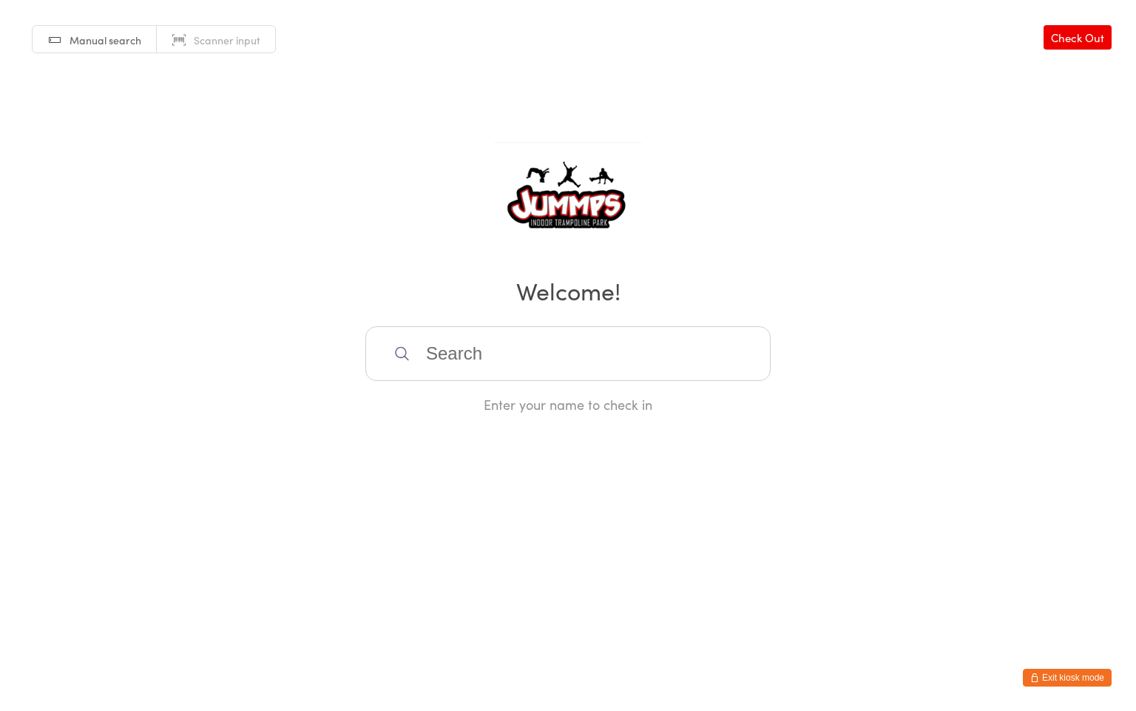
click at [464, 358] on input "search" at bounding box center [567, 353] width 405 height 55
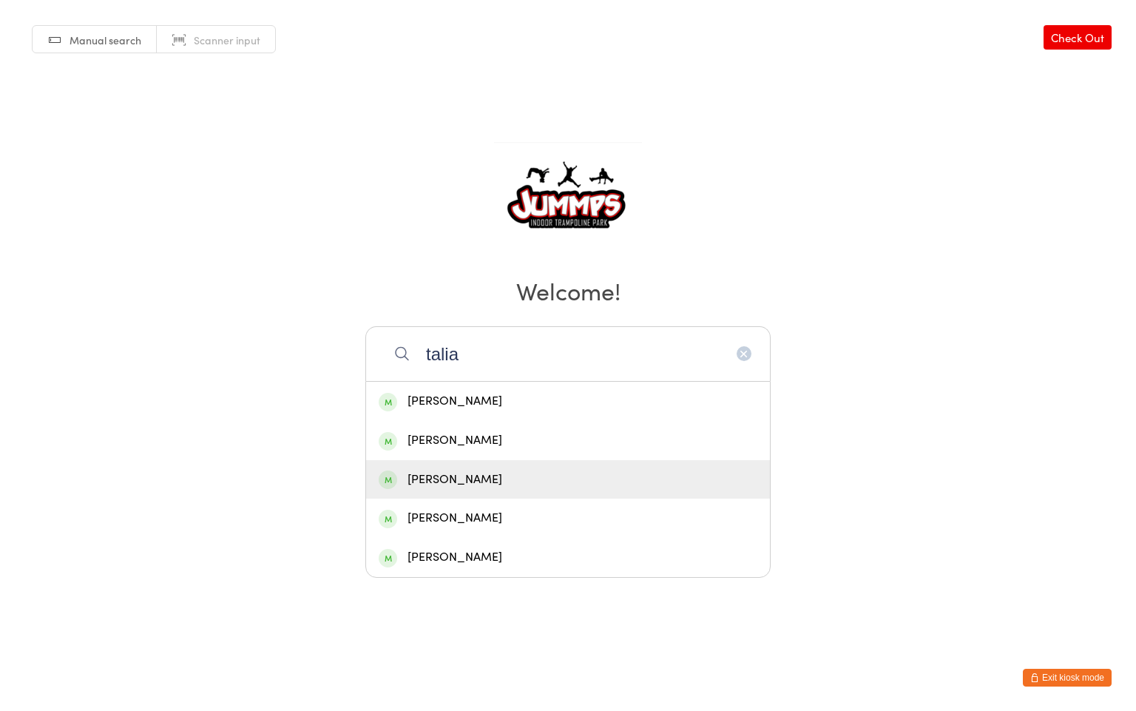
type input "talia"
click at [479, 484] on div "Tahlia Keyse" at bounding box center [568, 480] width 379 height 20
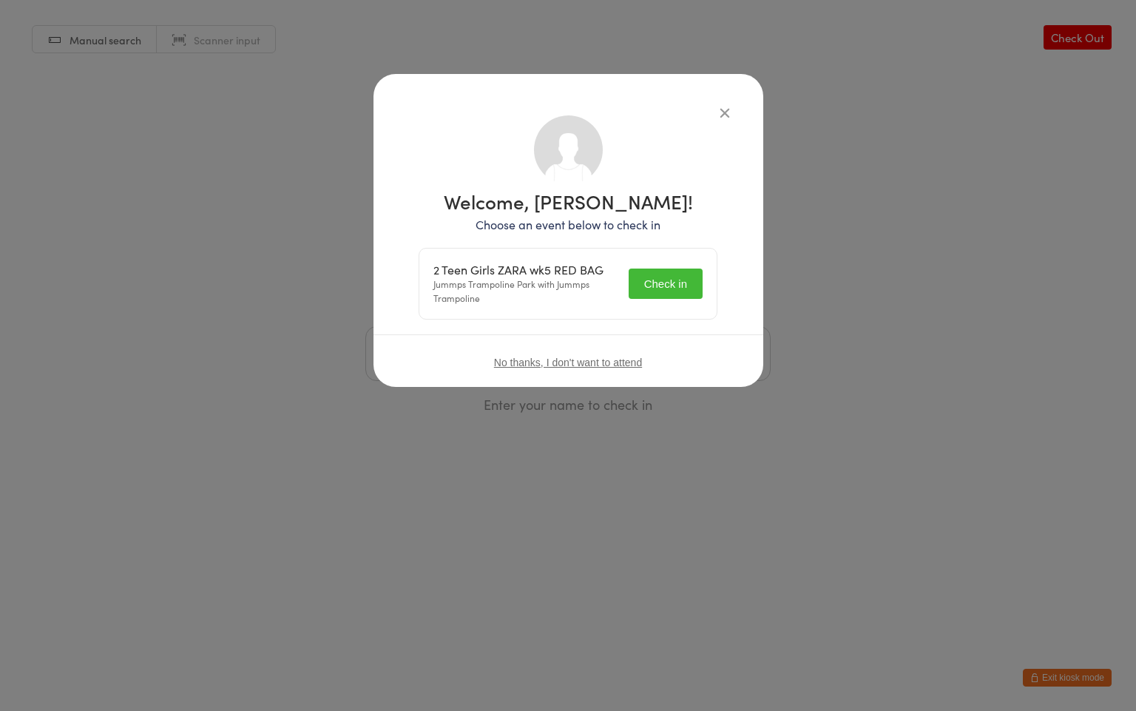
click at [670, 289] on button "Check in" at bounding box center [666, 283] width 74 height 30
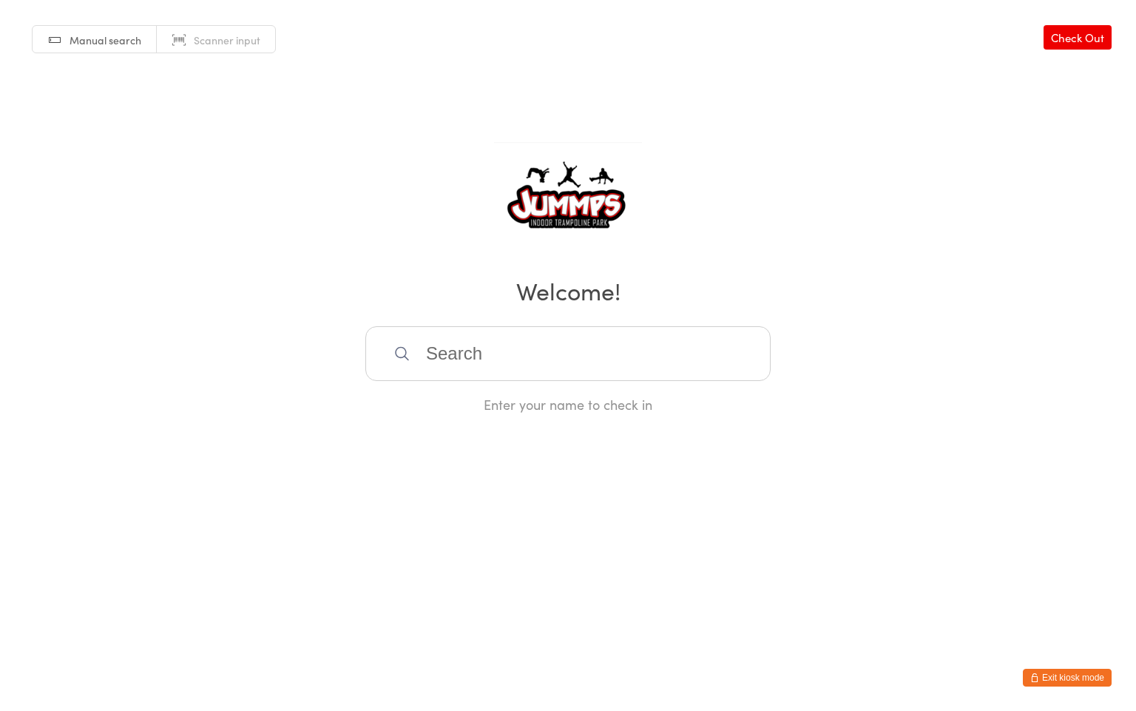
click at [442, 356] on input "search" at bounding box center [567, 353] width 405 height 55
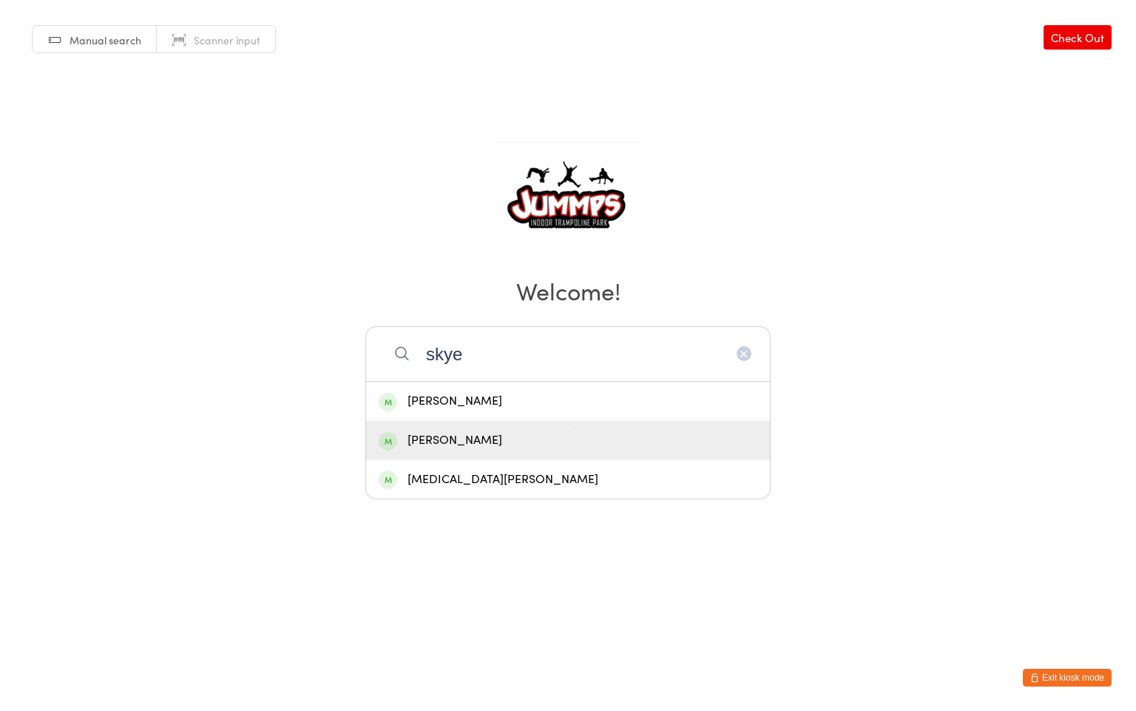
type input "skye"
click at [491, 438] on div "Skye Nealis" at bounding box center [568, 440] width 379 height 20
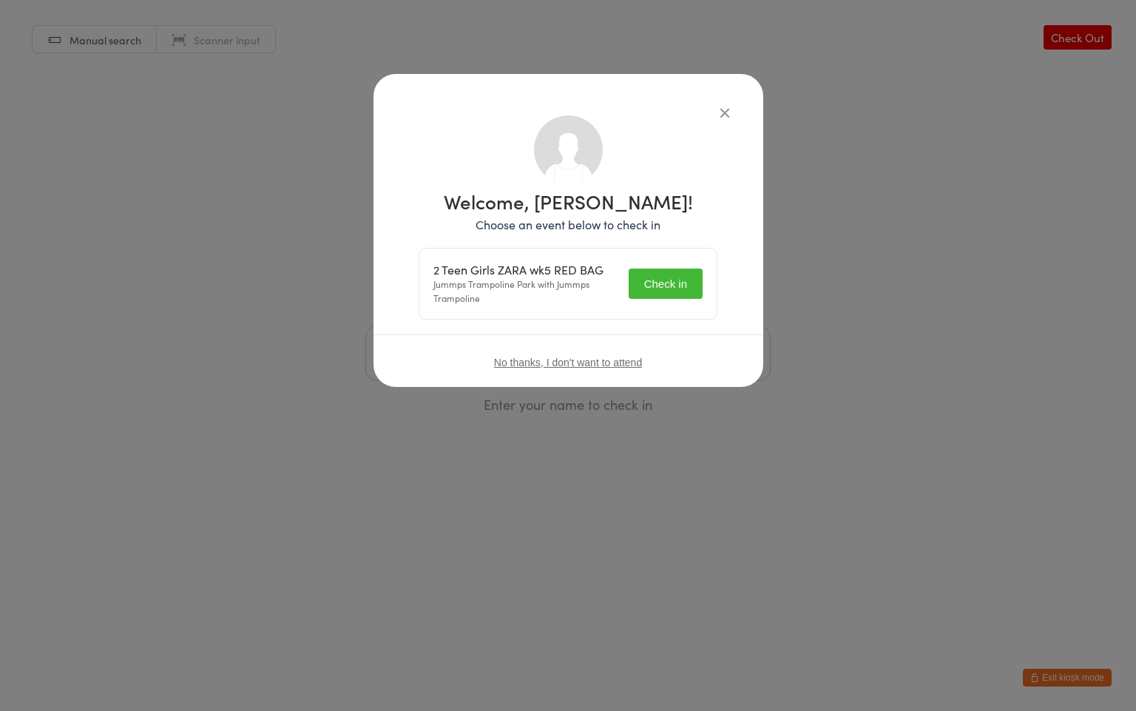
click at [666, 280] on button "Check in" at bounding box center [666, 283] width 74 height 30
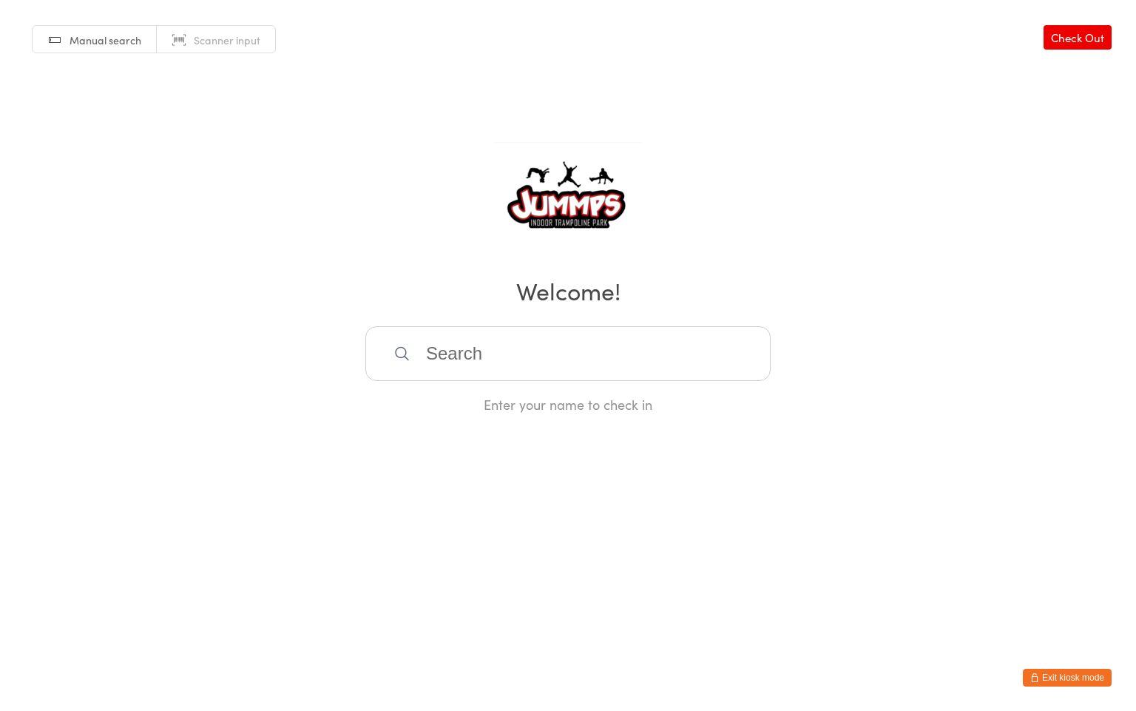
click at [455, 351] on input "search" at bounding box center [567, 353] width 405 height 55
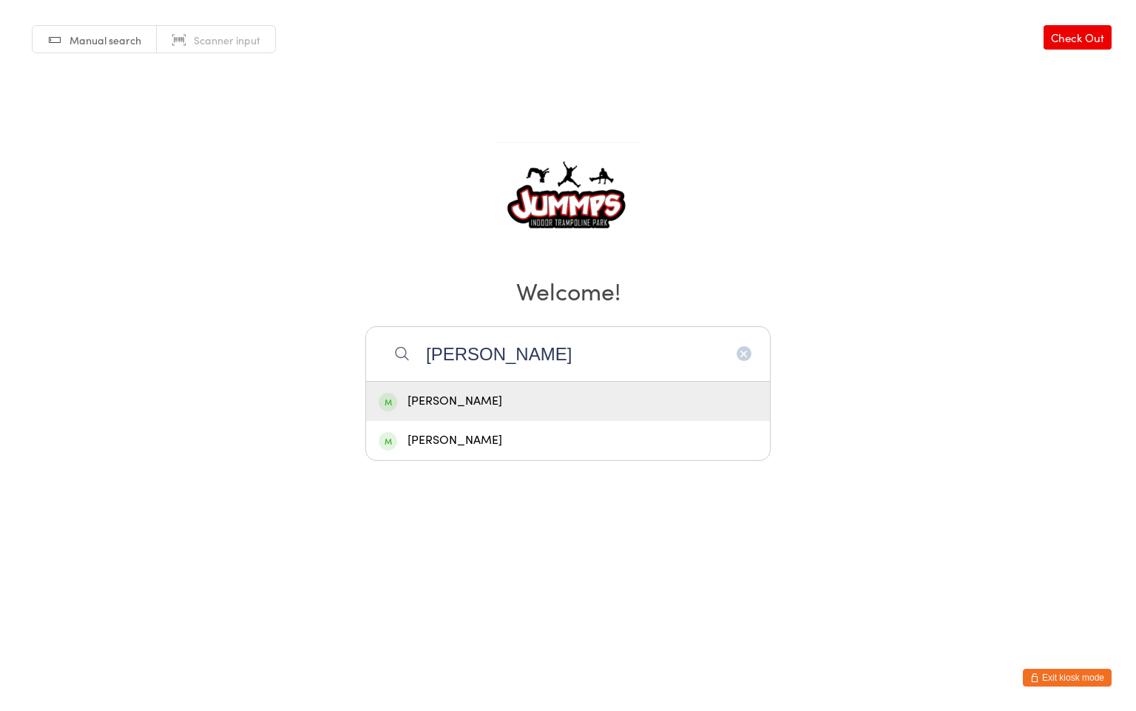
type input "kay"
click at [456, 396] on div "Kayden Brown" at bounding box center [568, 401] width 379 height 20
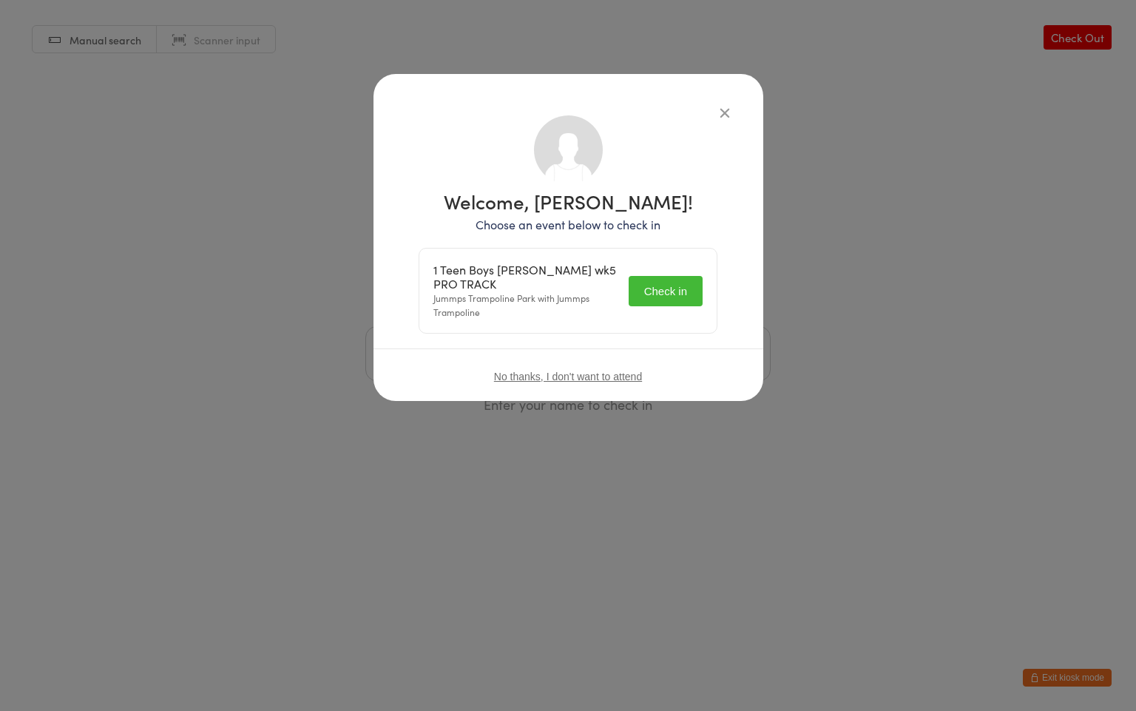
click at [679, 294] on button "Check in" at bounding box center [666, 291] width 74 height 30
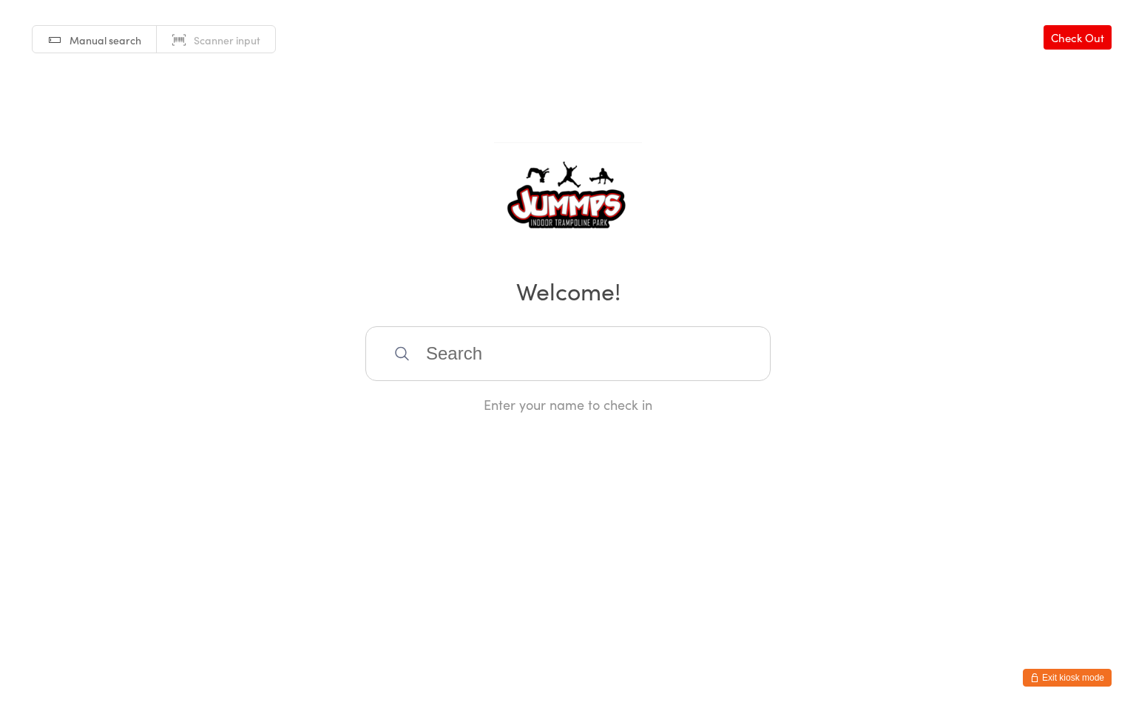
click at [1074, 675] on button "Exit kiosk mode" at bounding box center [1067, 678] width 89 height 18
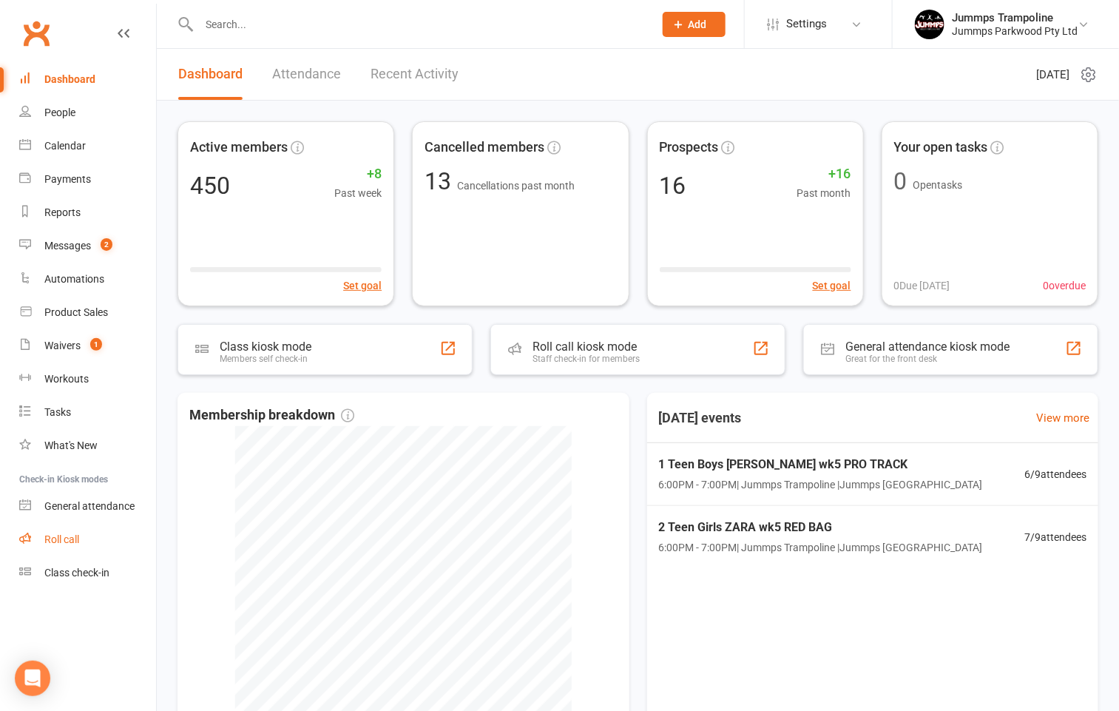
click at [75, 530] on link "Roll call" at bounding box center [87, 539] width 137 height 33
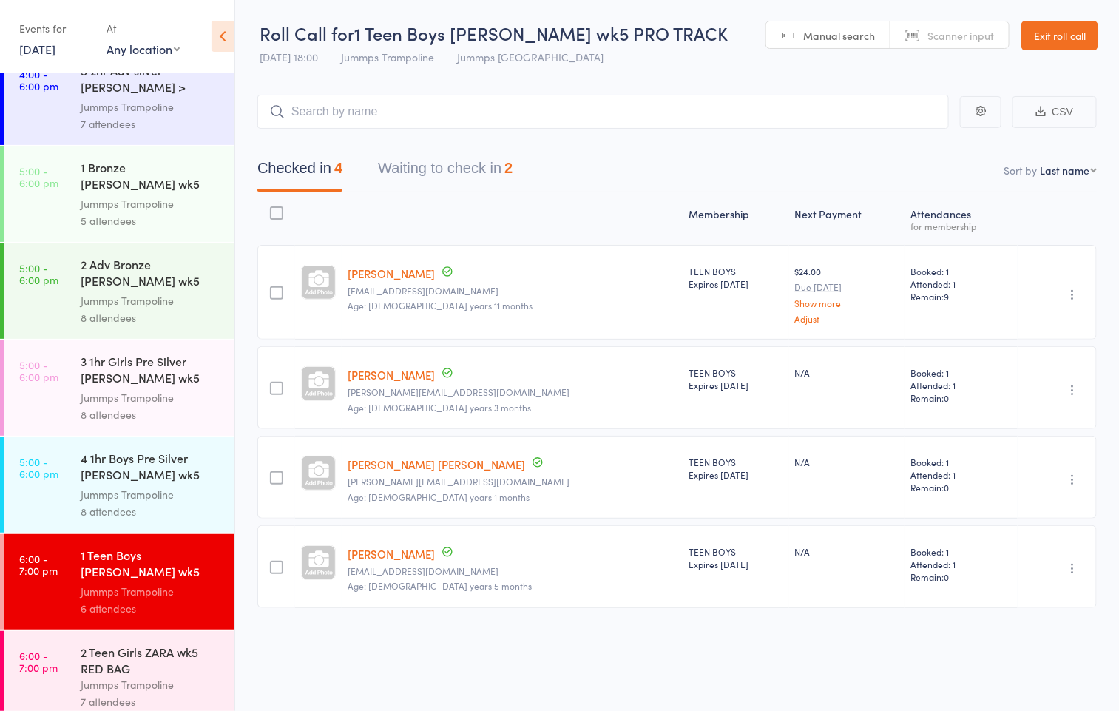
scroll to position [784, 0]
click at [462, 172] on button "Waiting to check in 2" at bounding box center [445, 171] width 135 height 39
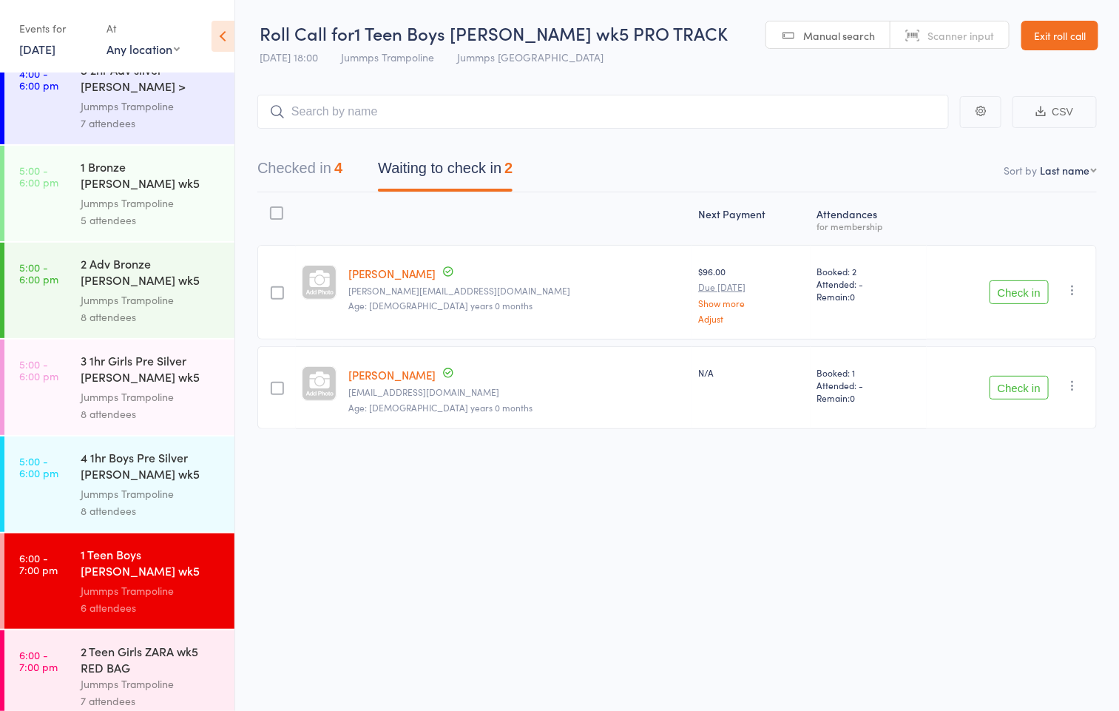
click at [1066, 34] on link "Exit roll call" at bounding box center [1059, 36] width 77 height 30
